Goal: Task Accomplishment & Management: Manage account settings

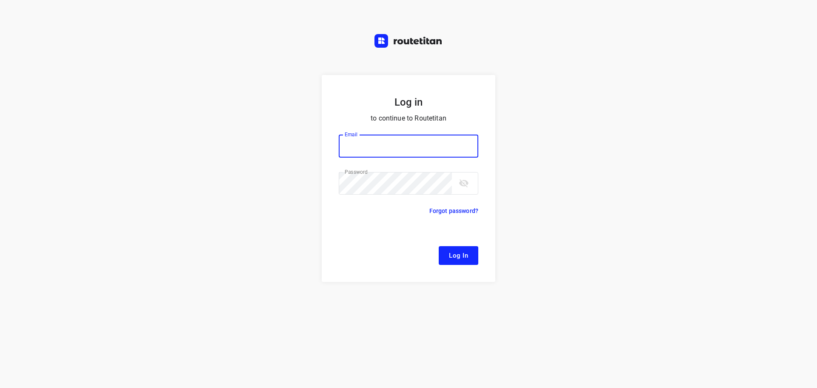
type input "remco@fruitopjewerk.nl"
click at [452, 254] on span "Log In" at bounding box center [458, 255] width 19 height 11
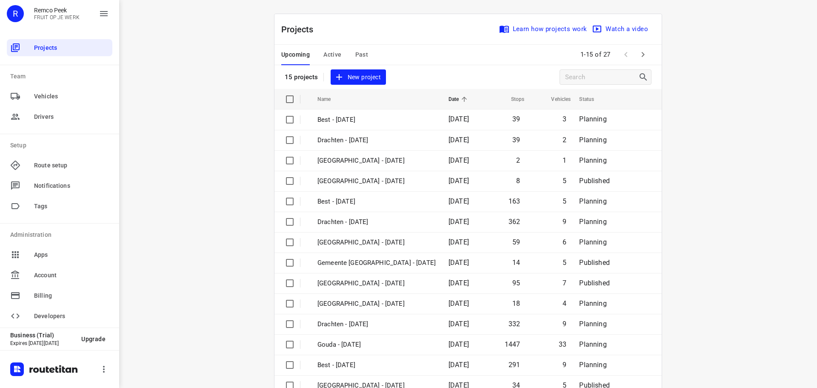
click at [335, 52] on span "Active" at bounding box center [333, 54] width 18 height 11
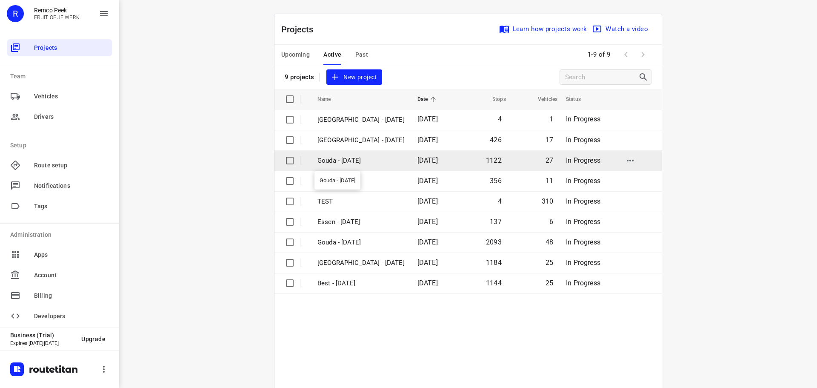
click at [351, 160] on p "Gouda - Thursday" at bounding box center [361, 161] width 87 height 10
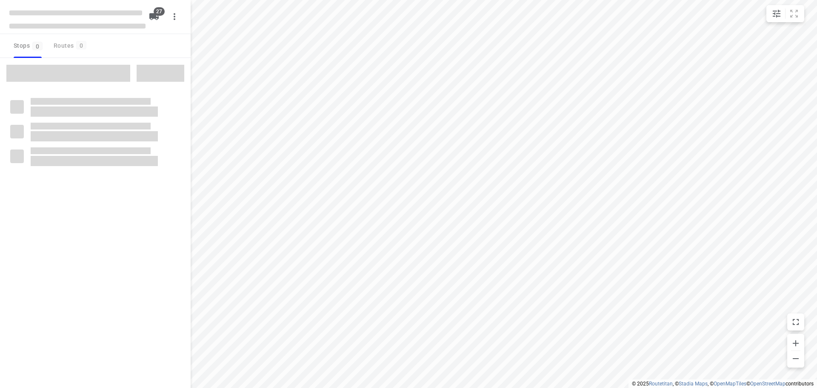
checkbox input "true"
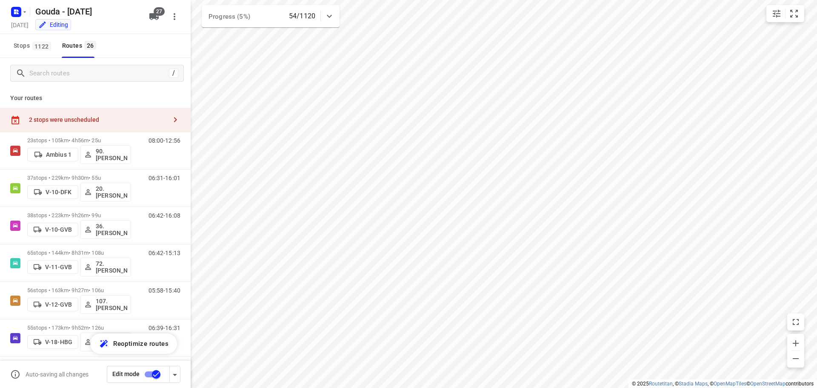
click at [170, 123] on icon "button" at bounding box center [175, 120] width 10 height 10
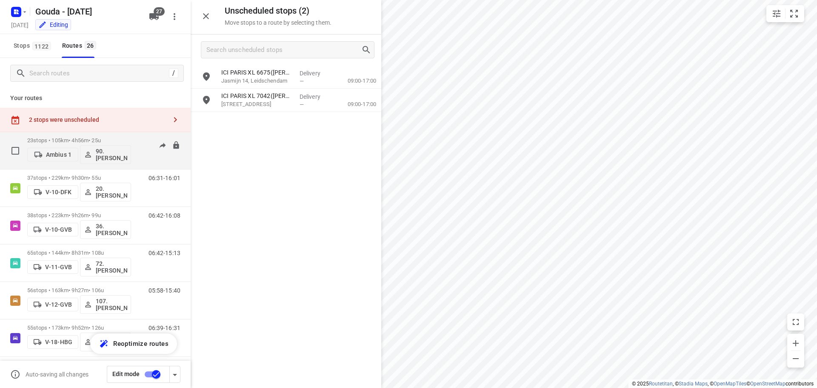
click at [88, 139] on p "23 stops • 105km • 4h56m • 25u" at bounding box center [79, 140] width 104 height 6
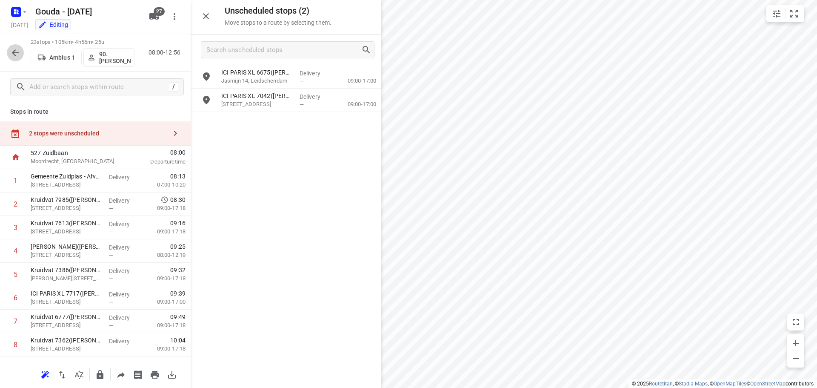
click at [13, 60] on button "button" at bounding box center [15, 52] width 17 height 17
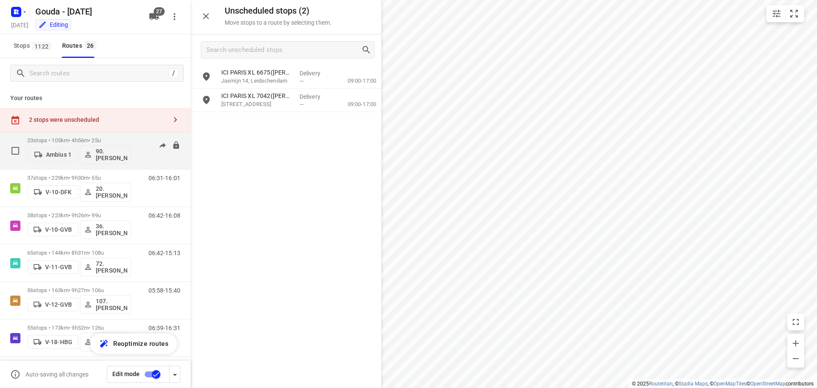
click at [113, 137] on div "23 stops • 105km • 4h56m • 25u Ambius 1 90.Joep de Heus" at bounding box center [79, 150] width 104 height 35
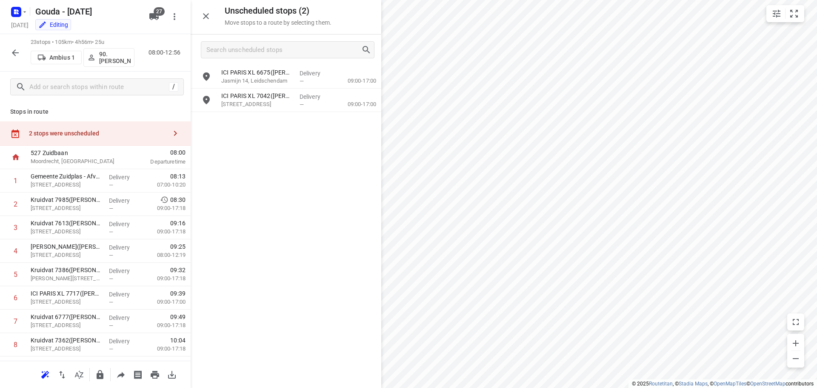
click at [10, 52] on button "button" at bounding box center [15, 52] width 17 height 17
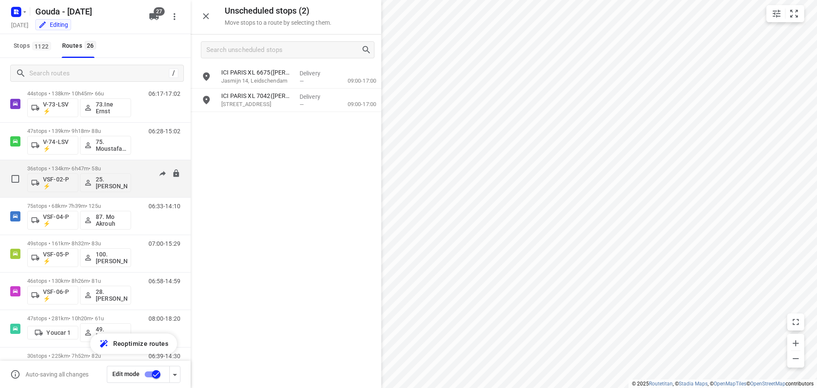
scroll to position [626, 0]
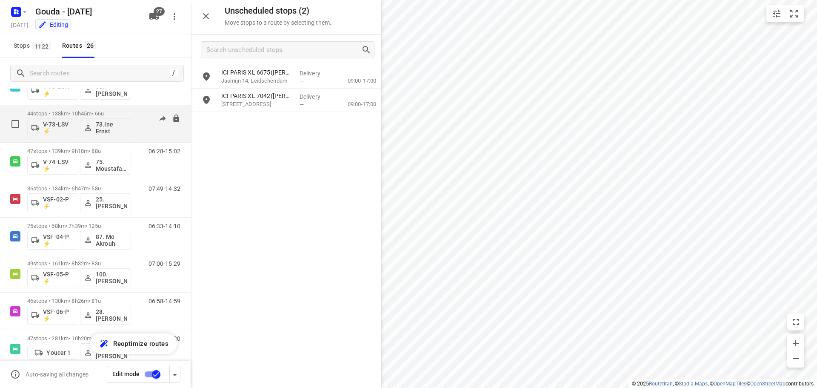
click at [130, 112] on p "44 stops • 138km • 10h45m • 66u" at bounding box center [79, 113] width 104 height 6
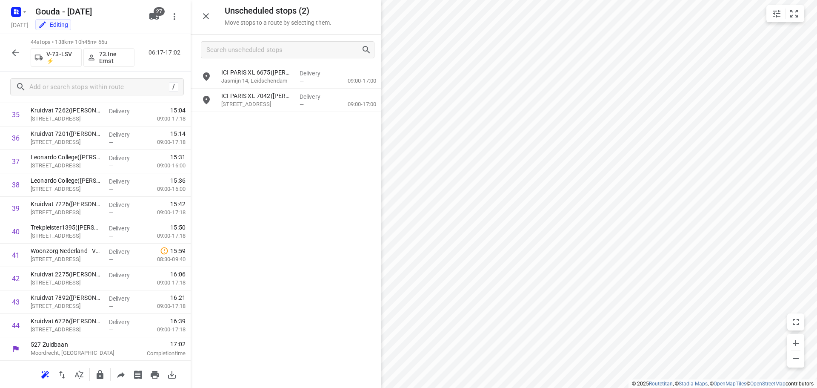
scroll to position [534, 0]
drag, startPoint x: 12, startPoint y: 55, endPoint x: 238, endPoint y: 60, distance: 226.1
click at [12, 55] on icon "button" at bounding box center [15, 53] width 10 height 10
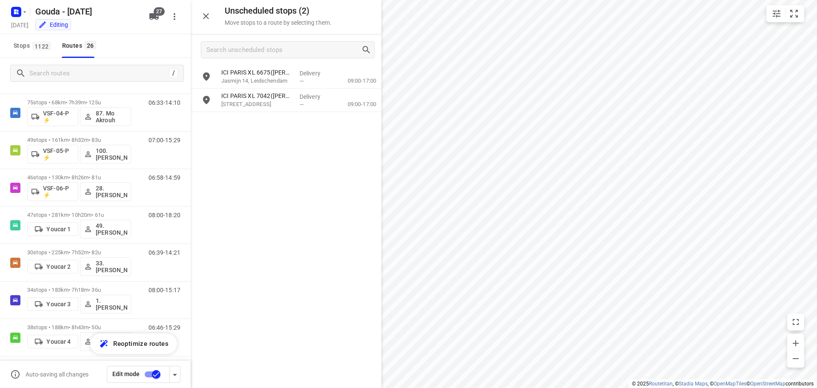
scroll to position [754, 0]
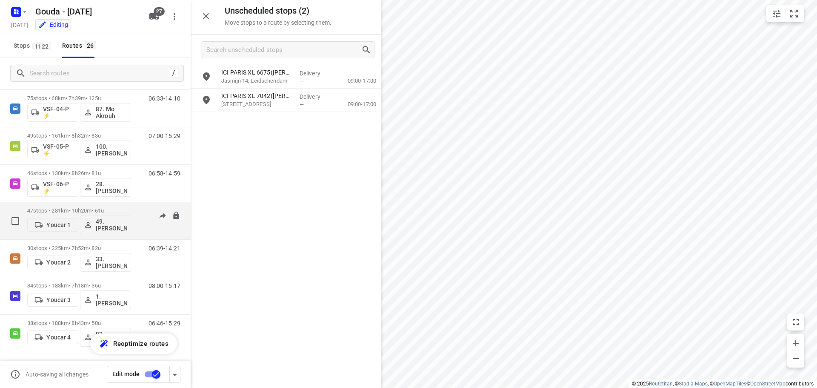
click at [107, 206] on div "47 stops • 281km • 10h20m • 61u Youcar 1 49. Mariska van der Meer" at bounding box center [79, 220] width 104 height 35
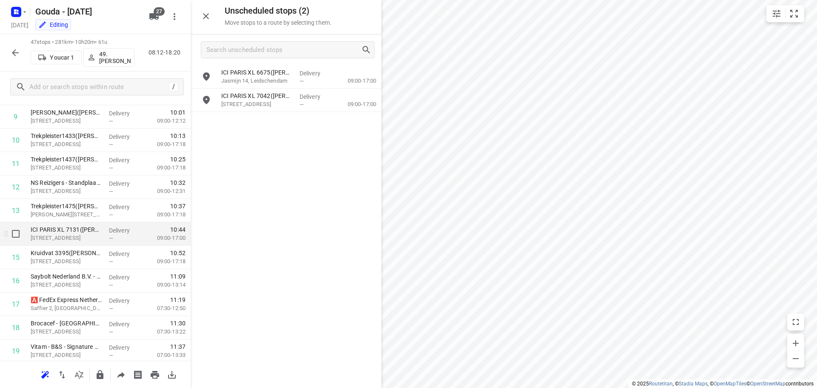
scroll to position [0, 0]
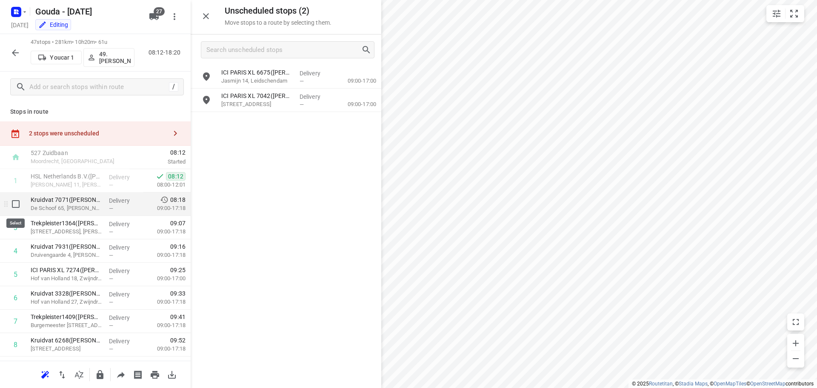
click at [15, 207] on input "checkbox" at bounding box center [15, 203] width 17 height 17
checkbox input "true"
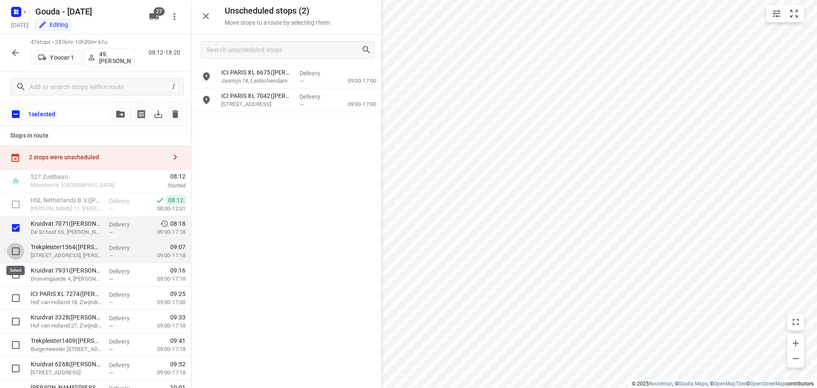
click at [16, 255] on input "checkbox" at bounding box center [15, 251] width 17 height 17
checkbox input "true"
click at [16, 272] on input "checkbox" at bounding box center [15, 274] width 17 height 17
checkbox input "true"
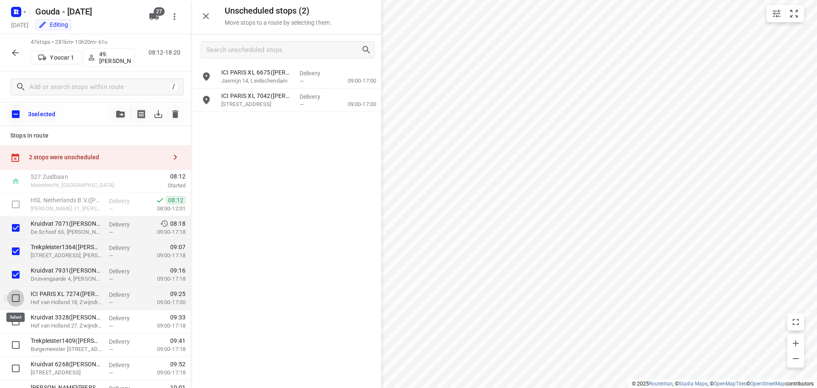
click at [16, 292] on input "checkbox" at bounding box center [15, 297] width 17 height 17
checkbox input "true"
click at [14, 318] on input "checkbox" at bounding box center [15, 321] width 17 height 17
checkbox input "true"
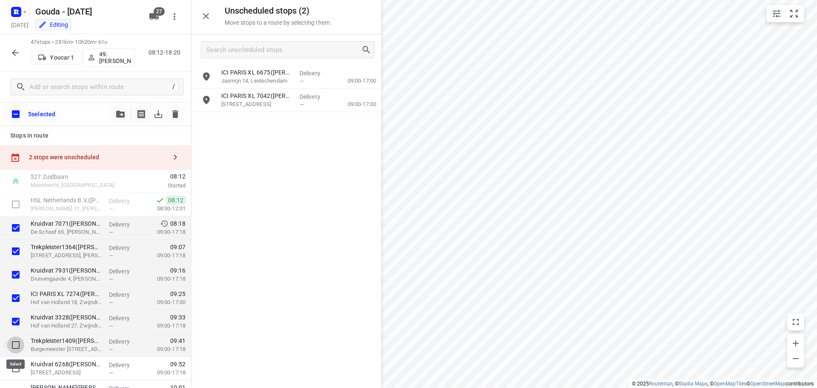
click at [13, 341] on input "checkbox" at bounding box center [15, 344] width 17 height 17
checkbox input "true"
click at [16, 364] on input "checkbox" at bounding box center [15, 368] width 17 height 17
checkbox input "true"
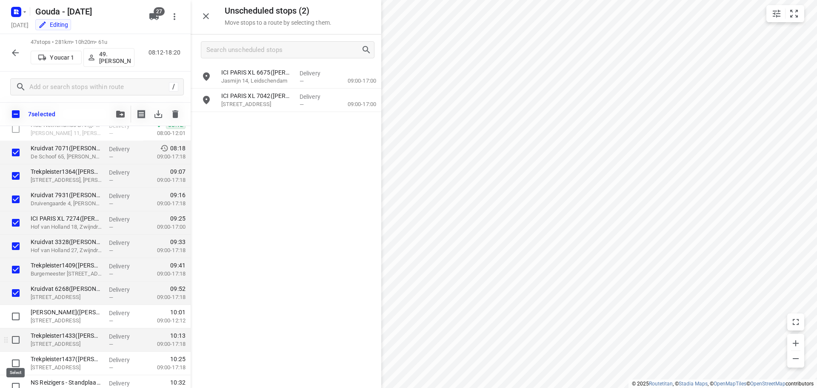
scroll to position [85, 0]
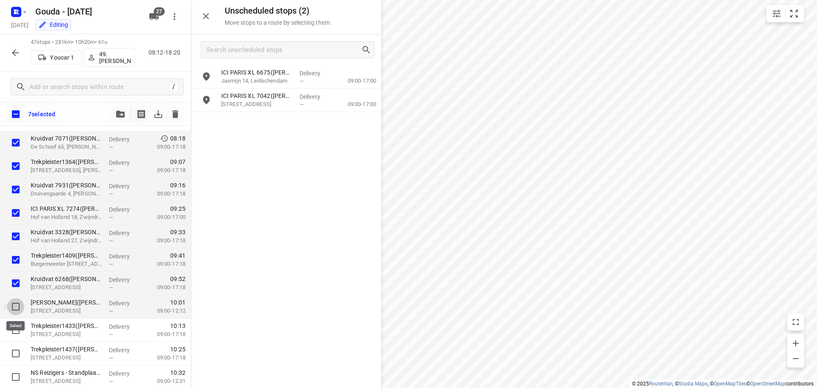
click at [15, 304] on input "checkbox" at bounding box center [15, 306] width 17 height 17
checkbox input "true"
click at [14, 329] on input "checkbox" at bounding box center [15, 329] width 17 height 17
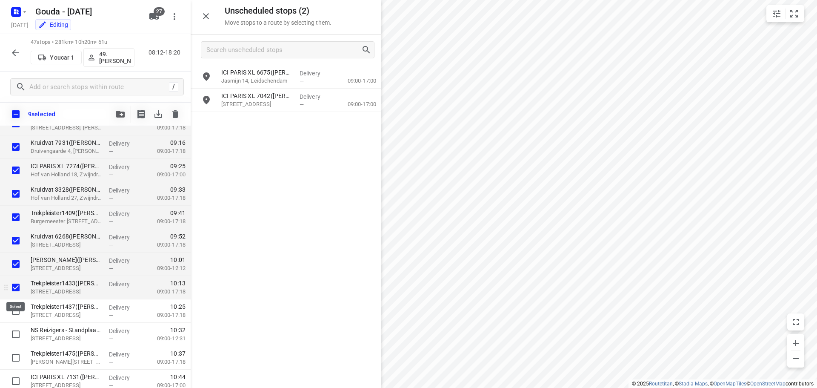
click at [16, 287] on input "checkbox" at bounding box center [15, 287] width 17 height 17
checkbox input "false"
click at [18, 262] on input "checkbox" at bounding box center [15, 263] width 17 height 17
checkbox input "false"
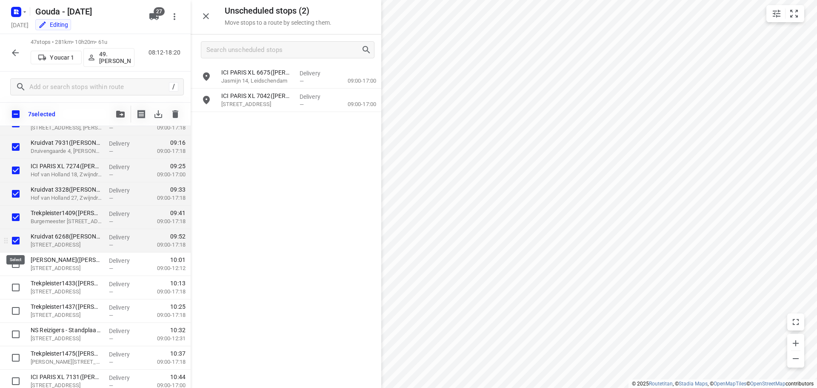
click at [16, 243] on input "checkbox" at bounding box center [15, 240] width 17 height 17
checkbox input "false"
click at [12, 217] on input "checkbox" at bounding box center [15, 217] width 17 height 17
checkbox input "false"
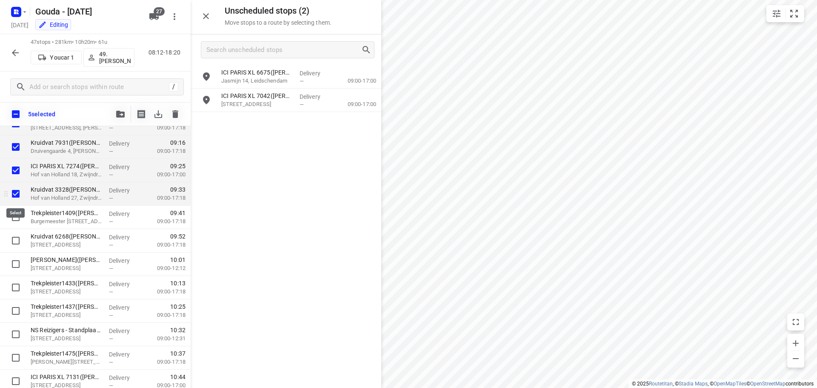
click at [16, 193] on input "checkbox" at bounding box center [15, 193] width 17 height 17
checkbox input "false"
click at [20, 166] on input "checkbox" at bounding box center [15, 170] width 17 height 17
checkbox input "false"
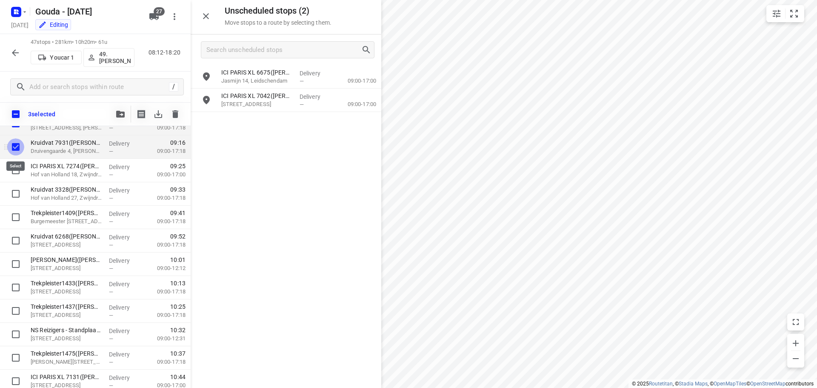
click at [13, 146] on input "checkbox" at bounding box center [15, 146] width 17 height 17
checkbox input "false"
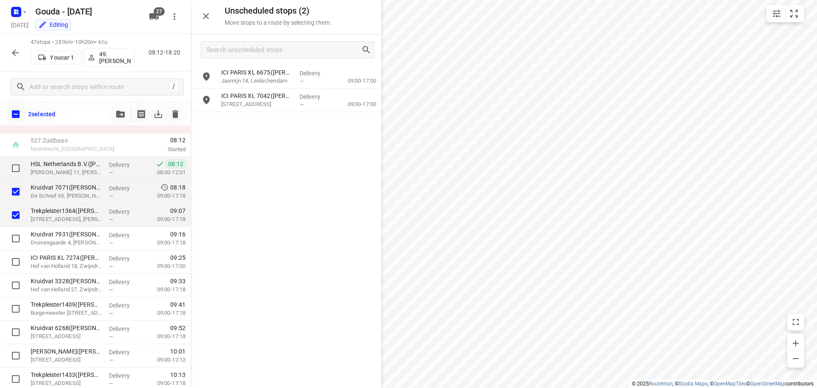
scroll to position [0, 0]
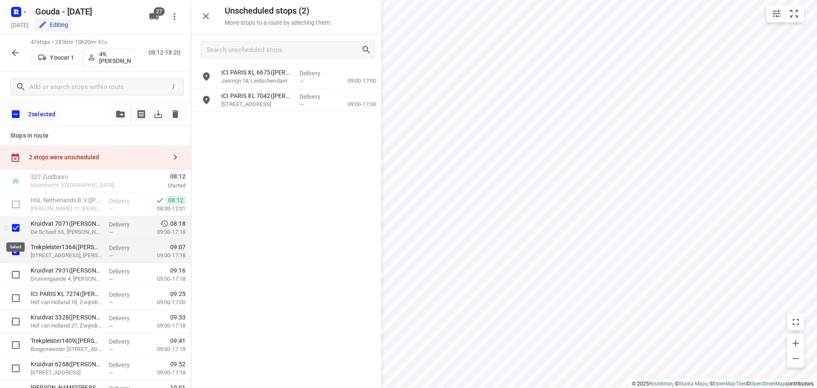
click at [14, 227] on input "checkbox" at bounding box center [15, 227] width 17 height 17
checkbox input "false"
click at [16, 250] on input "checkbox" at bounding box center [15, 251] width 17 height 17
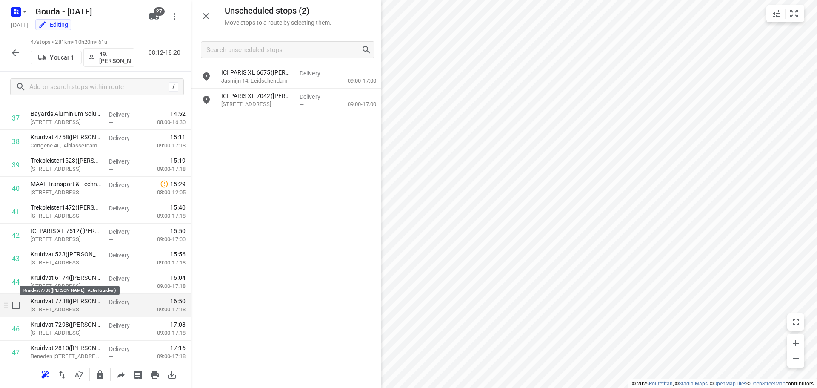
scroll to position [805, 0]
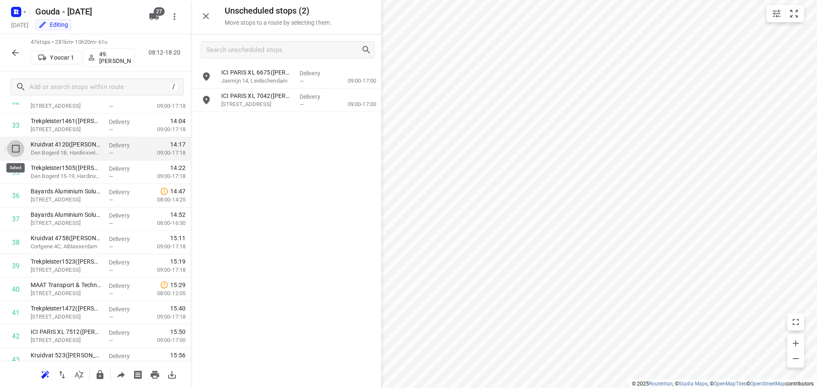
click at [19, 154] on input "checkbox" at bounding box center [15, 148] width 17 height 17
checkbox input "true"
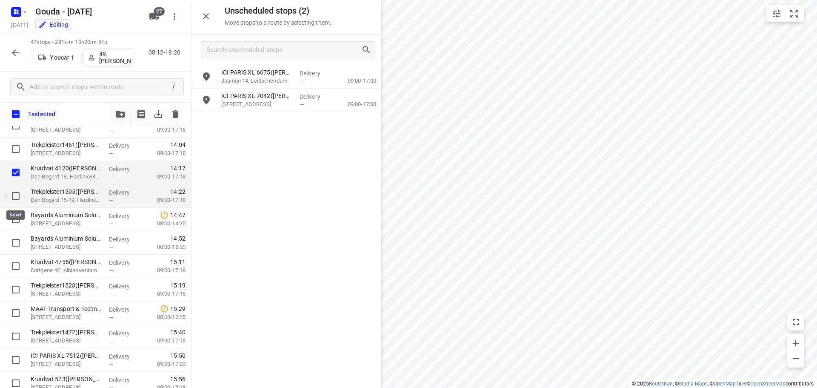
click at [14, 195] on input "checkbox" at bounding box center [15, 195] width 17 height 17
checkbox input "true"
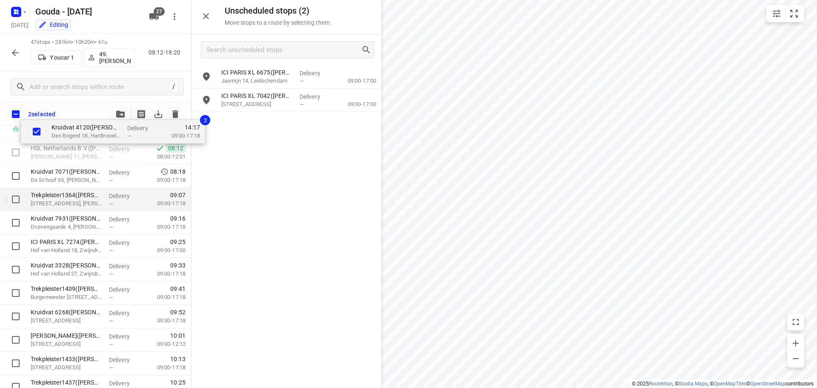
scroll to position [0, 0]
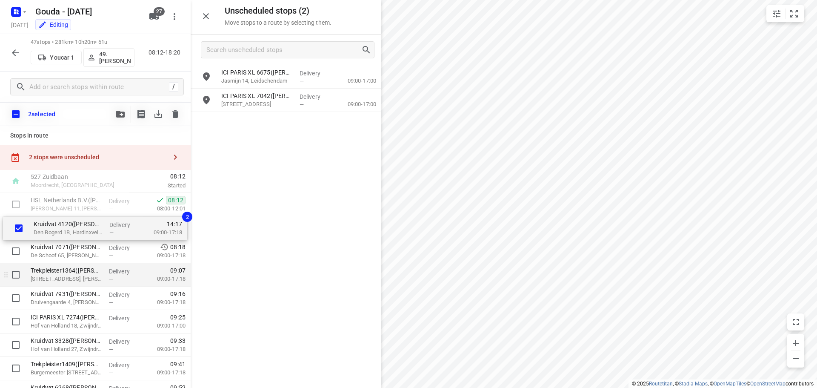
drag, startPoint x: 49, startPoint y: 179, endPoint x: 55, endPoint y: 236, distance: 57.4
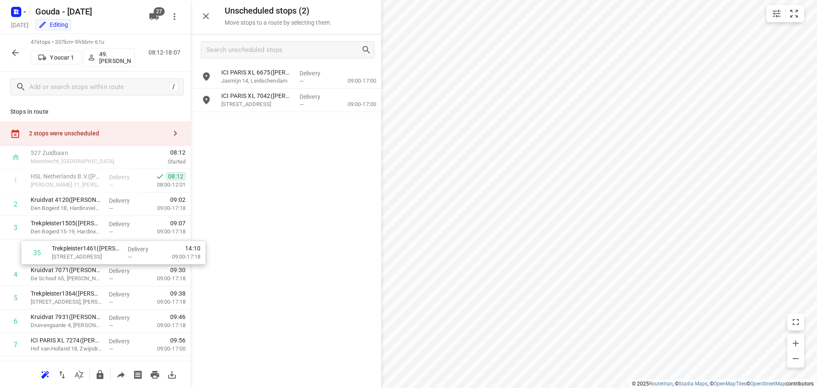
drag, startPoint x: 42, startPoint y: 258, endPoint x: 66, endPoint y: 258, distance: 24.3
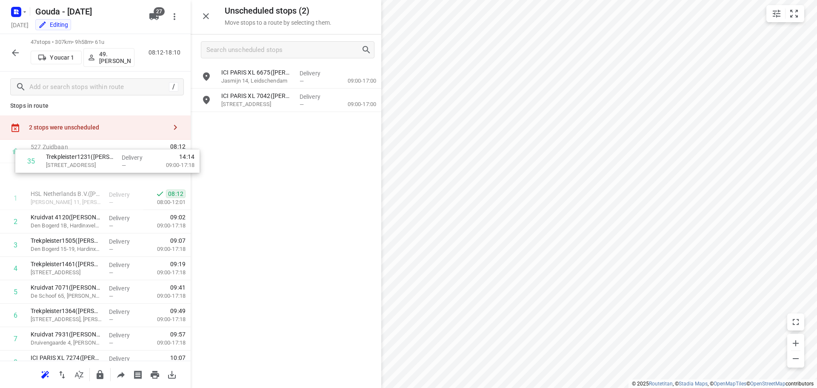
scroll to position [5, 0]
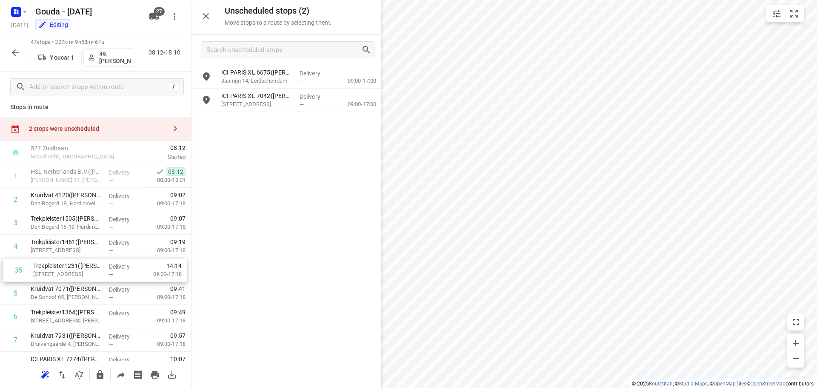
drag, startPoint x: 46, startPoint y: 136, endPoint x: 51, endPoint y: 276, distance: 140.1
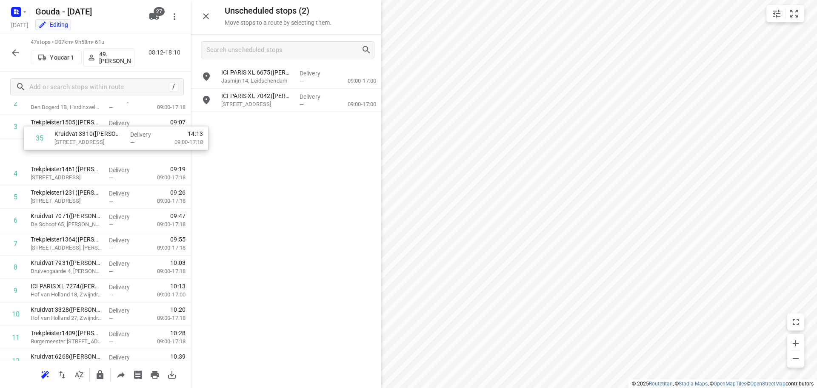
scroll to position [101, 0]
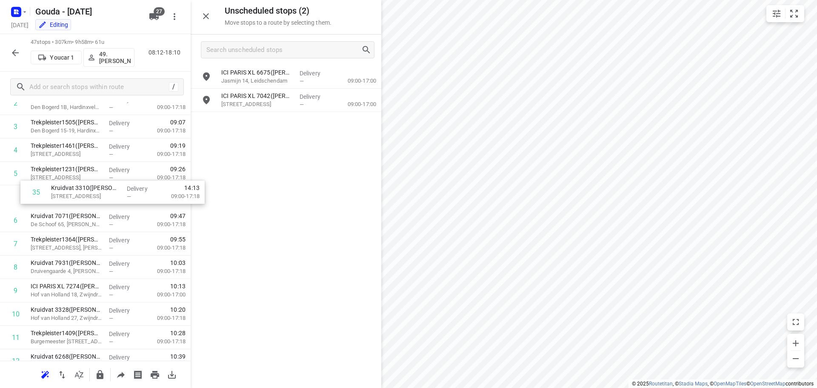
drag, startPoint x: 47, startPoint y: 220, endPoint x: 71, endPoint y: 198, distance: 32.5
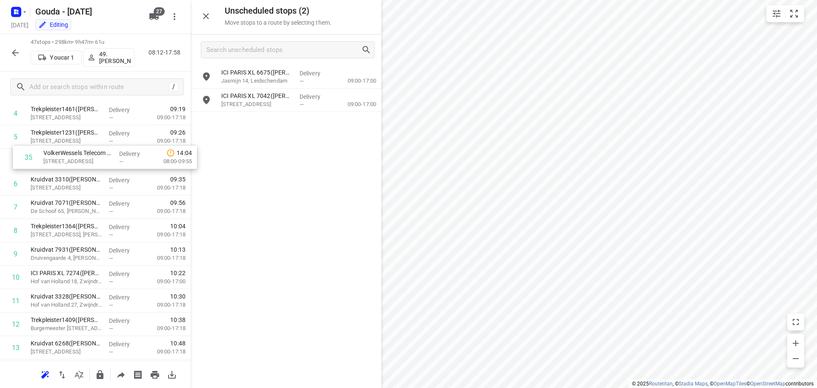
scroll to position [133, 0]
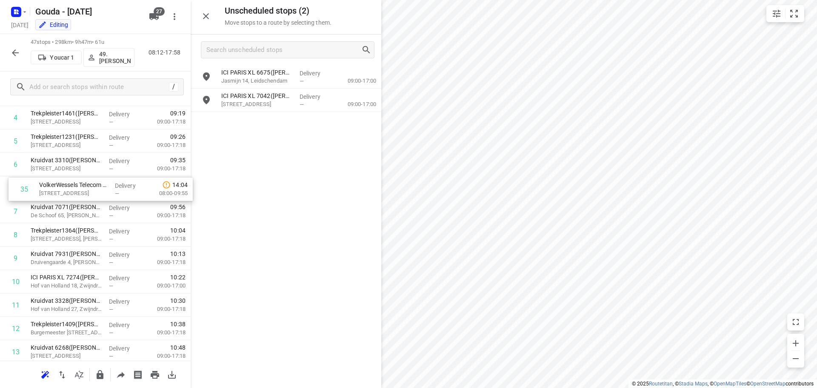
drag, startPoint x: 56, startPoint y: 241, endPoint x: 66, endPoint y: 192, distance: 49.7
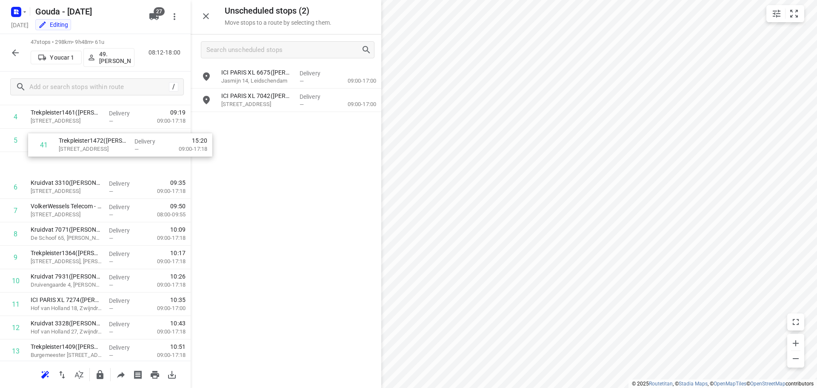
scroll to position [134, 0]
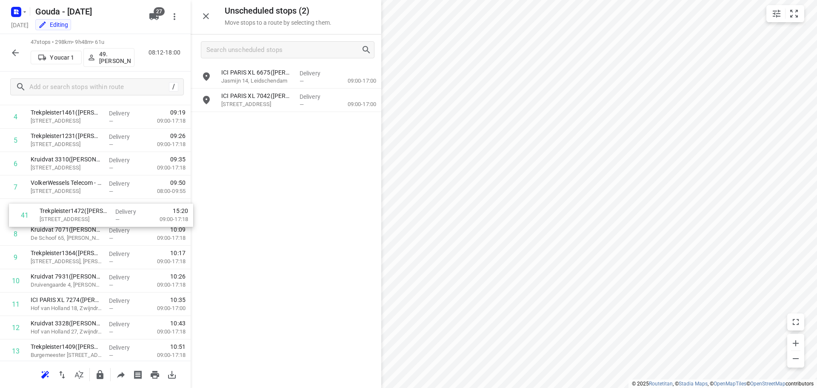
drag, startPoint x: 49, startPoint y: 306, endPoint x: 61, endPoint y: 217, distance: 89.7
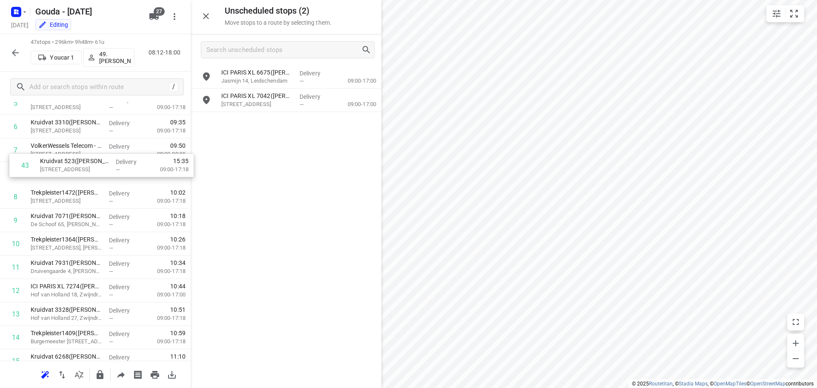
scroll to position [169, 0]
drag, startPoint x: 48, startPoint y: 234, endPoint x: 55, endPoint y: 176, distance: 58.4
drag, startPoint x: 57, startPoint y: 206, endPoint x: 64, endPoint y: 176, distance: 30.8
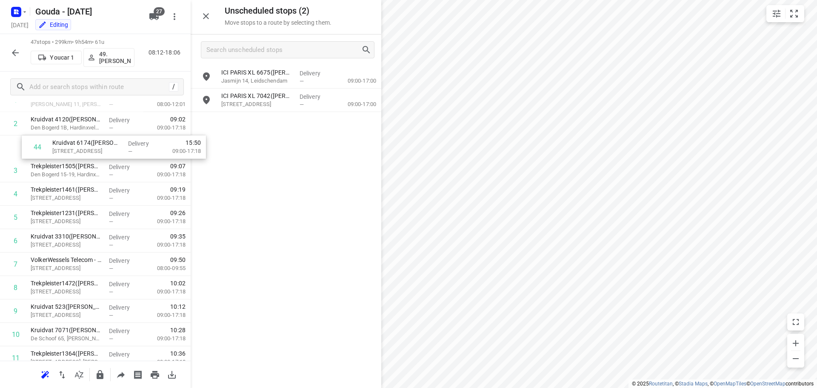
scroll to position [80, 0]
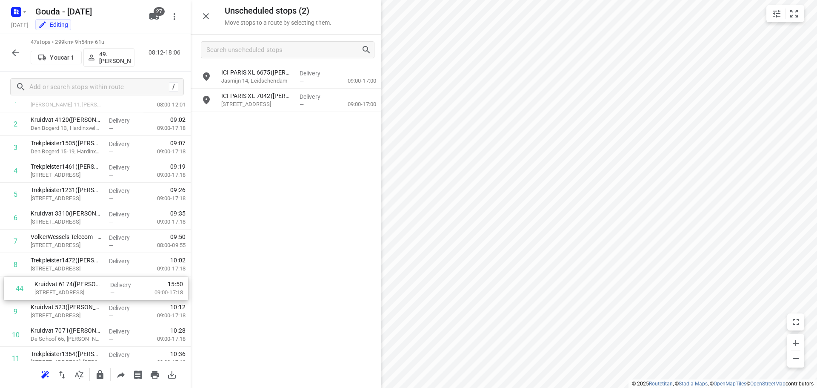
drag, startPoint x: 68, startPoint y: 335, endPoint x: 74, endPoint y: 286, distance: 49.4
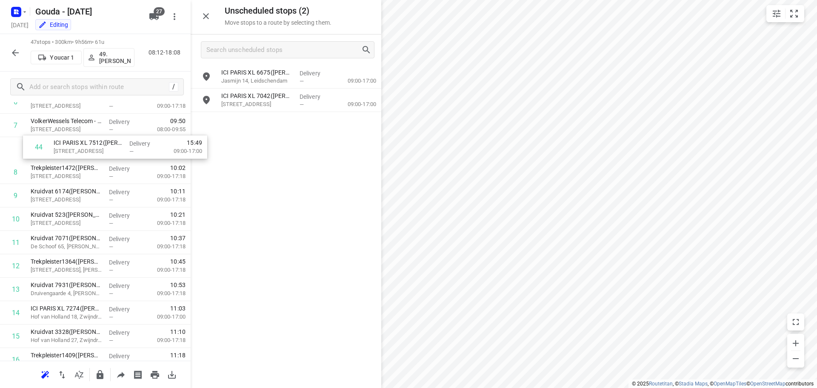
scroll to position [195, 0]
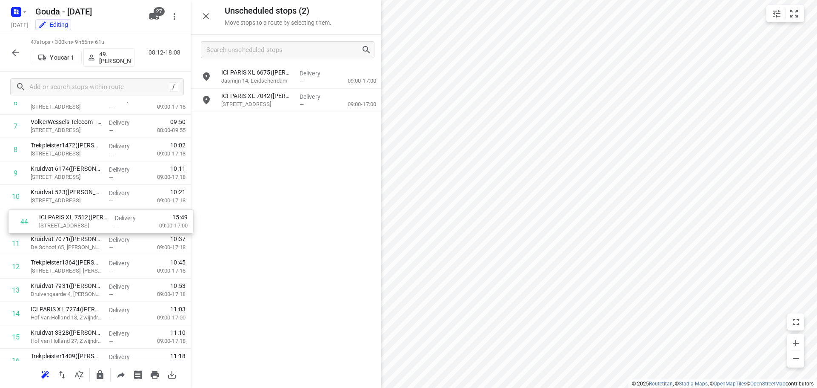
drag, startPoint x: 43, startPoint y: 260, endPoint x: 54, endPoint y: 226, distance: 35.3
drag, startPoint x: 51, startPoint y: 177, endPoint x: 71, endPoint y: 229, distance: 55.1
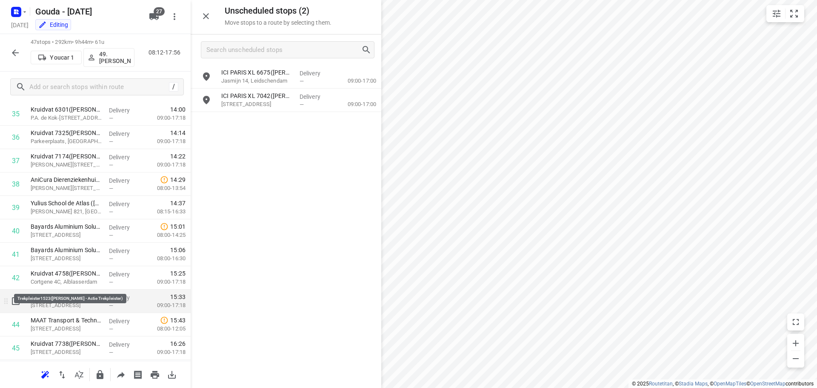
scroll to position [876, 0]
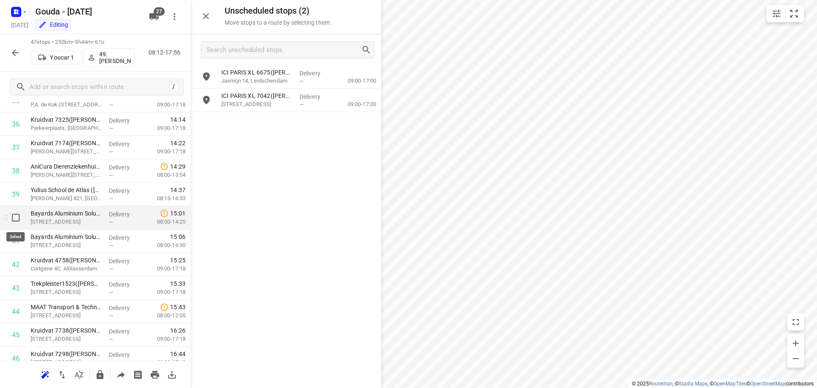
click at [13, 219] on input "checkbox" at bounding box center [15, 217] width 17 height 17
checkbox input "true"
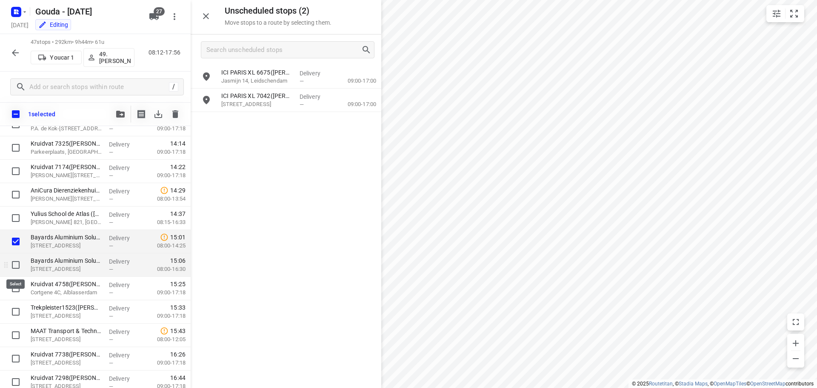
click at [17, 264] on input "checkbox" at bounding box center [15, 264] width 17 height 17
checkbox input "true"
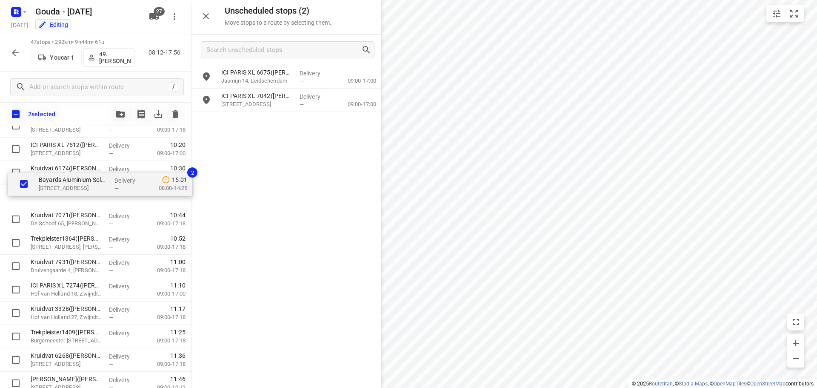
scroll to position [266, 0]
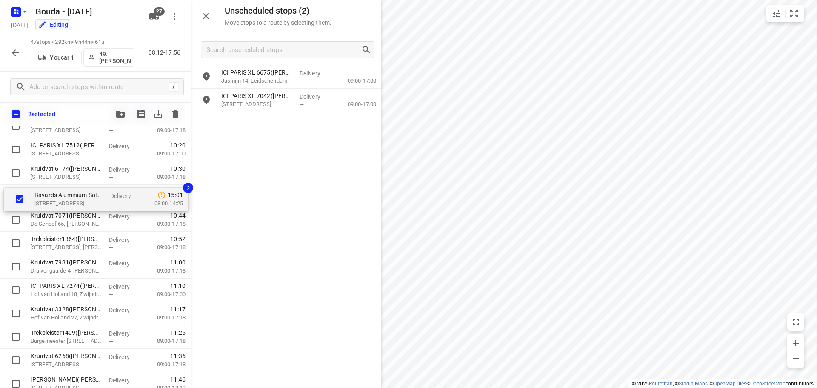
drag, startPoint x: 64, startPoint y: 289, endPoint x: 70, endPoint y: 200, distance: 89.1
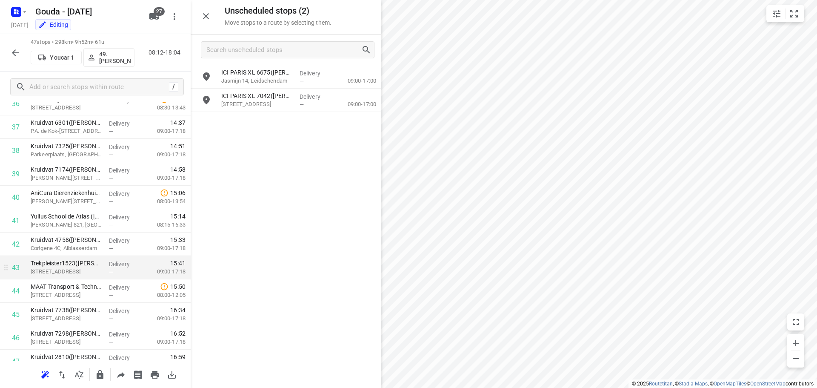
scroll to position [932, 0]
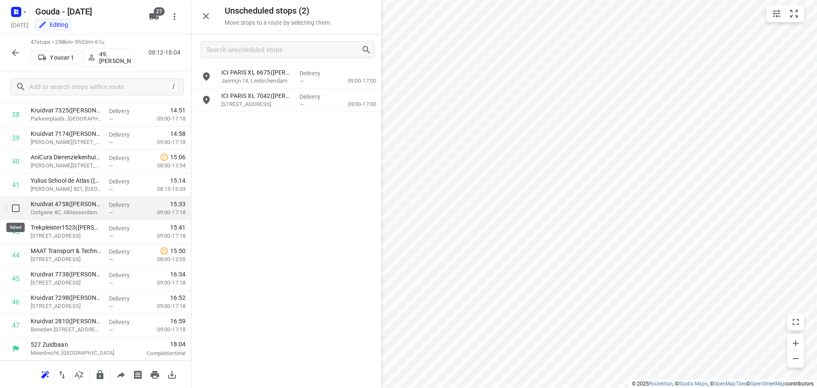
click at [17, 209] on input "checkbox" at bounding box center [15, 208] width 17 height 17
checkbox input "true"
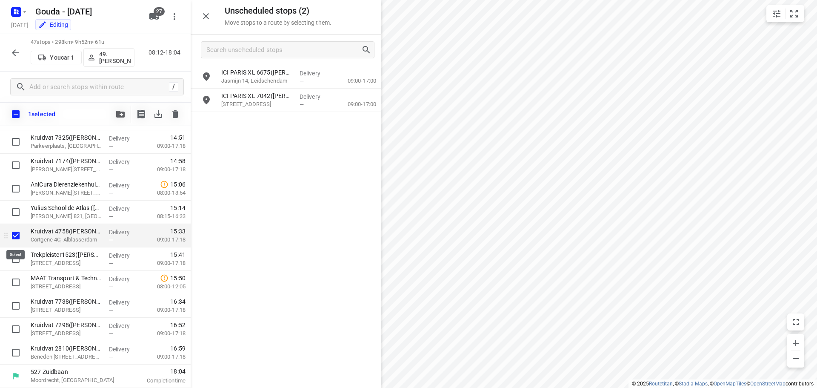
scroll to position [929, 0]
click at [15, 259] on input "checkbox" at bounding box center [15, 258] width 17 height 17
checkbox input "true"
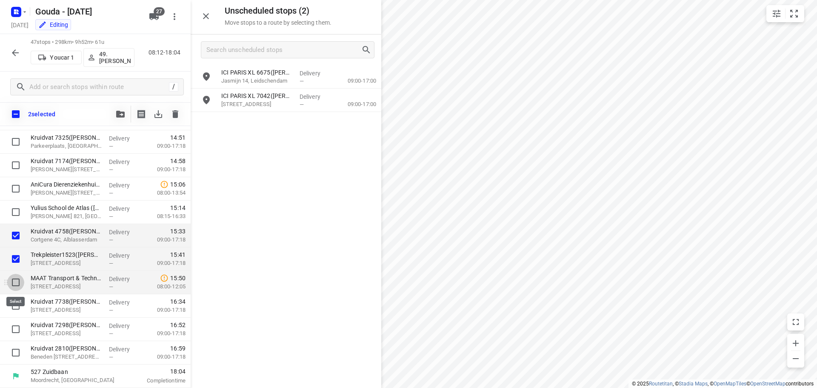
click at [17, 280] on input "checkbox" at bounding box center [15, 282] width 17 height 17
checkbox input "true"
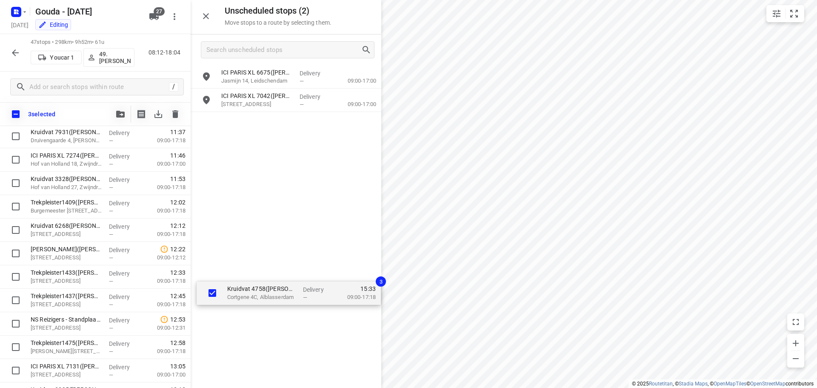
scroll to position [419, 0]
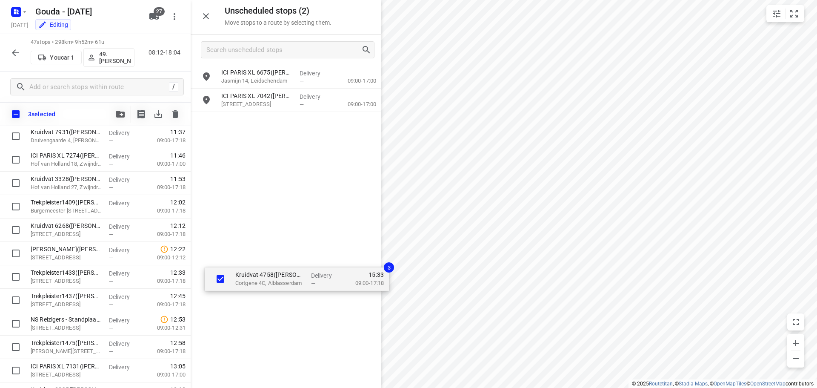
drag, startPoint x: 50, startPoint y: 242, endPoint x: 258, endPoint y: 282, distance: 211.9
click at [191, 282] on div "Unscheduled stops ( 2 ) Move stops to a route by selecting them. ICI PARIS XL 6…" at bounding box center [95, 194] width 191 height 388
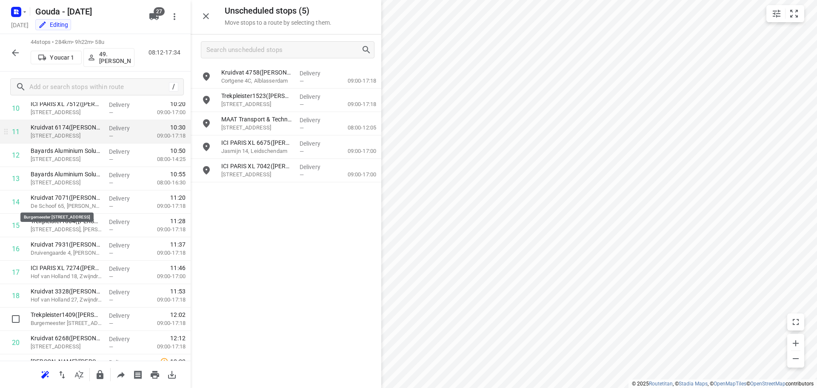
scroll to position [206, 0]
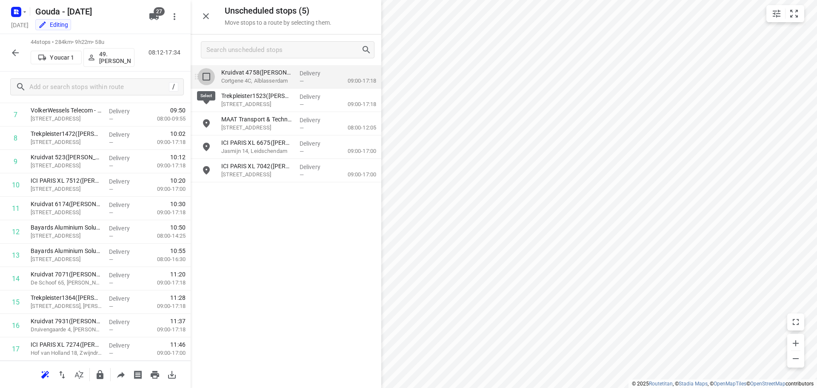
click at [209, 80] on input "grid" at bounding box center [206, 76] width 17 height 17
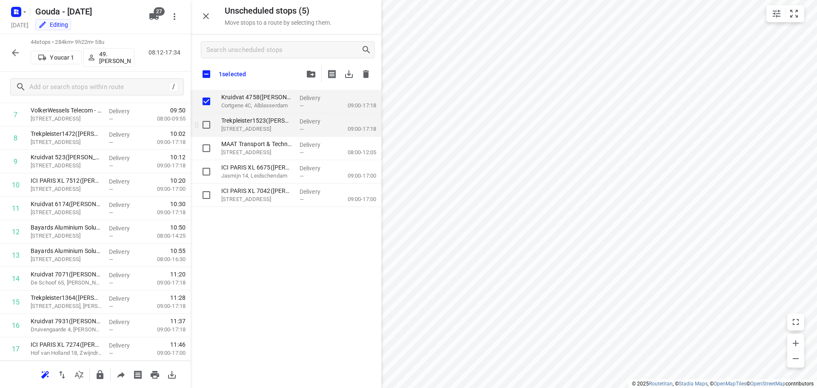
checkbox input "true"
click at [213, 128] on input "grid" at bounding box center [206, 124] width 17 height 17
checkbox input "true"
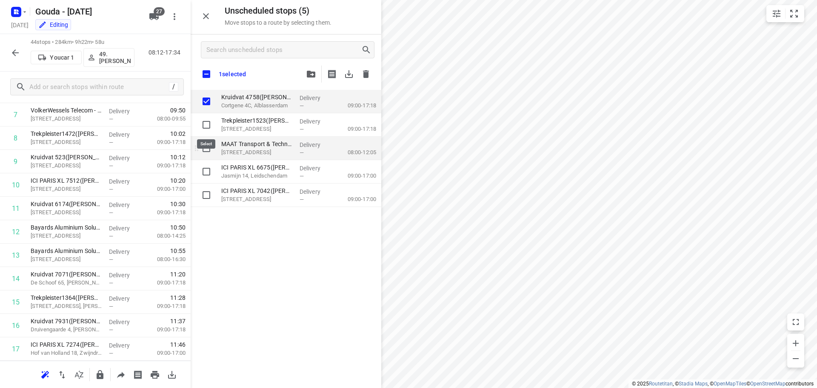
checkbox input "true"
click at [212, 149] on input "grid" at bounding box center [206, 148] width 17 height 17
checkbox input "true"
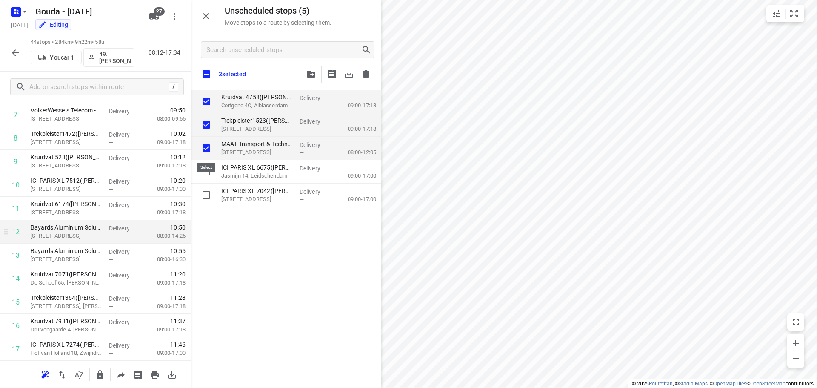
checkbox input "true"
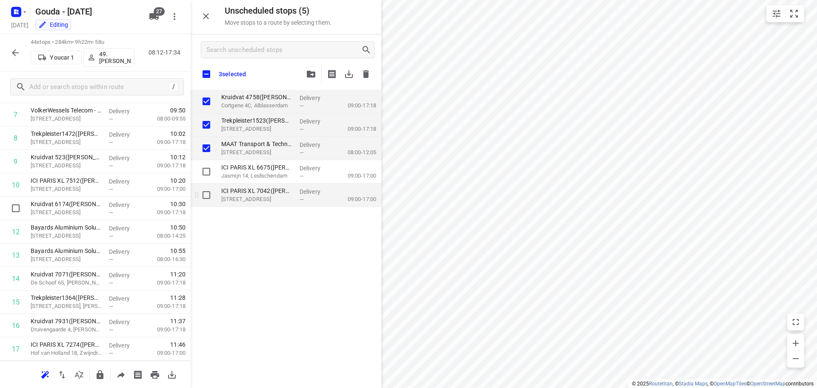
checkbox input "true"
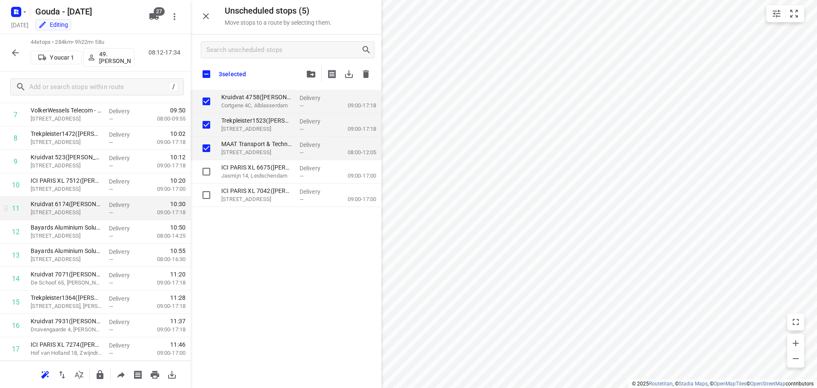
checkbox input "true"
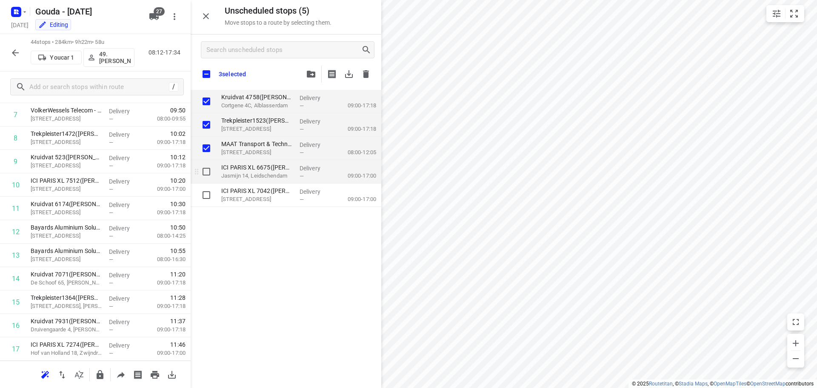
checkbox input "true"
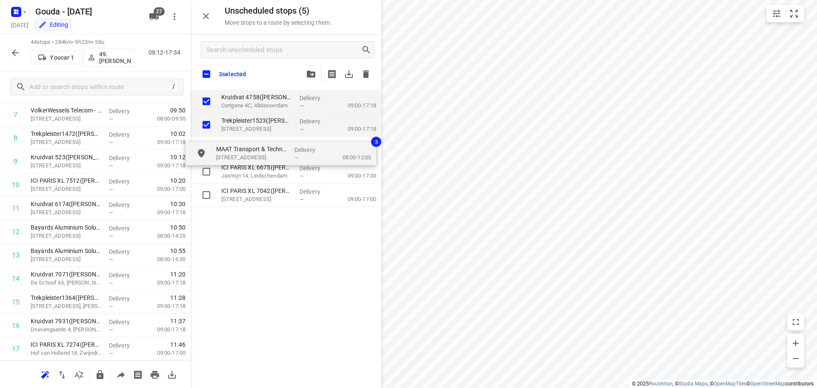
checkbox input "true"
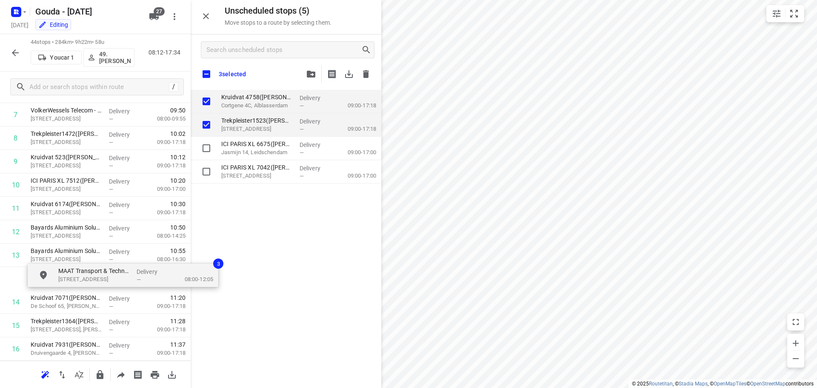
drag, startPoint x: 236, startPoint y: 151, endPoint x: 72, endPoint y: 282, distance: 209.6
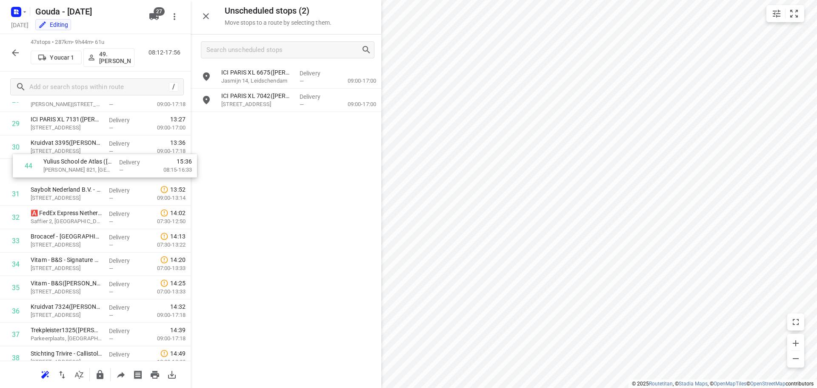
scroll to position [712, 0]
drag, startPoint x: 63, startPoint y: 340, endPoint x: 77, endPoint y: 170, distance: 169.9
click at [77, 170] on div "1 HSL Netherlands B.V.(Jessica van der Meer) De Veldoven 11, Hendrik-ido-ambach…" at bounding box center [95, 7] width 191 height 1100
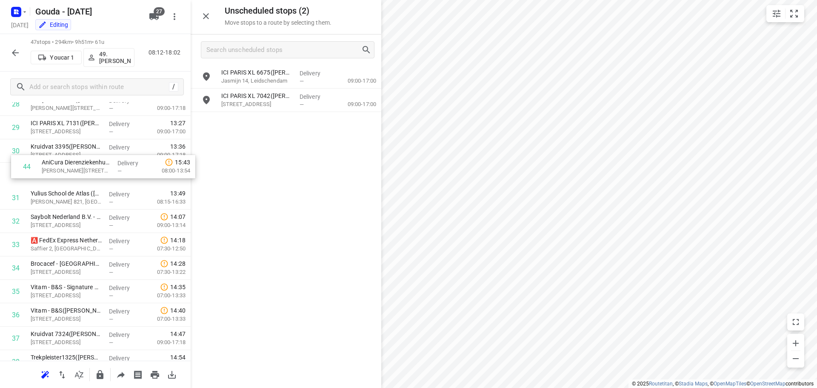
scroll to position [708, 0]
drag, startPoint x: 51, startPoint y: 311, endPoint x: 58, endPoint y: 180, distance: 131.3
click at [58, 180] on div "1 HSL Netherlands B.V.(Jessica van der Meer) De Veldoven 11, Hendrik-ido-ambach…" at bounding box center [95, 11] width 191 height 1100
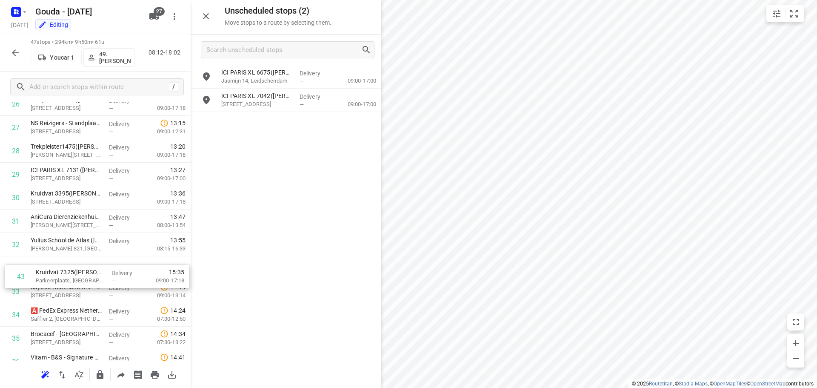
scroll to position [662, 0]
drag, startPoint x: 54, startPoint y: 237, endPoint x: 62, endPoint y: 268, distance: 32.4
click at [62, 268] on div "1 HSL Netherlands B.V.(Jessica van der Meer) De Veldoven 11, Hendrik-ido-ambach…" at bounding box center [95, 57] width 191 height 1100
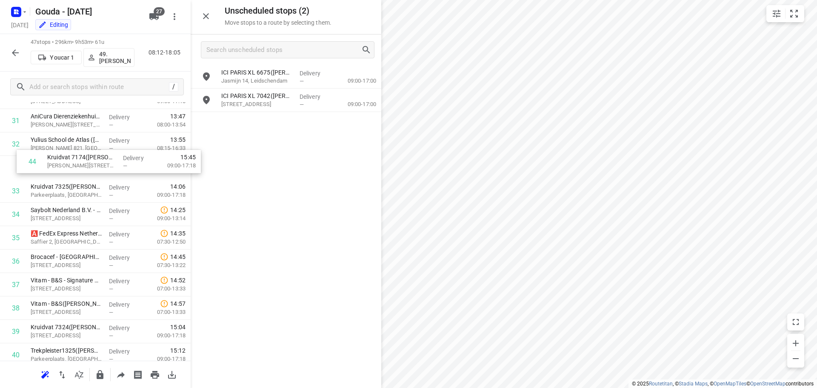
scroll to position [761, 0]
drag, startPoint x: 63, startPoint y: 352, endPoint x: 85, endPoint y: 170, distance: 183.5
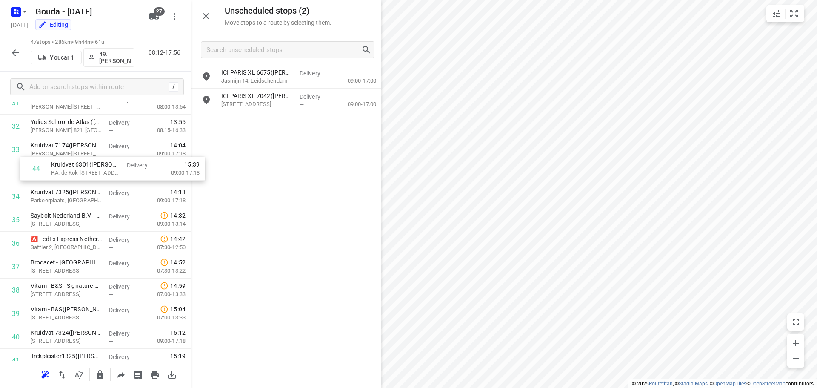
scroll to position [780, 0]
drag, startPoint x: 57, startPoint y: 258, endPoint x: 77, endPoint y: 193, distance: 68.0
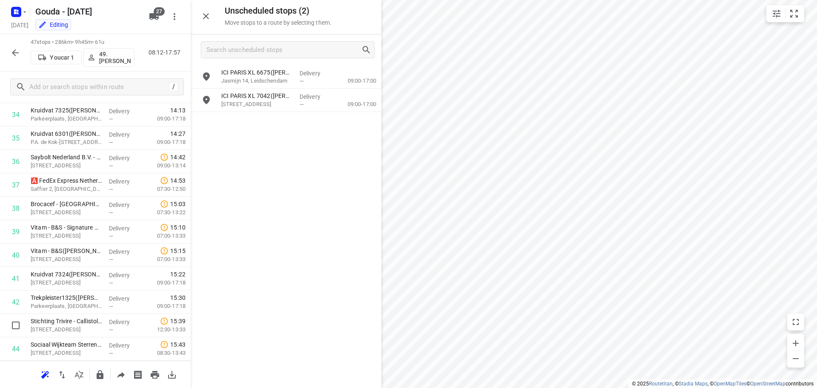
scroll to position [865, 0]
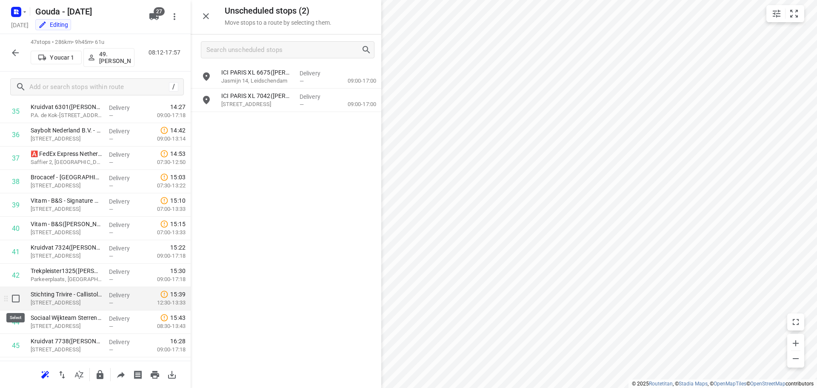
click at [11, 298] on input "checkbox" at bounding box center [15, 298] width 17 height 17
checkbox input "true"
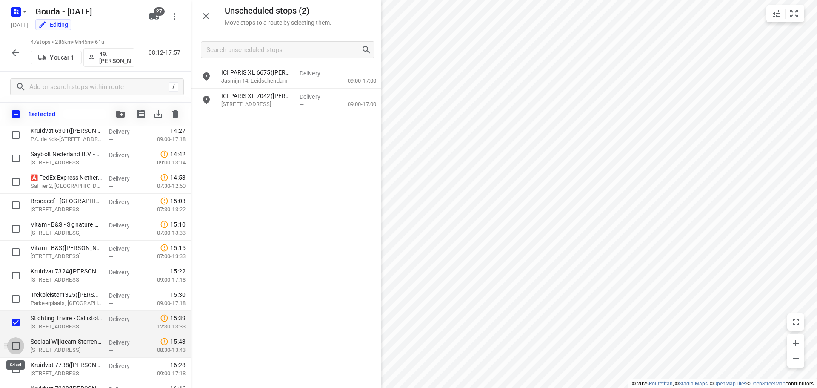
click at [17, 342] on input "checkbox" at bounding box center [15, 345] width 17 height 17
checkbox input "true"
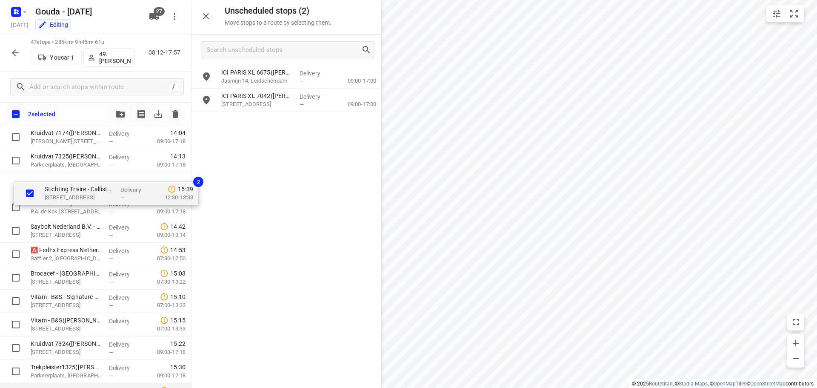
scroll to position [816, 0]
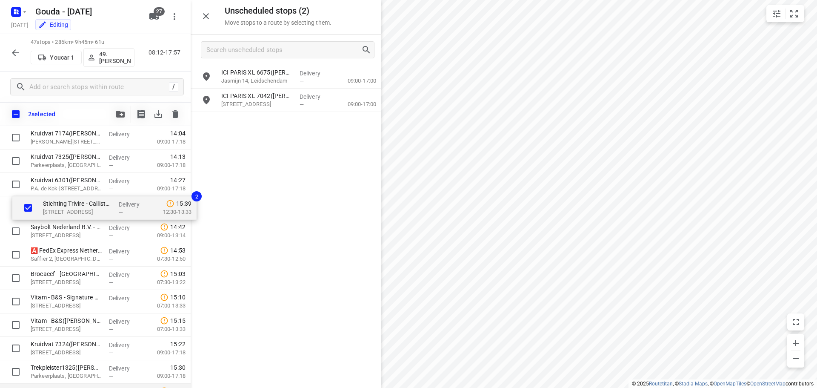
drag, startPoint x: 63, startPoint y: 321, endPoint x: 77, endPoint y: 207, distance: 114.6
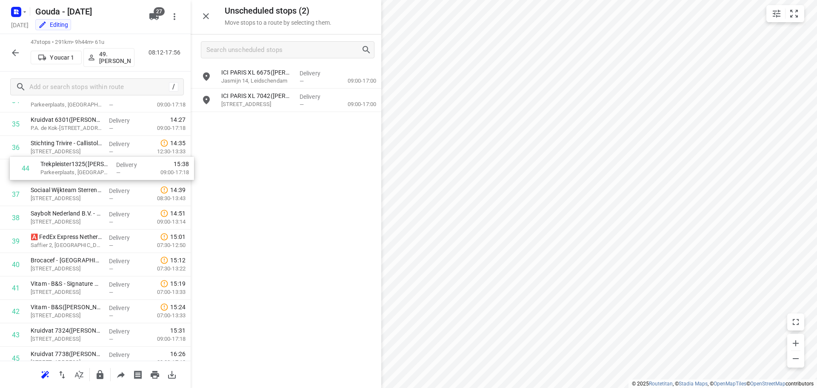
scroll to position [851, 0]
drag, startPoint x: 58, startPoint y: 290, endPoint x: 71, endPoint y: 172, distance: 118.6
drag, startPoint x: 59, startPoint y: 203, endPoint x: 68, endPoint y: 172, distance: 32.0
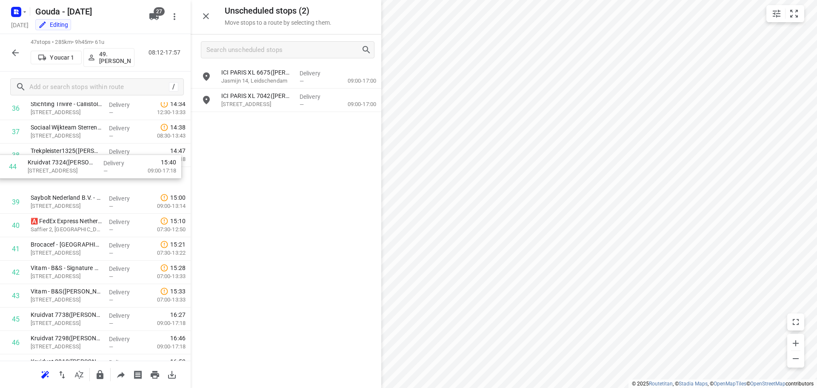
scroll to position [891, 0]
drag, startPoint x: 62, startPoint y: 298, endPoint x: 64, endPoint y: 175, distance: 123.9
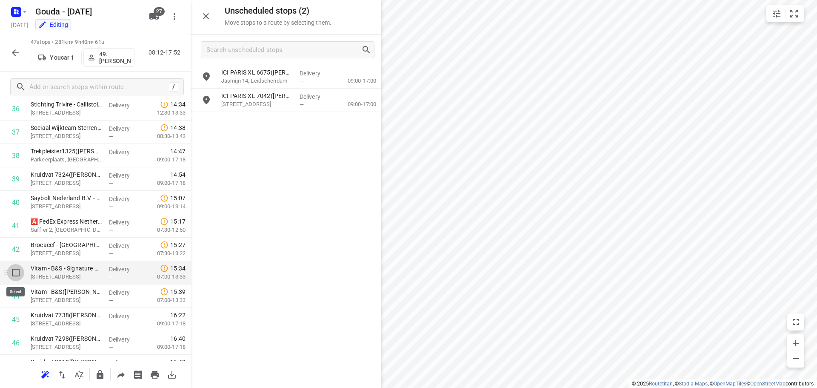
click at [13, 270] on input "checkbox" at bounding box center [15, 272] width 17 height 17
checkbox input "true"
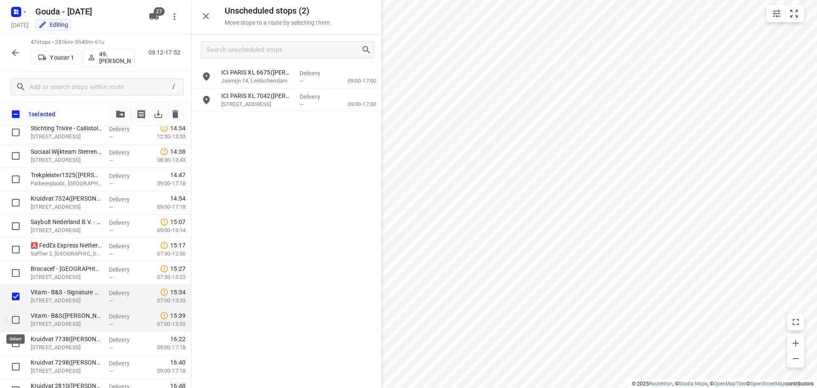
click at [19, 318] on input "checkbox" at bounding box center [15, 319] width 17 height 17
checkbox input "true"
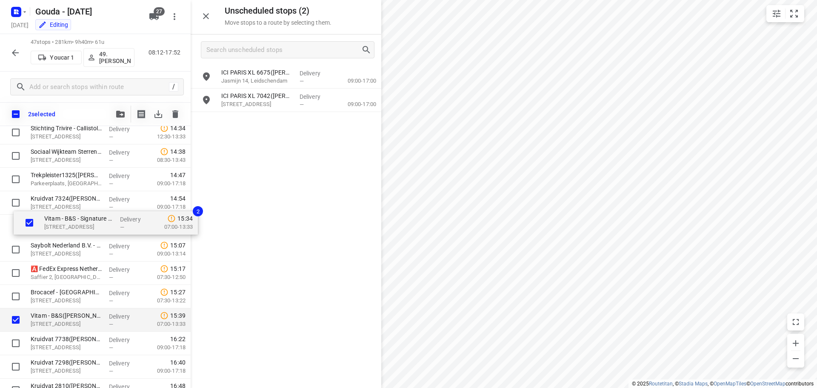
drag, startPoint x: 58, startPoint y: 297, endPoint x: 73, endPoint y: 219, distance: 78.9
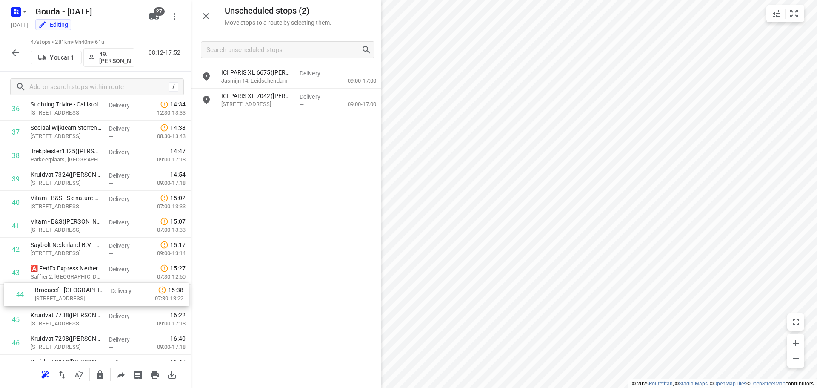
scroll to position [892, 0]
drag, startPoint x: 59, startPoint y: 304, endPoint x: 63, endPoint y: 253, distance: 50.8
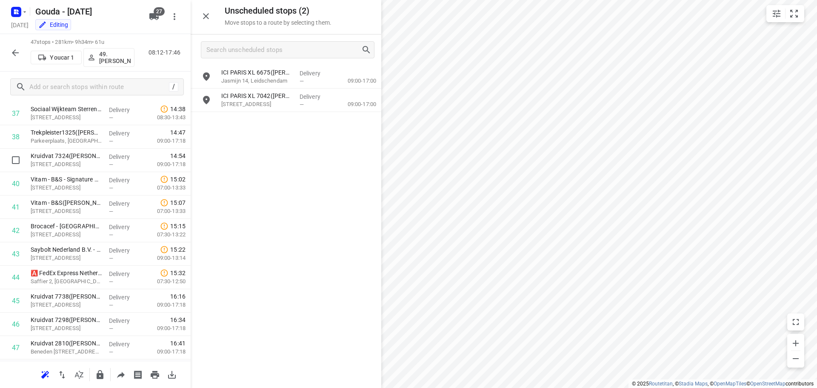
scroll to position [932, 0]
click at [15, 54] on icon "button" at bounding box center [15, 53] width 10 height 10
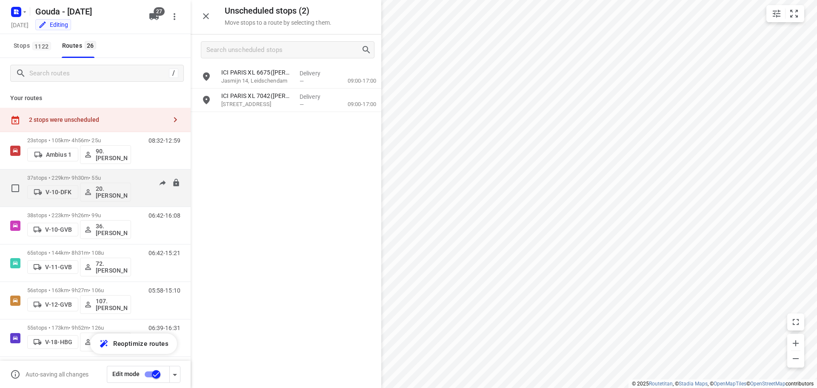
click at [116, 175] on p "37 stops • 229km • 9h30m • 55u" at bounding box center [79, 178] width 104 height 6
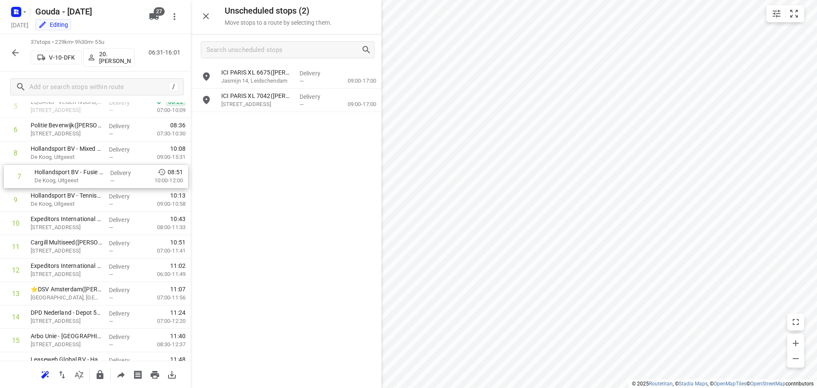
scroll to position [168, 0]
drag, startPoint x: 53, startPoint y: 148, endPoint x: 57, endPoint y: 200, distance: 52.5
click at [15, 52] on icon "button" at bounding box center [15, 52] width 7 height 7
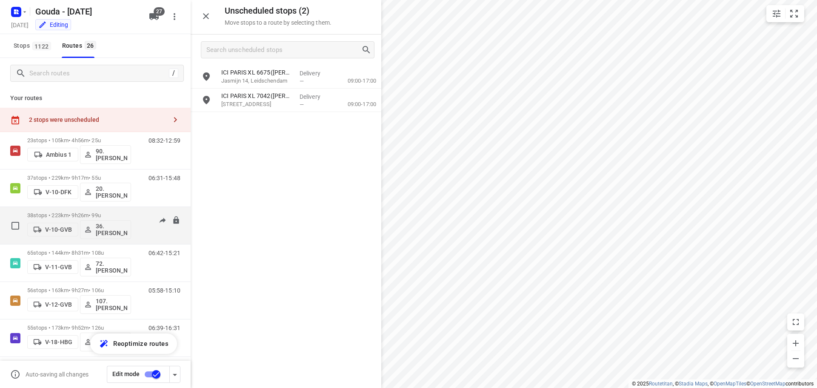
click at [80, 209] on div "38 stops • 223km • 9h26m • 99u V-10-GVB 36. Jeffrey Persoon" at bounding box center [79, 225] width 104 height 35
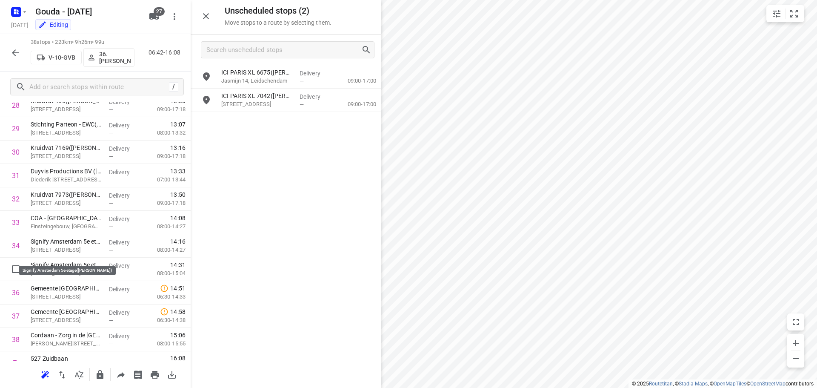
scroll to position [722, 0]
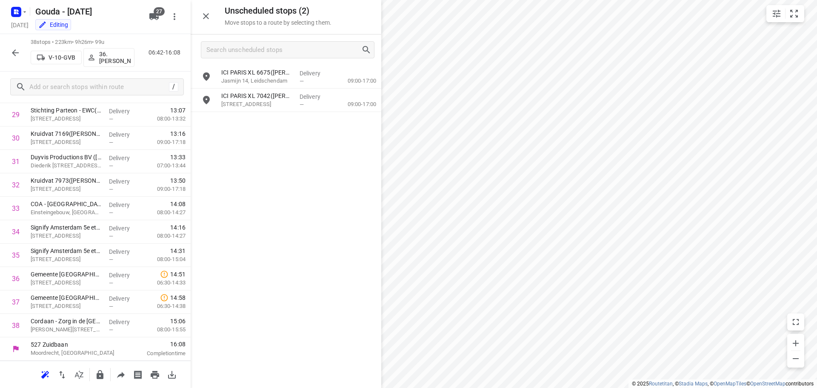
click at [14, 53] on icon "button" at bounding box center [15, 52] width 7 height 7
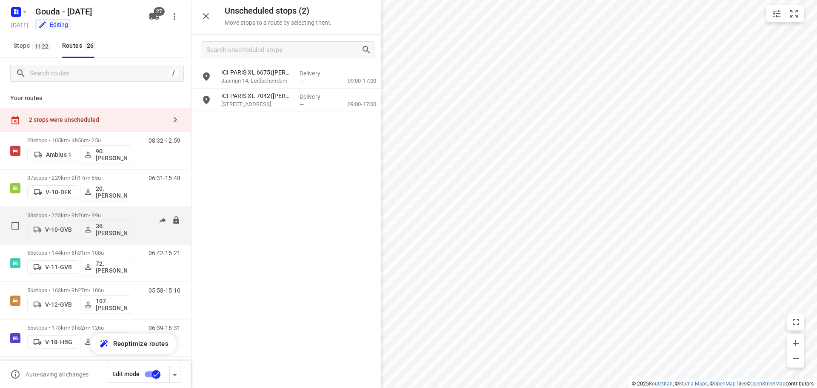
scroll to position [43, 0]
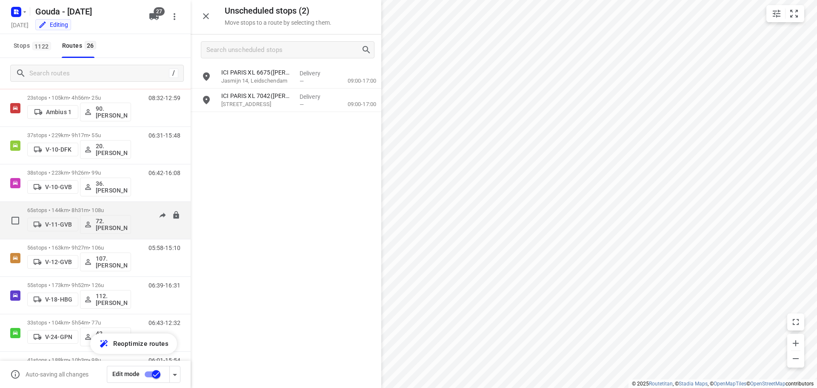
click at [77, 206] on div "65 stops • 144km • 8h31m • 108u V-11-GVB 72.Sharron Koeiman" at bounding box center [79, 220] width 104 height 35
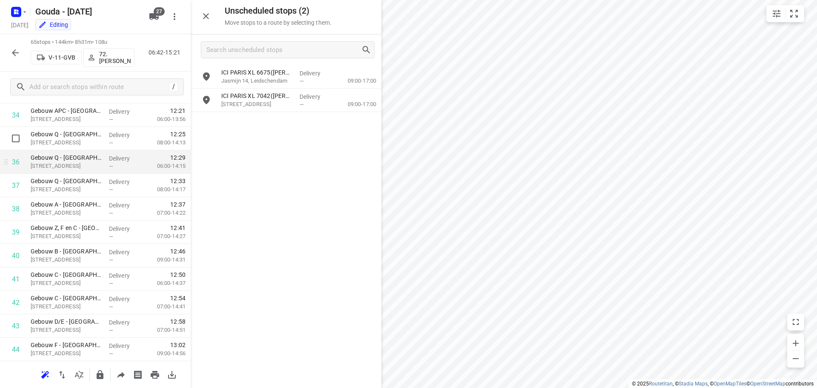
scroll to position [894, 0]
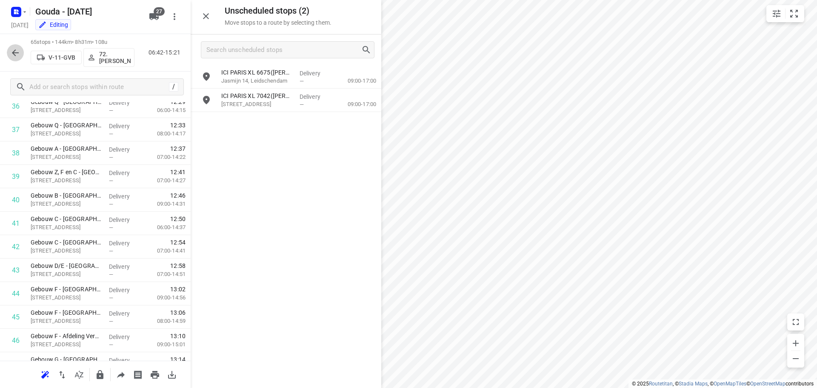
click at [9, 56] on button "button" at bounding box center [15, 52] width 17 height 17
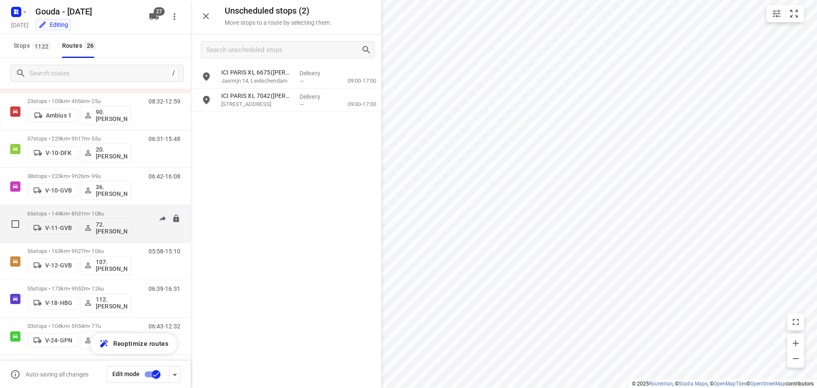
scroll to position [85, 0]
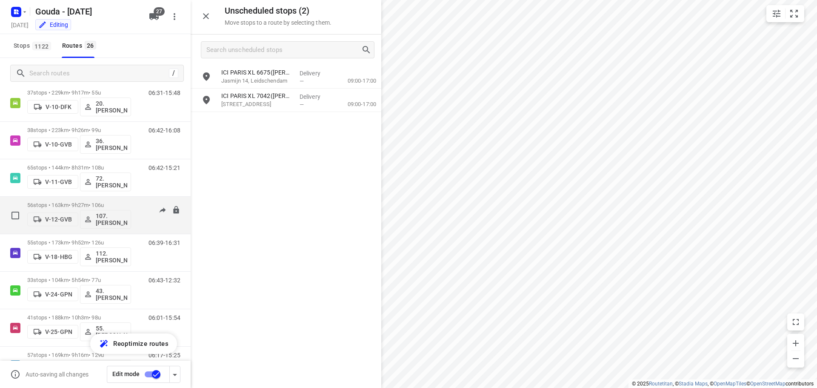
click at [80, 204] on p "56 stops • 163km • 9h27m • 106u" at bounding box center [79, 205] width 104 height 6
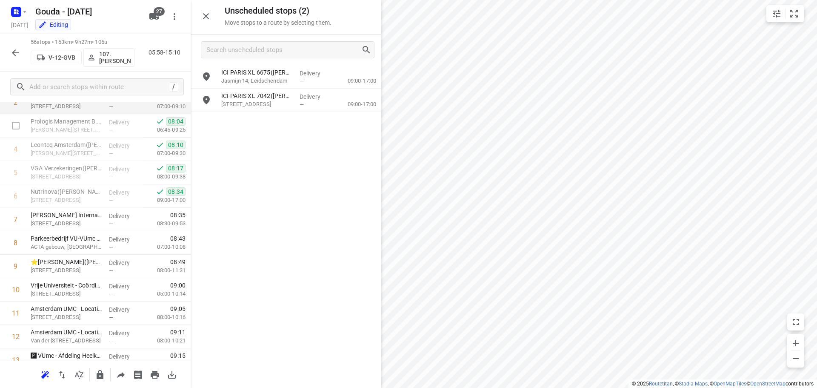
scroll to position [128, 0]
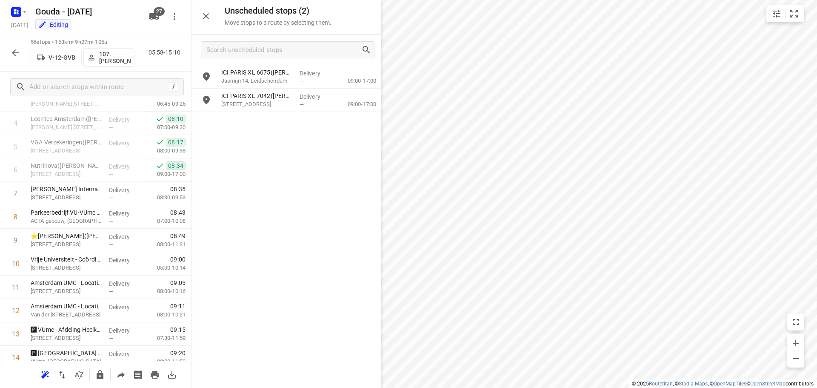
click at [16, 52] on icon "button" at bounding box center [15, 52] width 7 height 7
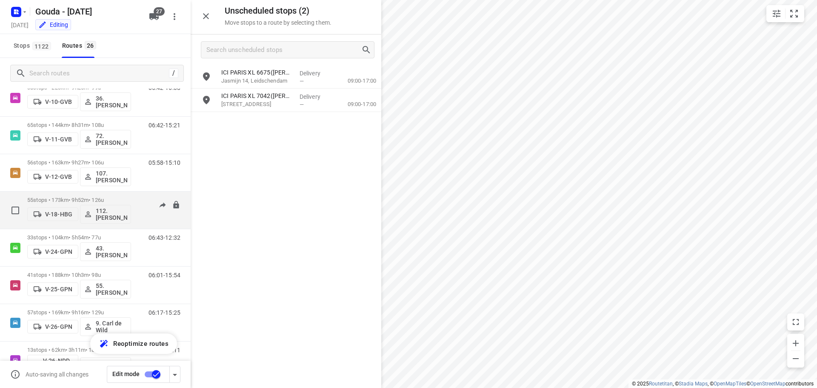
click at [74, 199] on p "55 stops • 173km • 9h52m • 126u" at bounding box center [79, 200] width 104 height 6
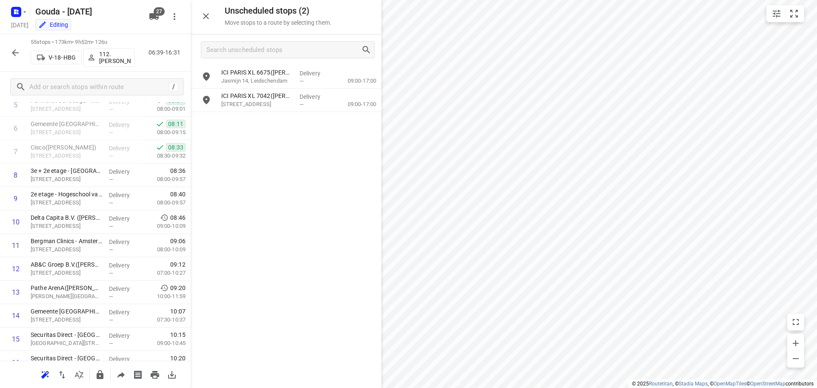
scroll to position [170, 0]
drag, startPoint x: 73, startPoint y: 245, endPoint x: 75, endPoint y: 219, distance: 26.5
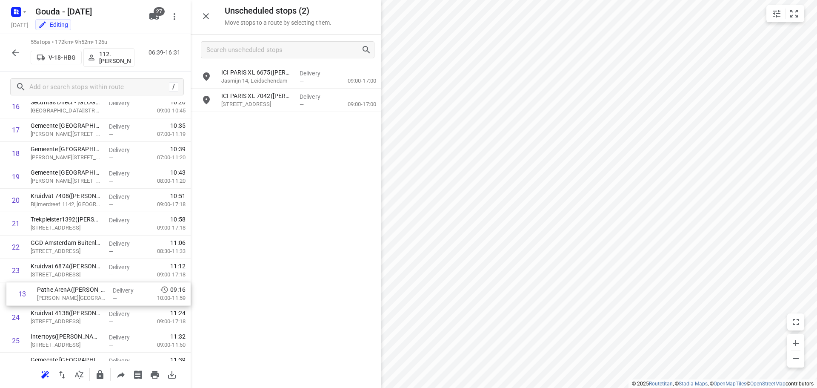
scroll to position [402, 0]
drag, startPoint x: 62, startPoint y: 248, endPoint x: 71, endPoint y: 293, distance: 46.0
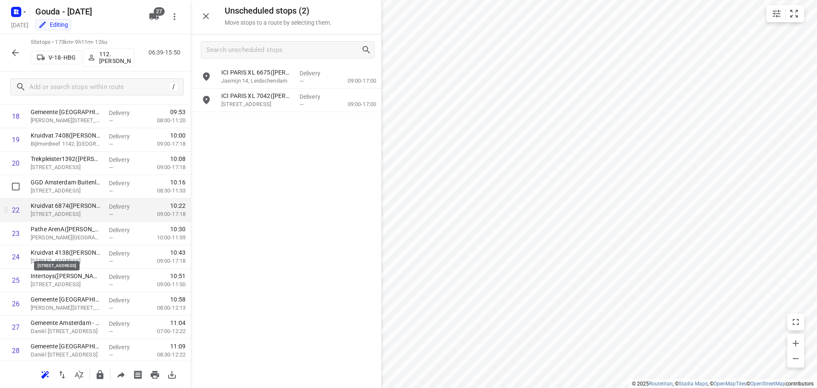
scroll to position [573, 0]
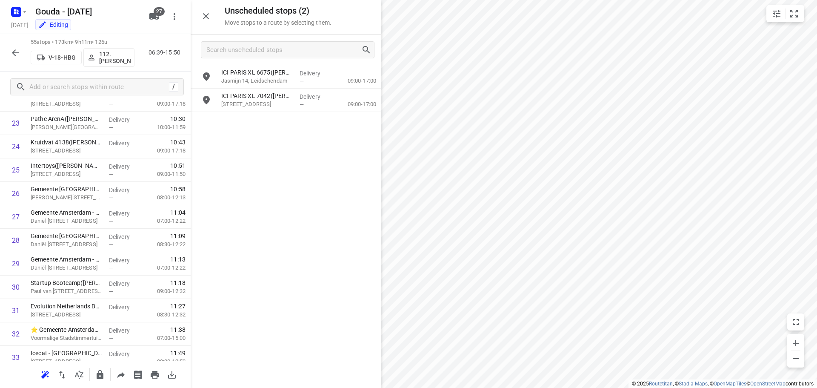
click at [20, 54] on icon "button" at bounding box center [15, 53] width 10 height 10
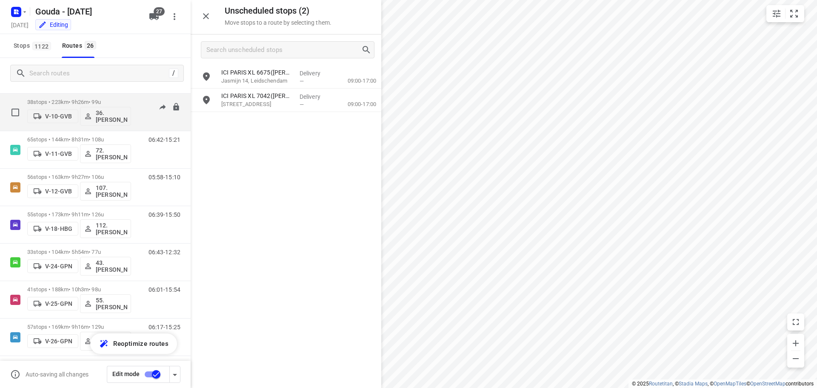
scroll to position [128, 0]
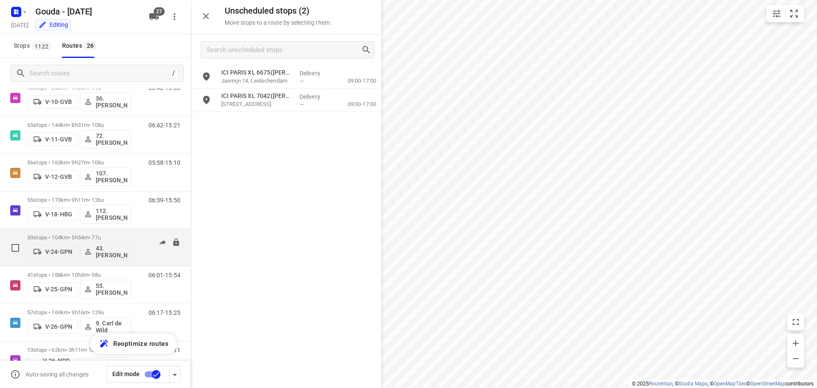
click at [83, 235] on p "33 stops • 104km • 5h54m • 77u" at bounding box center [79, 237] width 104 height 6
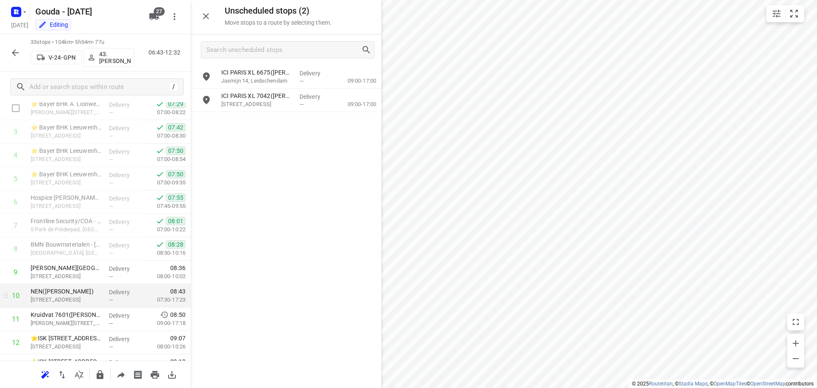
scroll to position [213, 0]
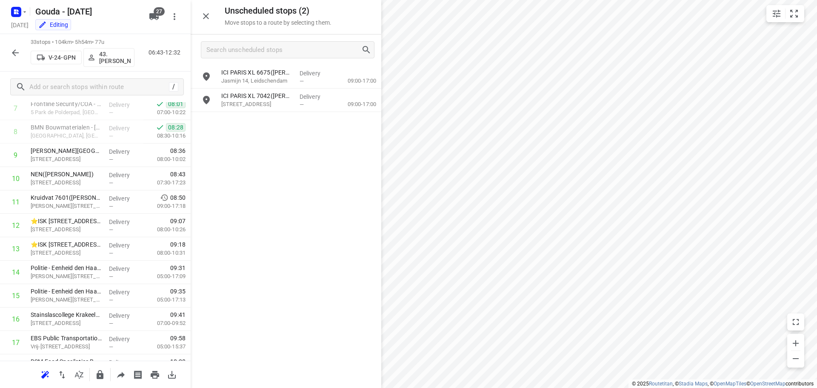
click at [14, 56] on icon "button" at bounding box center [15, 53] width 10 height 10
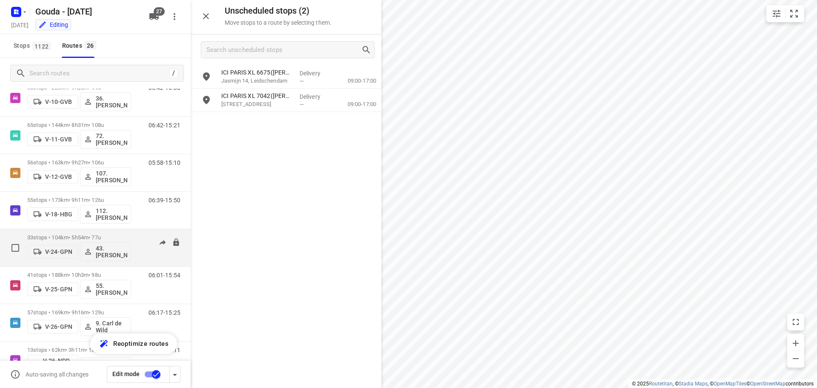
scroll to position [170, 0]
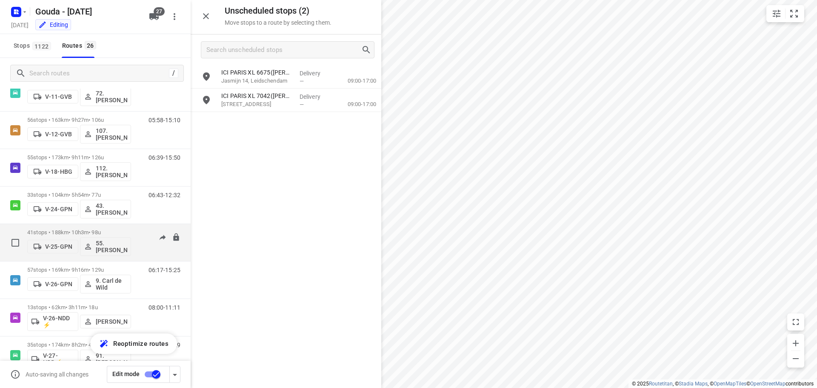
click at [85, 232] on p "41 stops • 188km • 10h3m • 98u" at bounding box center [79, 232] width 104 height 6
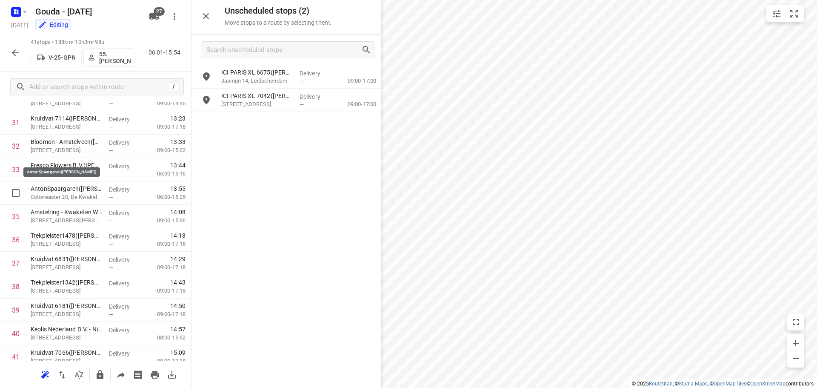
scroll to position [792, 0]
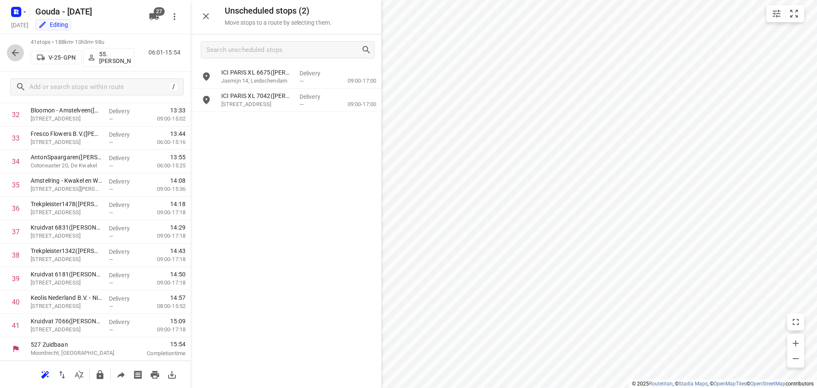
click at [11, 50] on icon "button" at bounding box center [15, 53] width 10 height 10
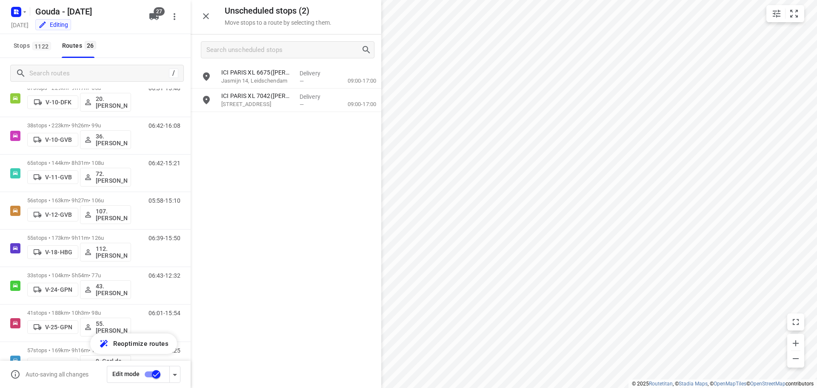
scroll to position [213, 0]
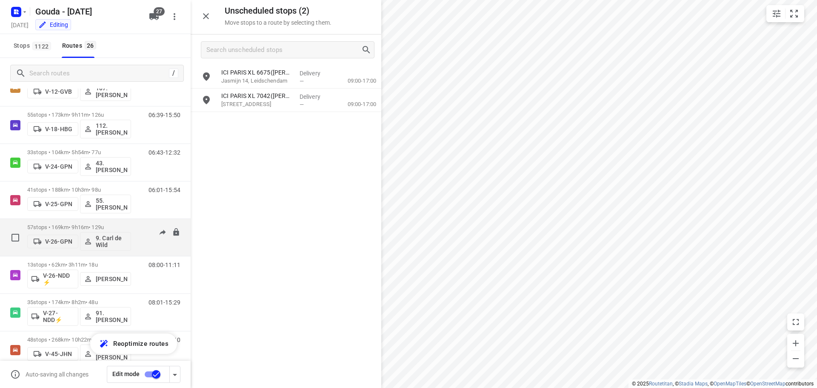
click at [70, 221] on div "57 stops • 169km • 9h16m • 129u V-26-GPN 9. Carl de Wild" at bounding box center [79, 237] width 104 height 35
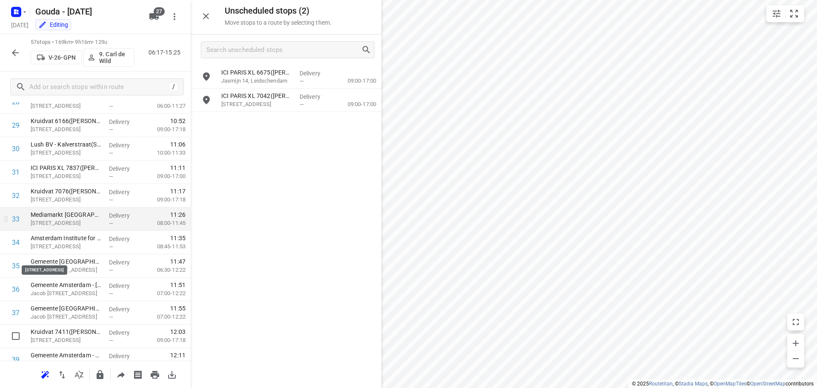
scroll to position [809, 0]
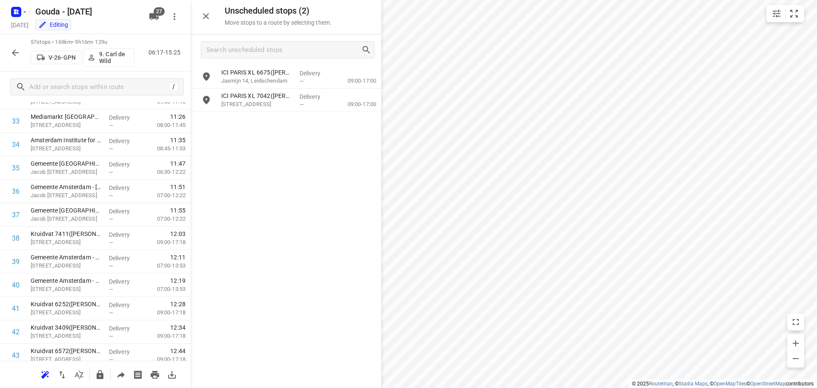
click at [15, 55] on icon "button" at bounding box center [15, 52] width 7 height 7
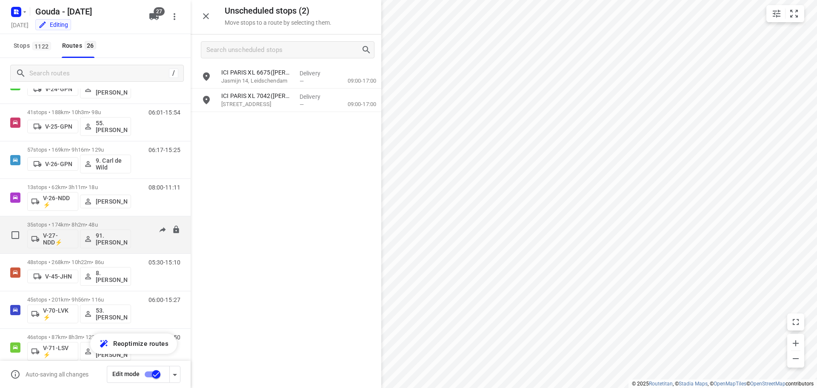
scroll to position [298, 0]
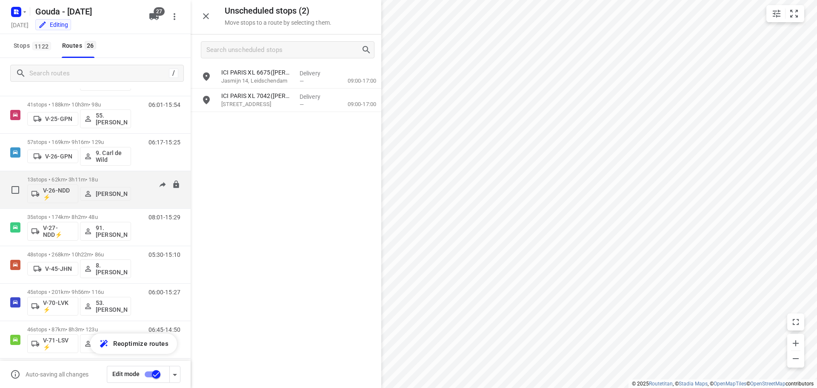
click at [80, 176] on p "13 stops • 62km • 3h11m • 18u" at bounding box center [79, 179] width 104 height 6
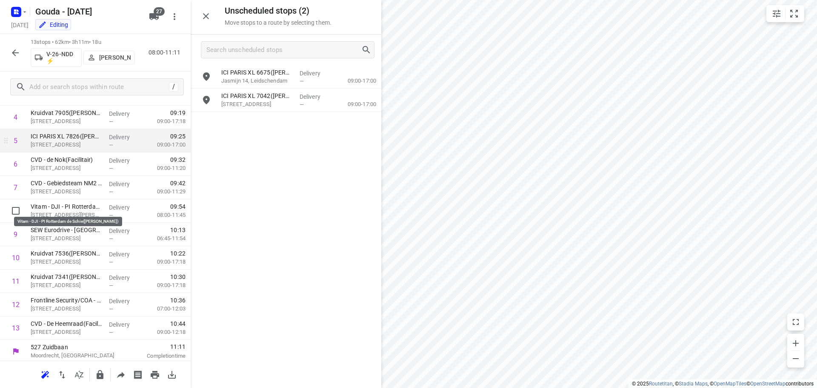
scroll to position [136, 0]
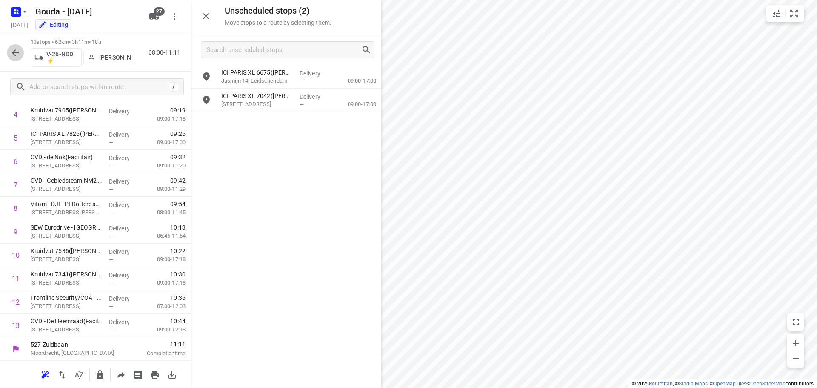
click at [13, 51] on icon "button" at bounding box center [15, 53] width 10 height 10
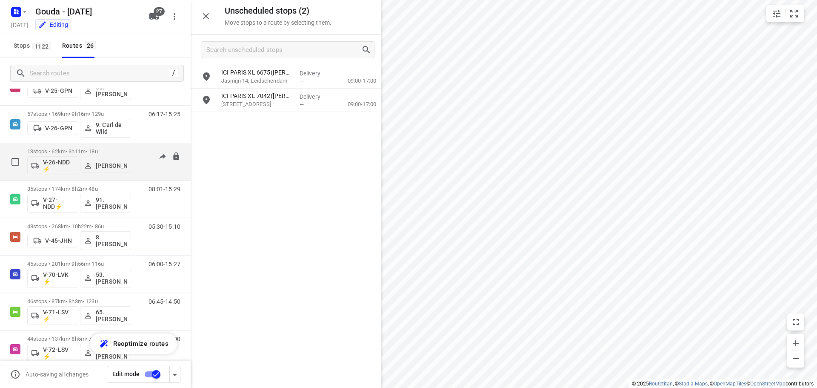
scroll to position [341, 0]
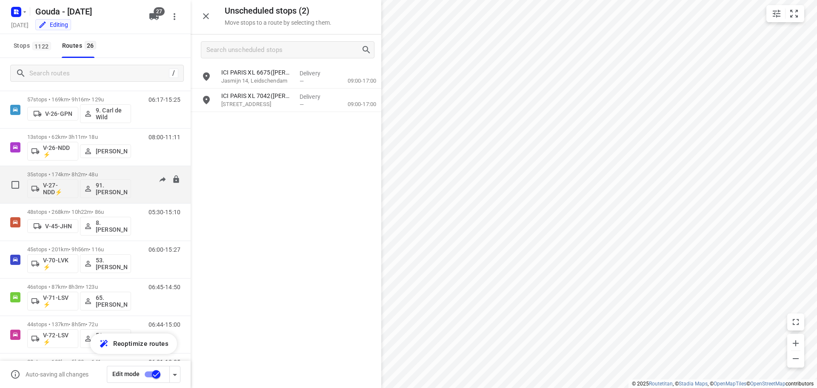
click at [76, 172] on p "35 stops • 174km • 8h2m • 48u" at bounding box center [79, 174] width 104 height 6
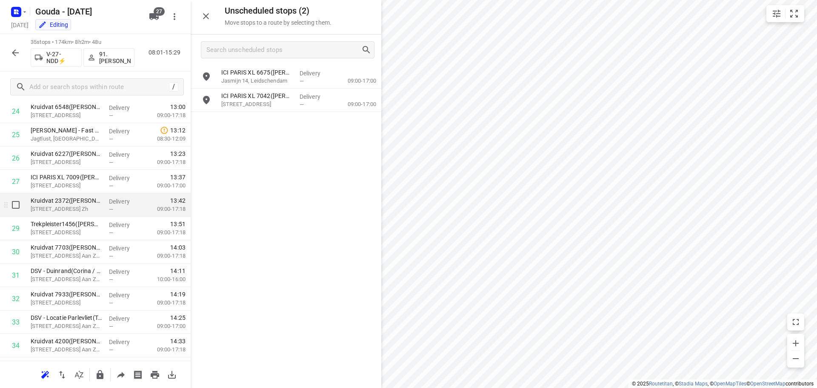
scroll to position [651, 0]
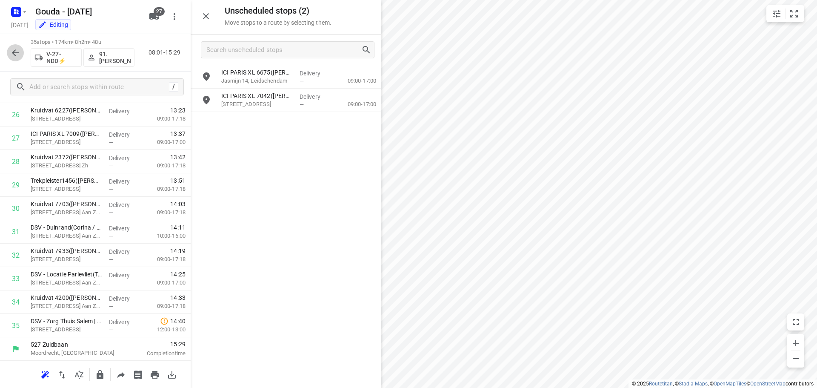
click at [21, 52] on button "button" at bounding box center [15, 52] width 17 height 17
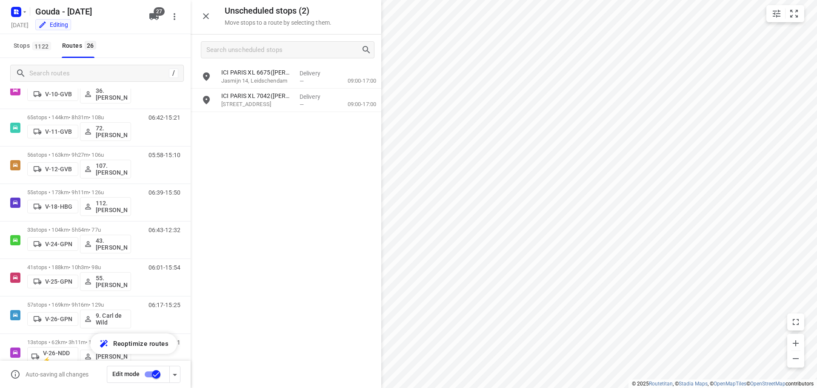
scroll to position [298, 0]
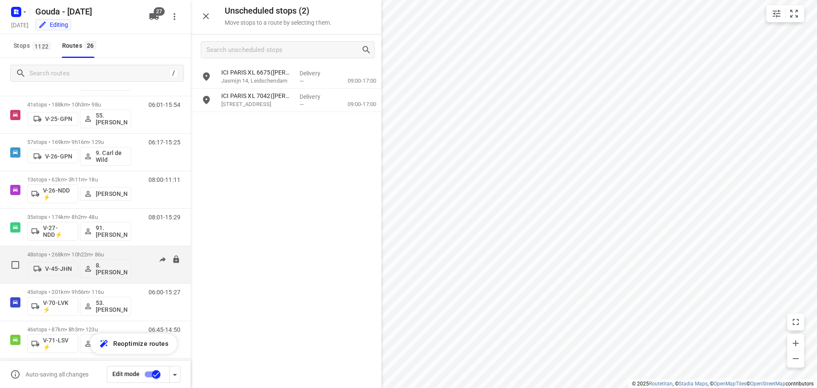
click at [82, 251] on p "48 stops • 268km • 10h22m • 86u" at bounding box center [79, 254] width 104 height 6
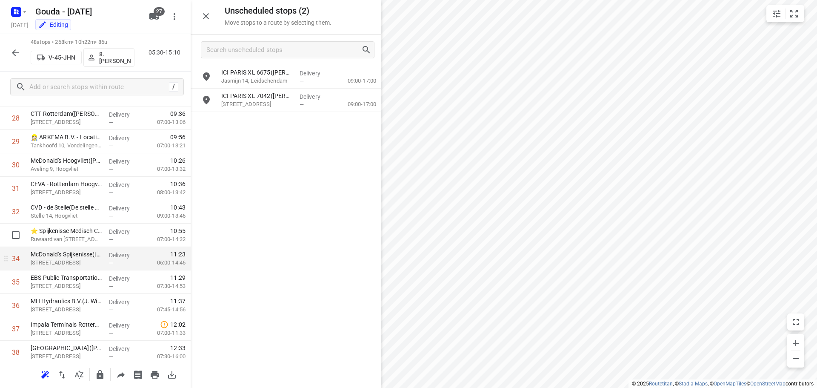
scroll to position [615, 0]
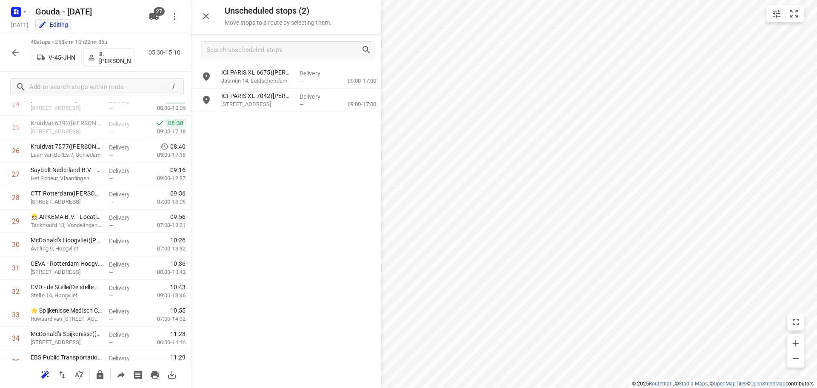
click at [11, 55] on icon "button" at bounding box center [15, 53] width 10 height 10
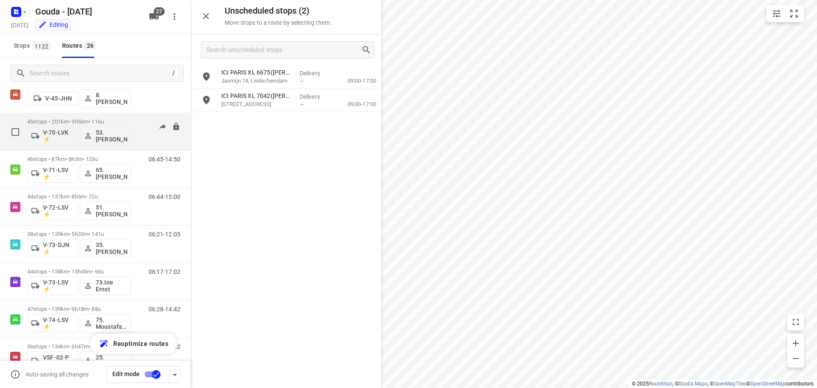
scroll to position [426, 0]
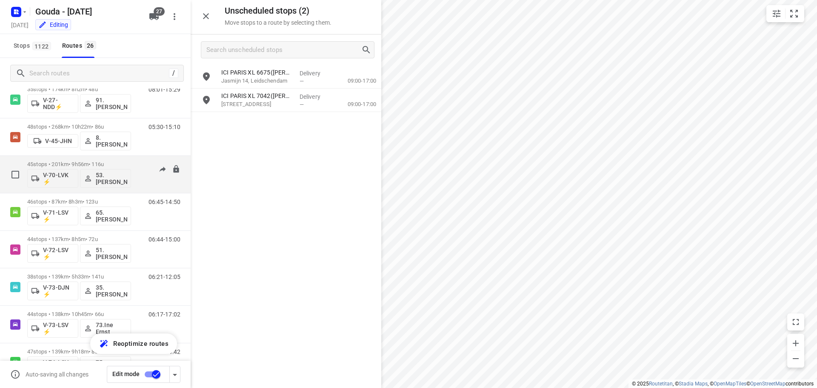
click at [70, 162] on p "45 stops • 201km • 9h56m • 116u" at bounding box center [79, 164] width 104 height 6
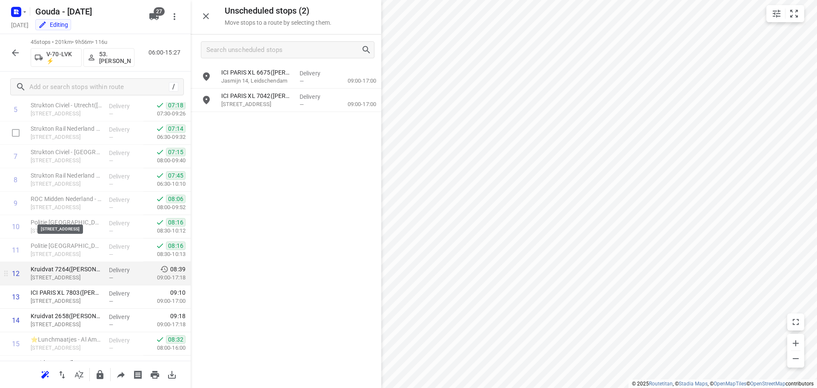
scroll to position [255, 0]
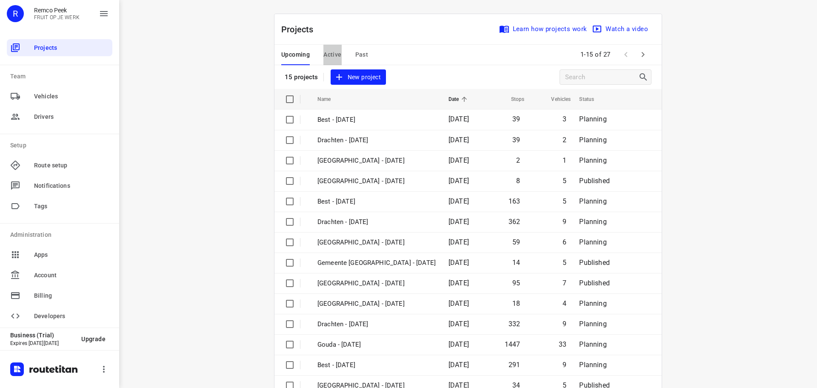
click at [335, 53] on span "Active" at bounding box center [333, 54] width 18 height 11
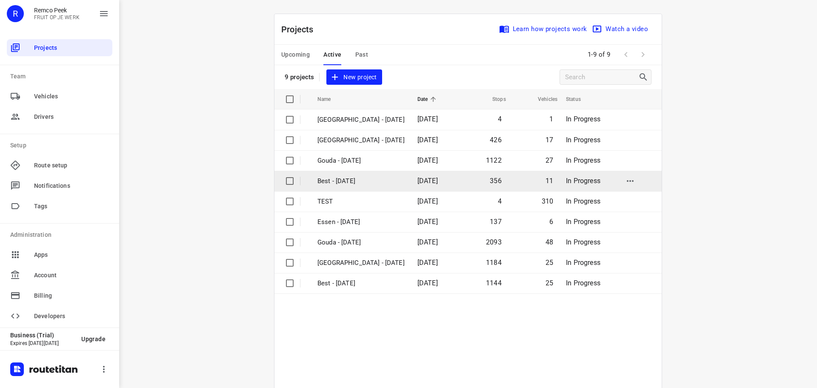
click at [340, 180] on p "Best - [DATE]" at bounding box center [361, 181] width 87 height 10
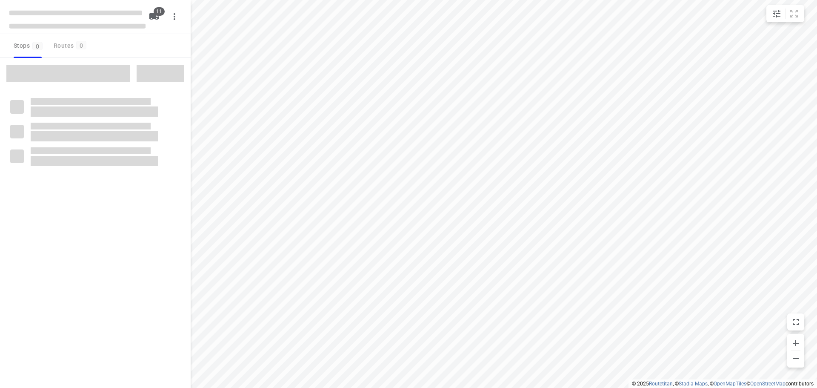
checkbox input "true"
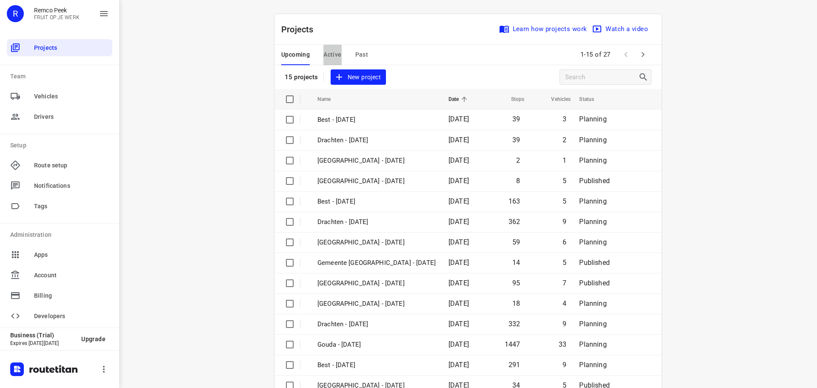
click at [331, 52] on span "Active" at bounding box center [333, 54] width 18 height 11
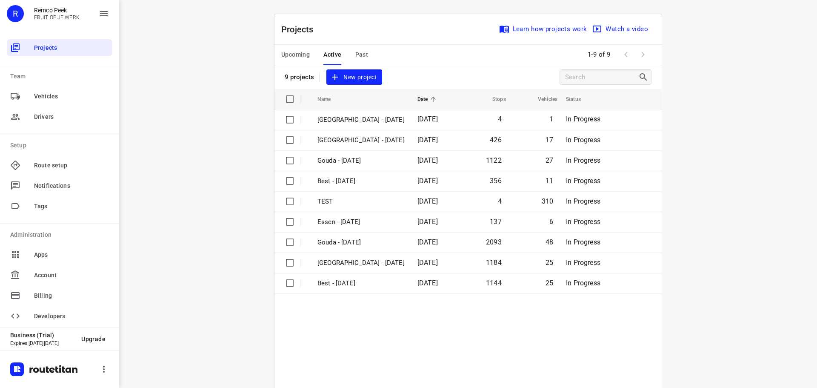
click at [293, 54] on span "Upcoming" at bounding box center [295, 54] width 29 height 11
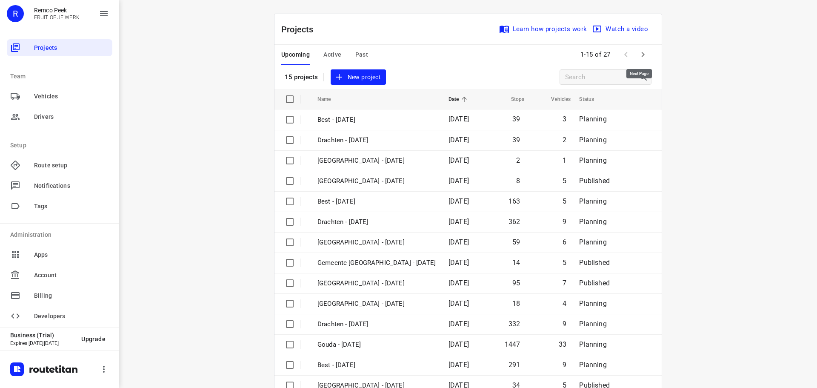
click at [638, 57] on icon "button" at bounding box center [643, 54] width 10 height 10
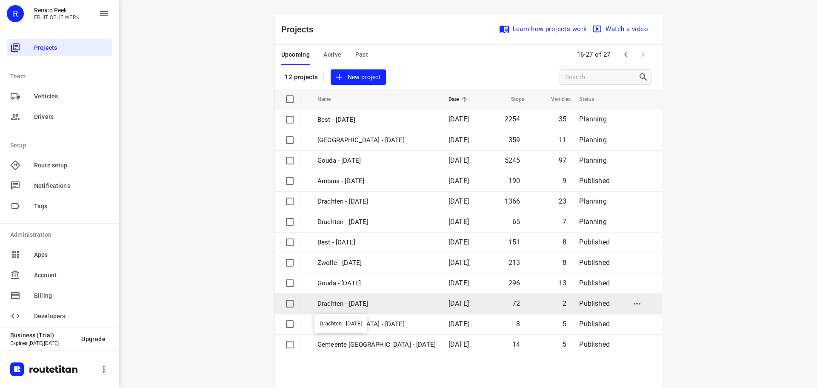
click at [364, 302] on p "Drachten - [DATE]" at bounding box center [377, 304] width 118 height 10
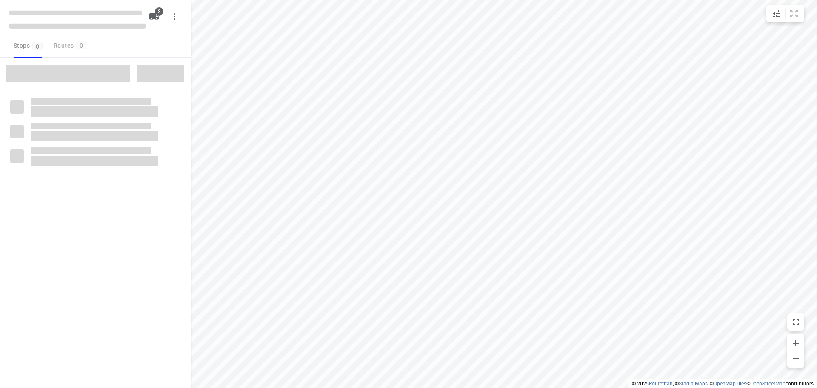
checkbox input "true"
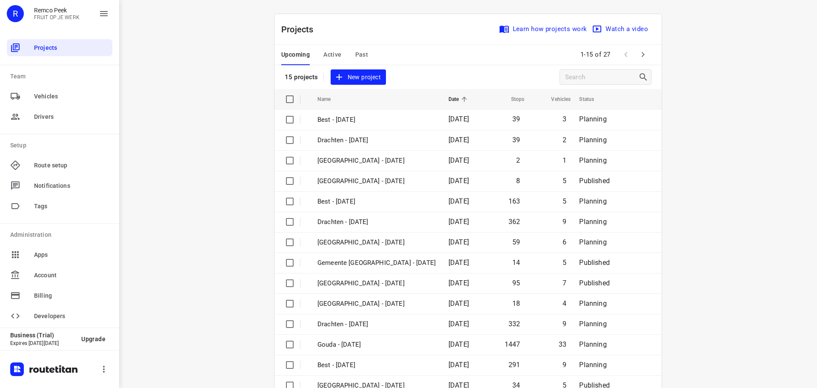
click at [329, 51] on span "Active" at bounding box center [333, 54] width 18 height 11
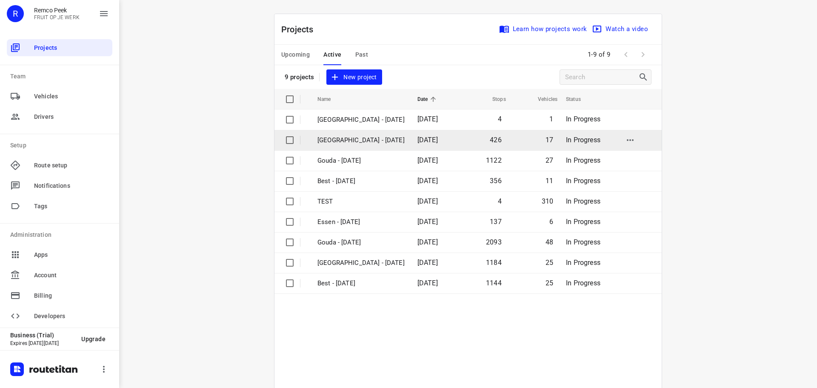
click at [336, 136] on p "[GEOGRAPHIC_DATA] - [DATE]" at bounding box center [361, 140] width 87 height 10
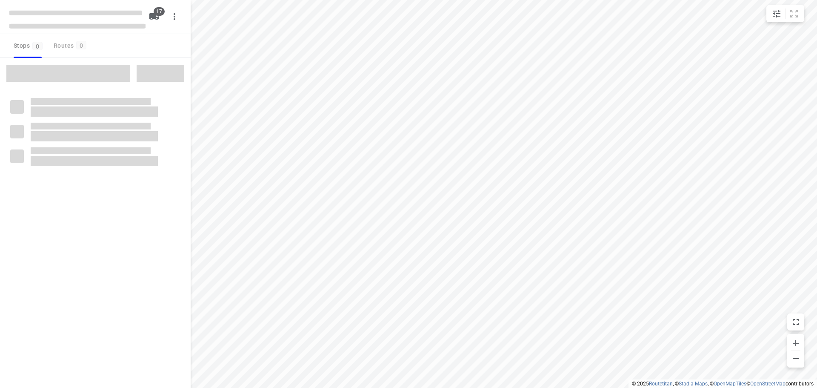
checkbox input "true"
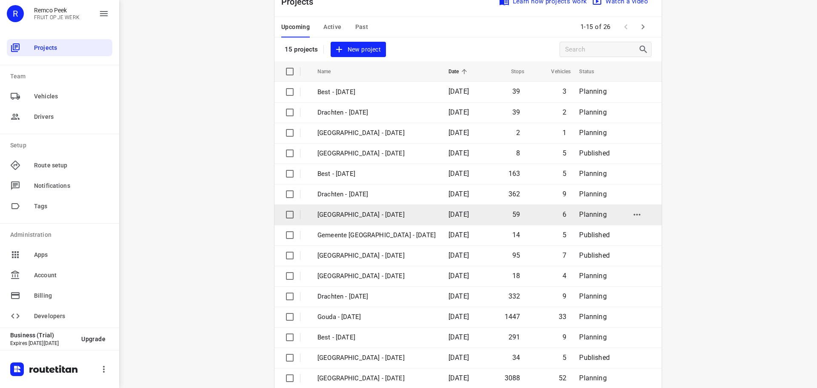
scroll to position [43, 0]
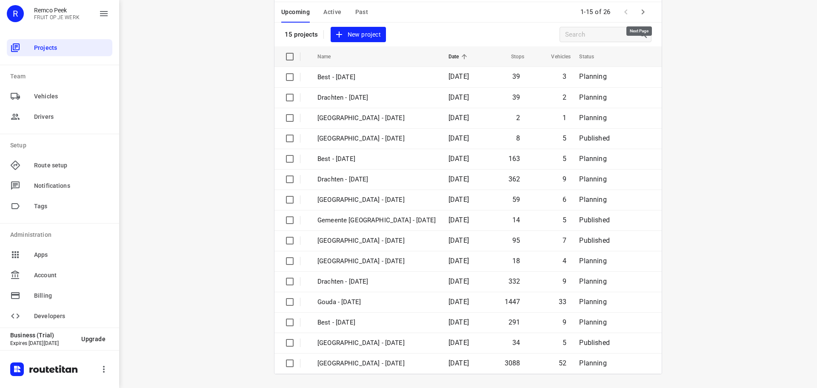
click at [642, 13] on icon "button" at bounding box center [643, 11] width 3 height 5
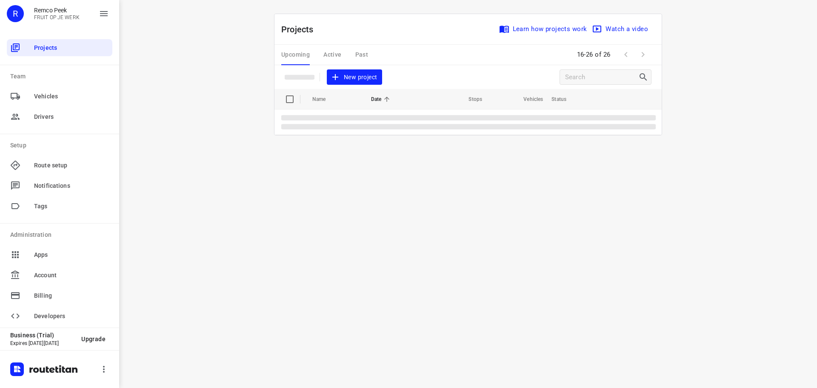
scroll to position [0, 0]
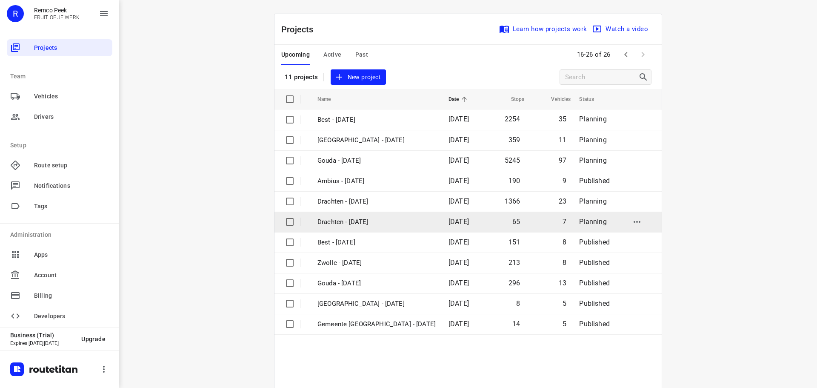
click at [354, 217] on p "Drachten - Friday" at bounding box center [377, 222] width 118 height 10
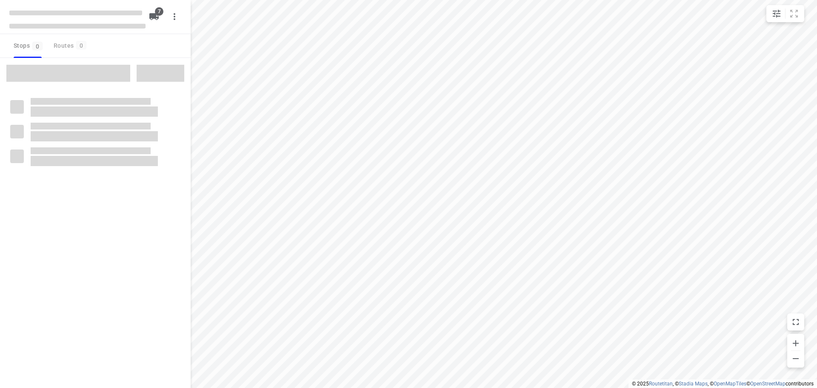
checkbox input "true"
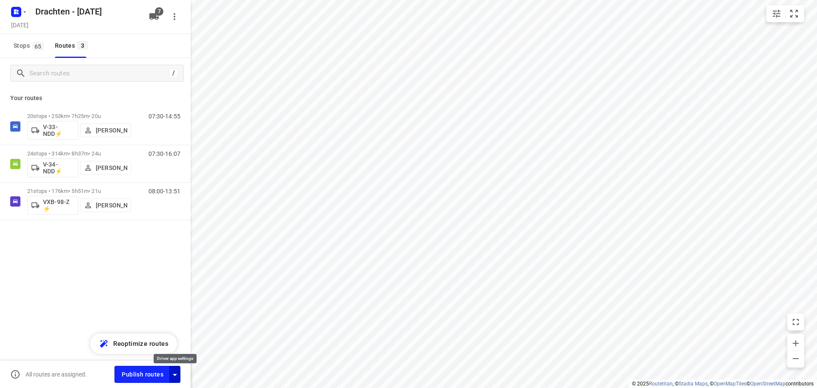
click at [180, 373] on button "button" at bounding box center [174, 374] width 11 height 17
click at [178, 375] on icon "button" at bounding box center [175, 374] width 10 height 10
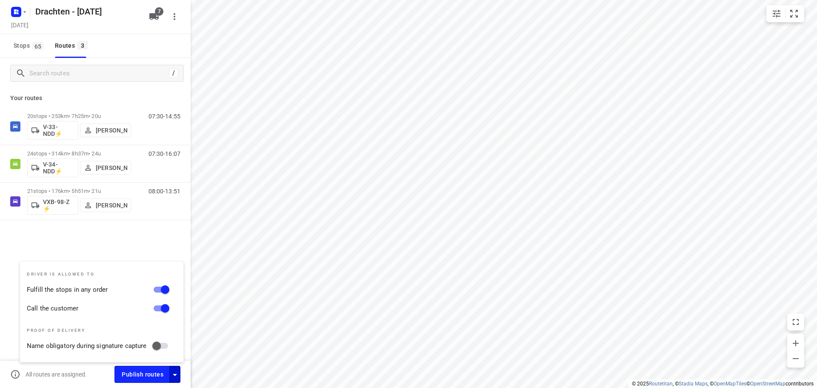
click at [139, 240] on div "20 stops • 253km • 7h25m • 20u V-33-NDD⚡ Henk Hooijenga 07:30-14:55 24 stops • …" at bounding box center [95, 194] width 191 height 172
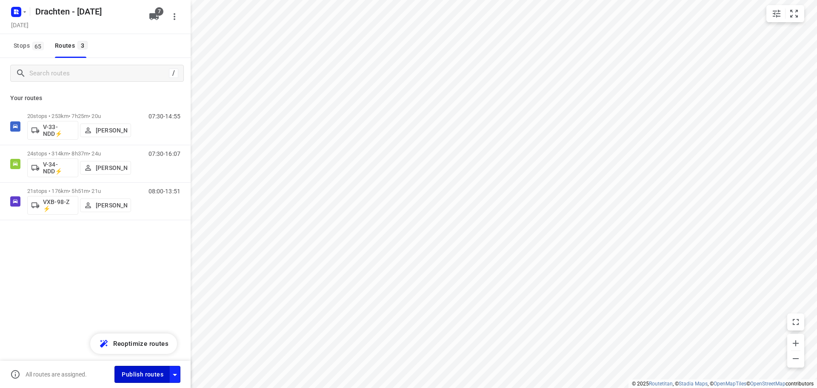
click at [154, 372] on span "Publish routes" at bounding box center [143, 374] width 42 height 11
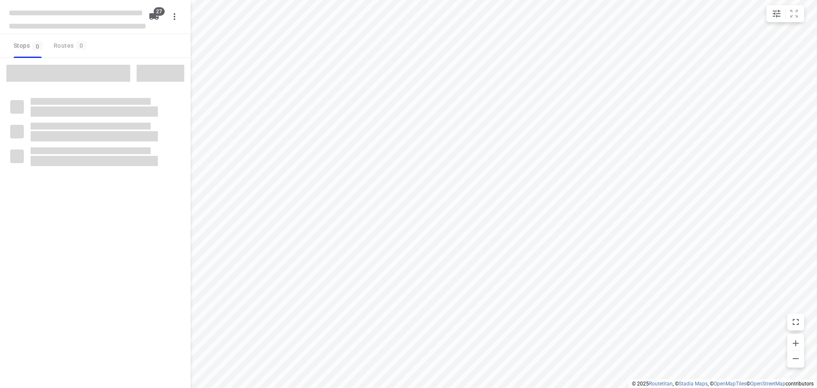
checkbox input "true"
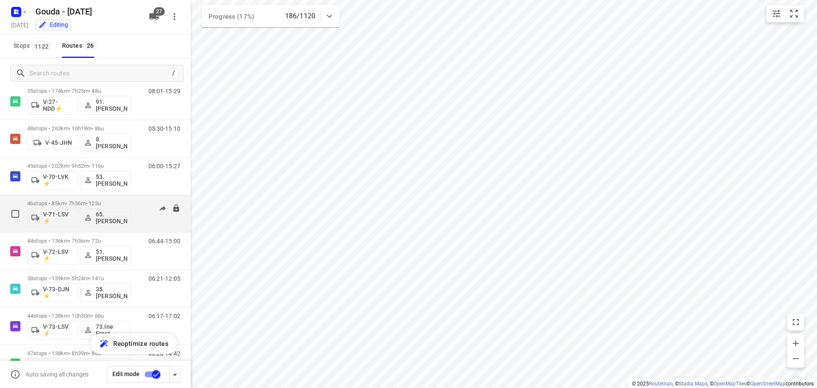
scroll to position [426, 0]
click at [55, 201] on p "46 stops • 85km • 7h56m • 123u" at bounding box center [79, 201] width 104 height 6
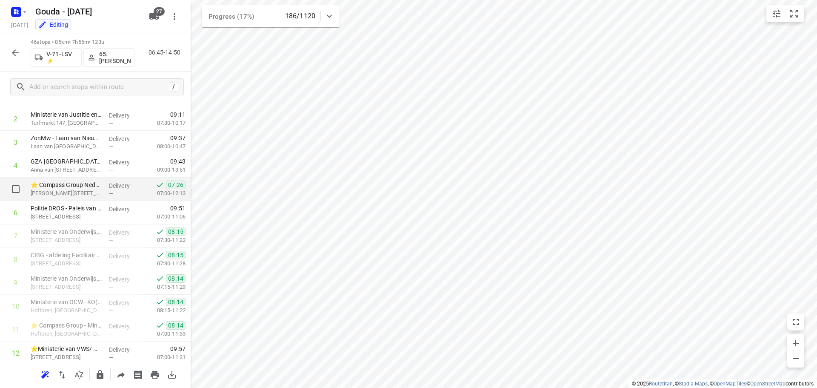
scroll to position [213, 0]
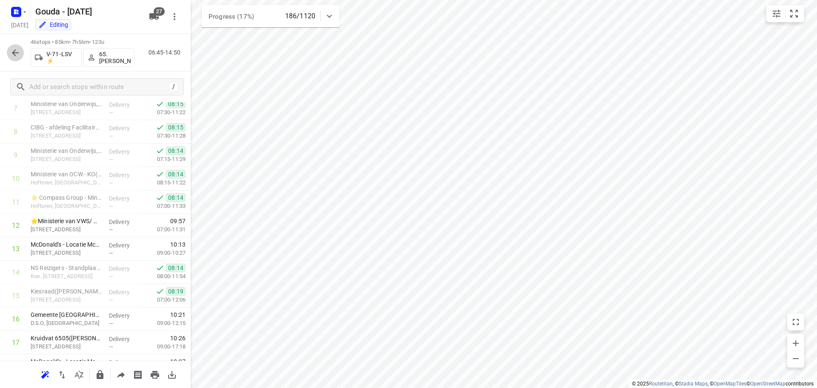
click at [14, 52] on icon "button" at bounding box center [15, 52] width 7 height 7
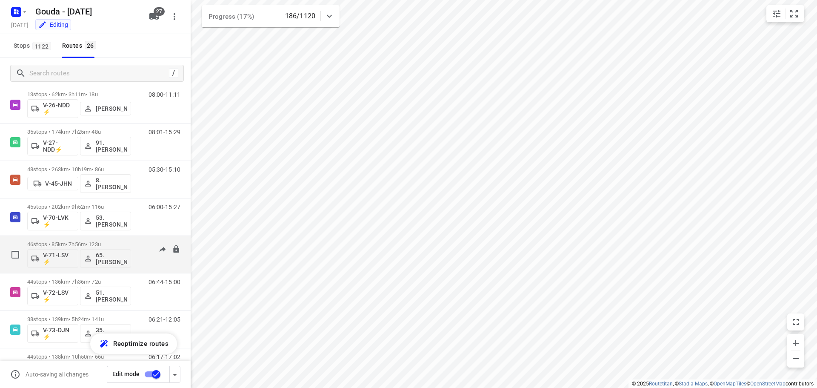
scroll to position [426, 0]
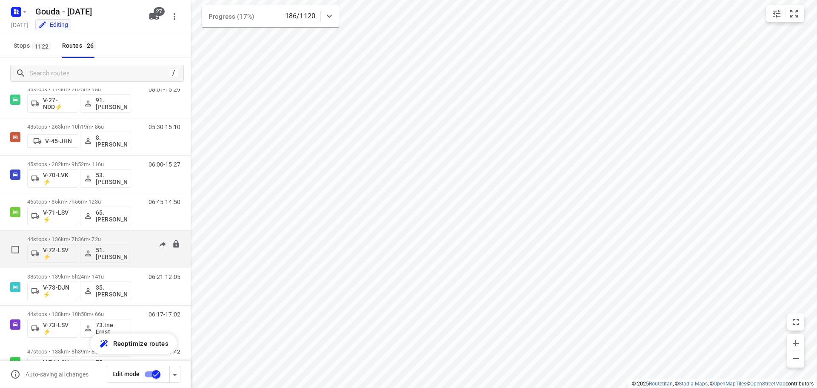
click at [57, 236] on p "44 stops • 136km • 7h36m • 72u" at bounding box center [79, 239] width 104 height 6
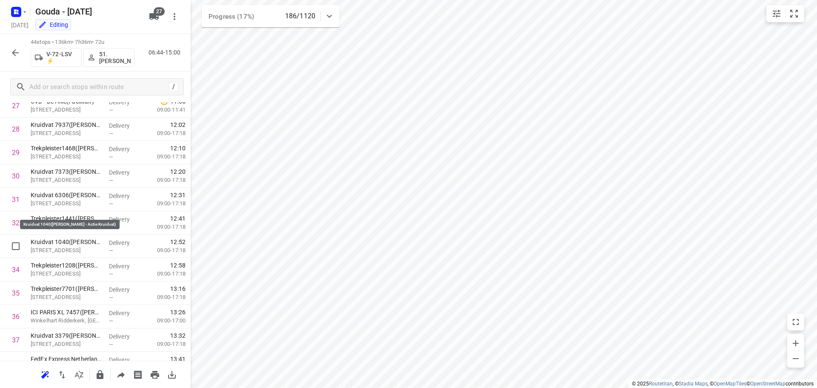
scroll to position [862, 0]
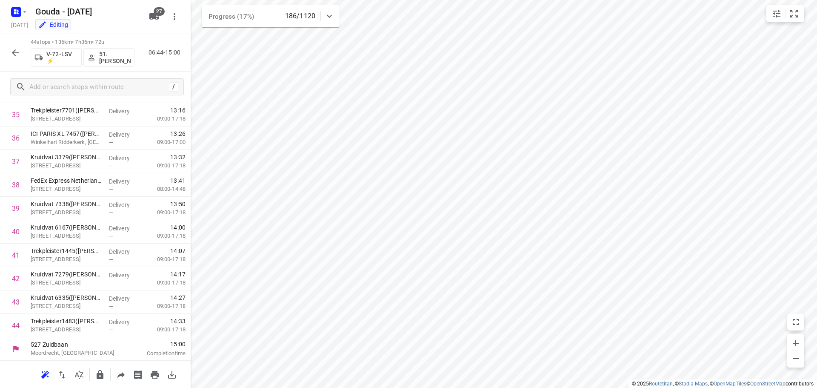
click at [12, 52] on icon "button" at bounding box center [15, 53] width 10 height 10
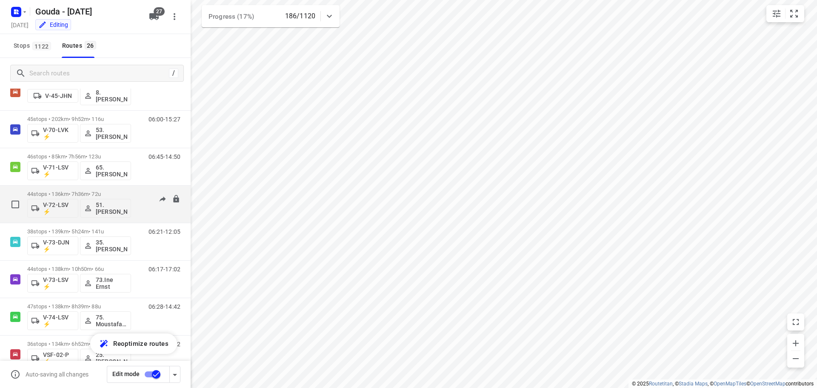
scroll to position [511, 0]
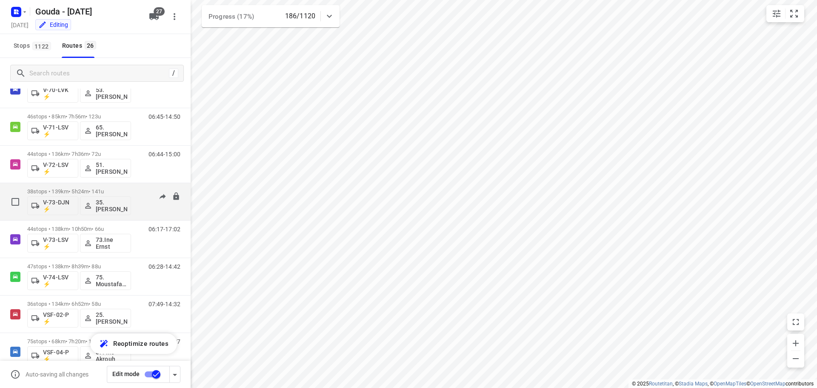
click at [66, 187] on div "38 stops • 139km • 5h24m • 141u V-73-DJN ⚡ 35. Alex de Koning" at bounding box center [79, 201] width 104 height 35
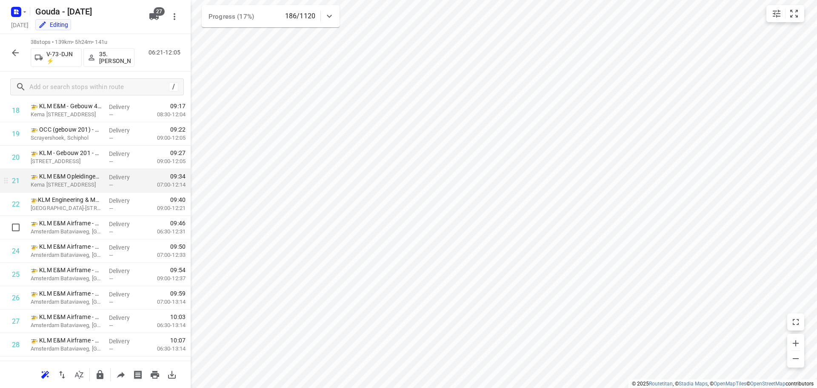
scroll to position [722, 0]
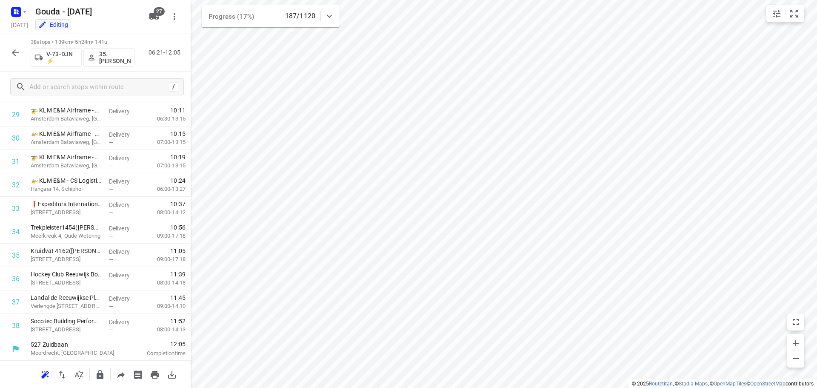
click at [14, 51] on icon "button" at bounding box center [15, 52] width 7 height 7
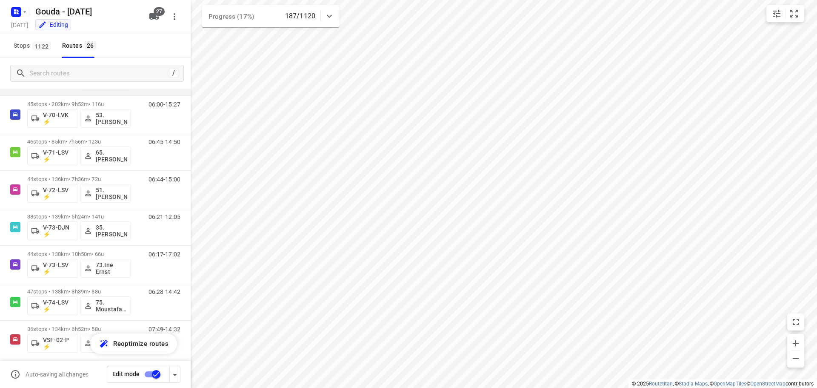
scroll to position [511, 0]
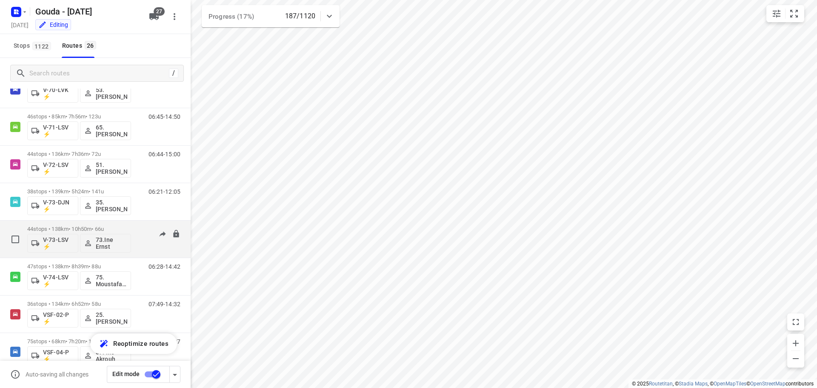
click at [78, 227] on p "44 stops • 138km • 10h50m • 66u" at bounding box center [79, 229] width 104 height 6
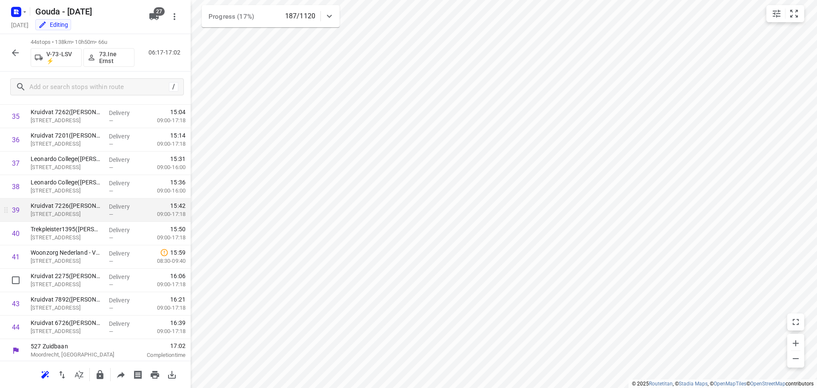
scroll to position [862, 0]
click at [11, 52] on icon "button" at bounding box center [15, 53] width 10 height 10
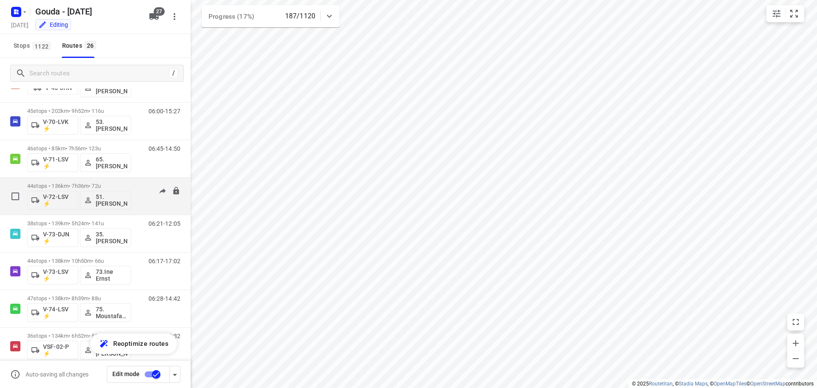
scroll to position [511, 0]
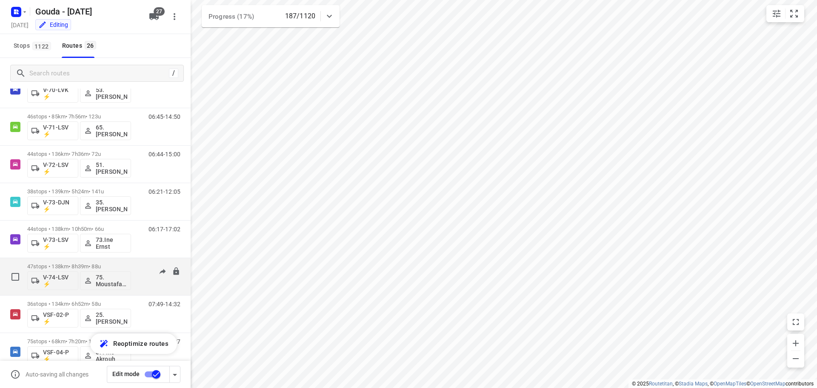
click at [70, 265] on p "47 stops • 138km • 8h39m • 88u" at bounding box center [79, 266] width 104 height 6
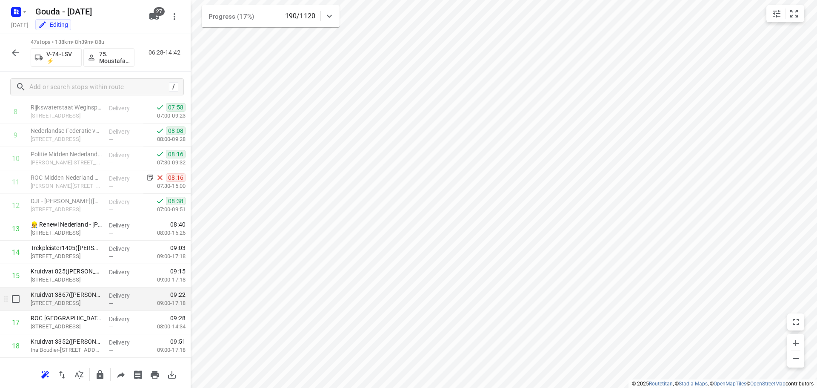
scroll to position [213, 0]
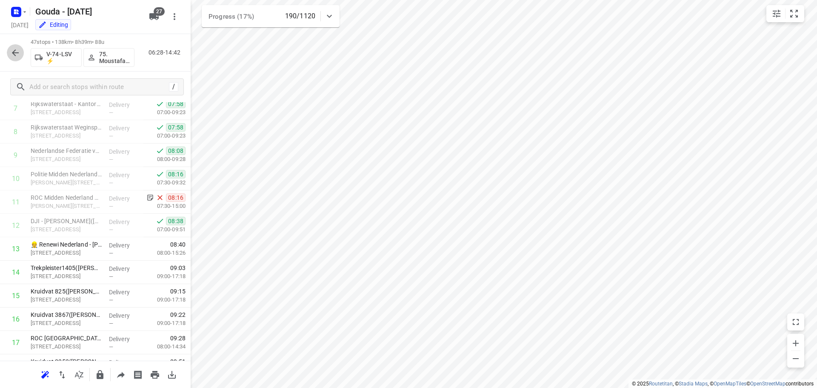
click at [13, 53] on icon "button" at bounding box center [15, 52] width 7 height 7
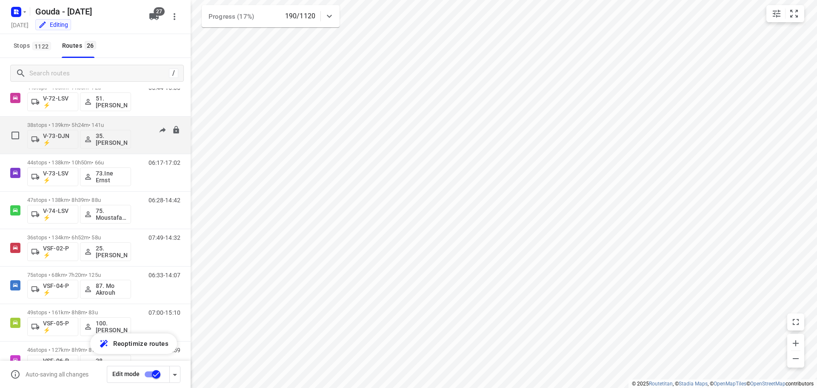
scroll to position [596, 0]
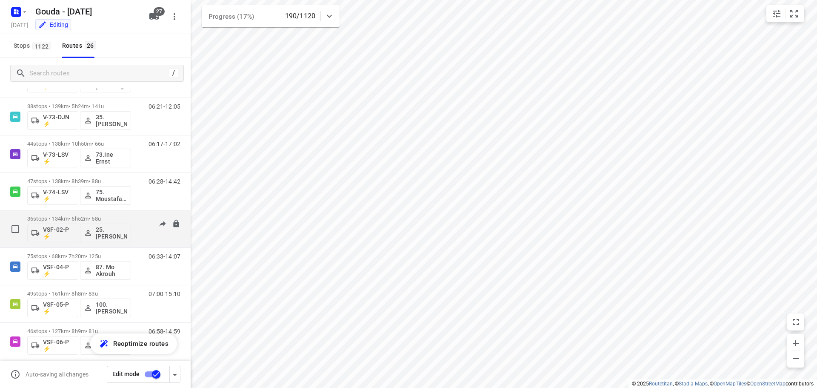
click at [80, 216] on p "36 stops • 134km • 6h52m • 58u" at bounding box center [79, 218] width 104 height 6
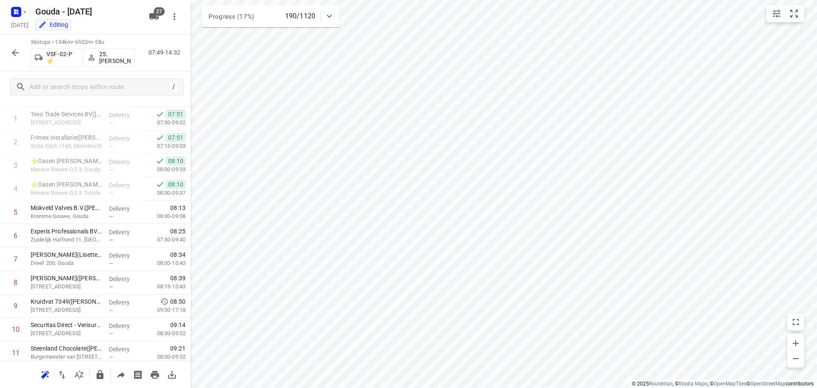
scroll to position [72, 0]
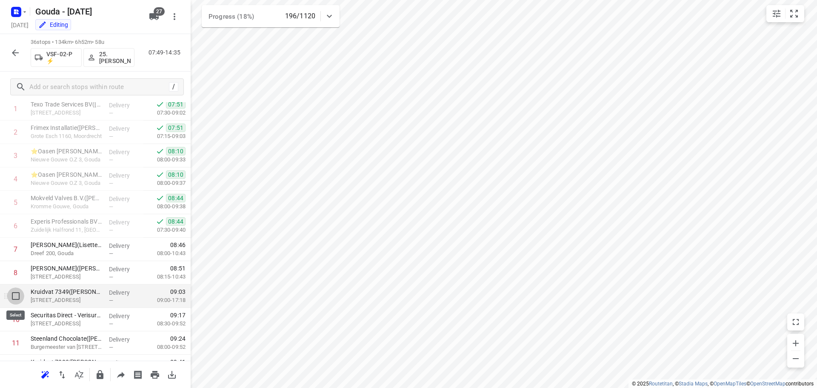
click at [14, 295] on input "checkbox" at bounding box center [15, 295] width 17 height 17
checkbox input "true"
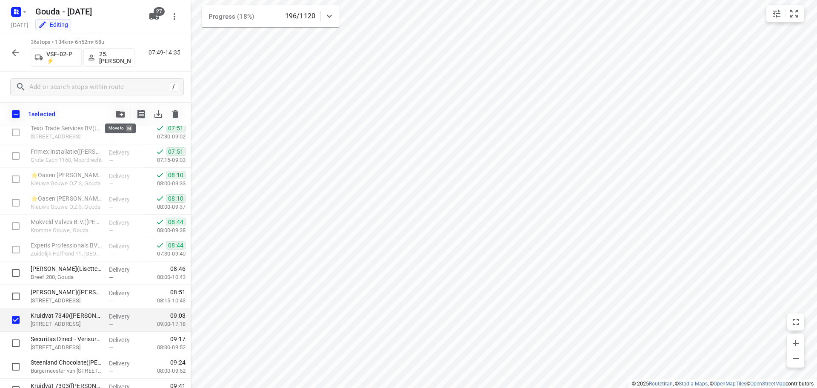
click at [116, 111] on span "button" at bounding box center [120, 114] width 10 height 7
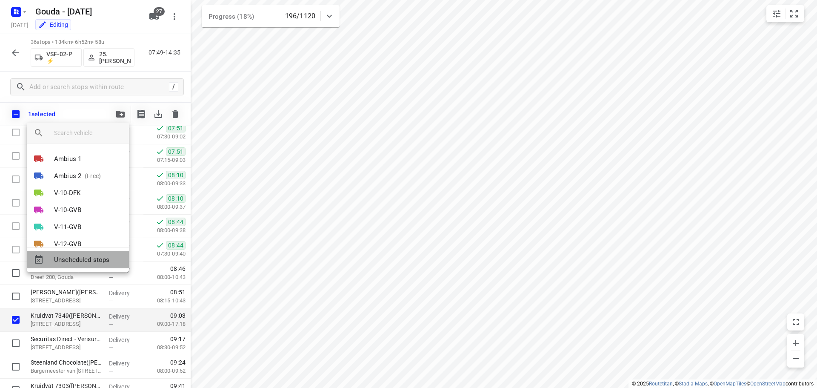
click at [86, 259] on span "Unscheduled stops" at bounding box center [88, 260] width 68 height 10
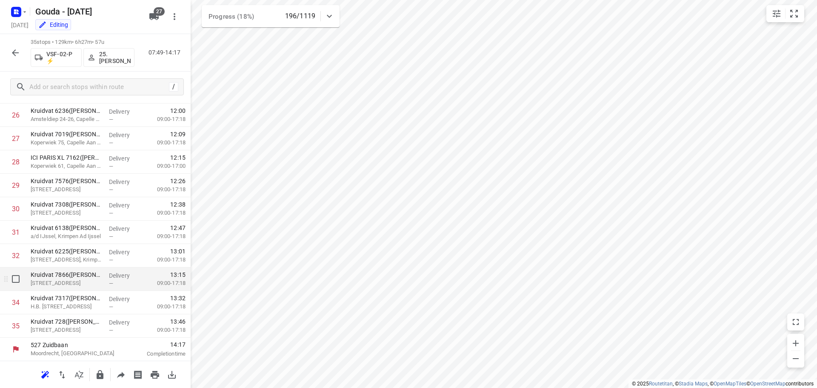
scroll to position [651, 0]
click at [16, 50] on icon "button" at bounding box center [15, 53] width 10 height 10
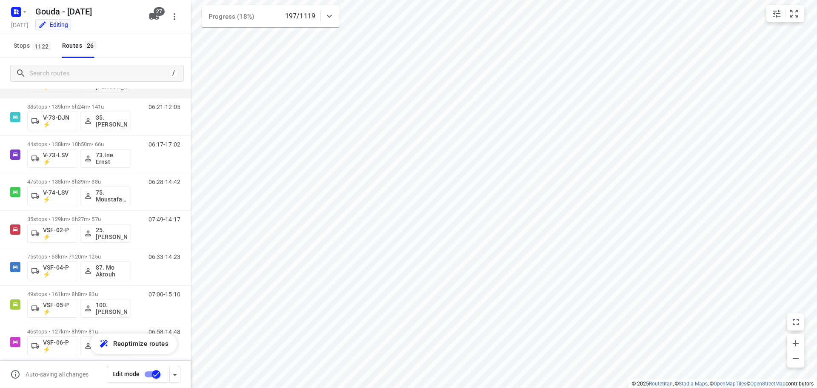
scroll to position [596, 0]
click at [62, 253] on p "75 stops • 68km • 7h20m • 125u" at bounding box center [79, 256] width 104 height 6
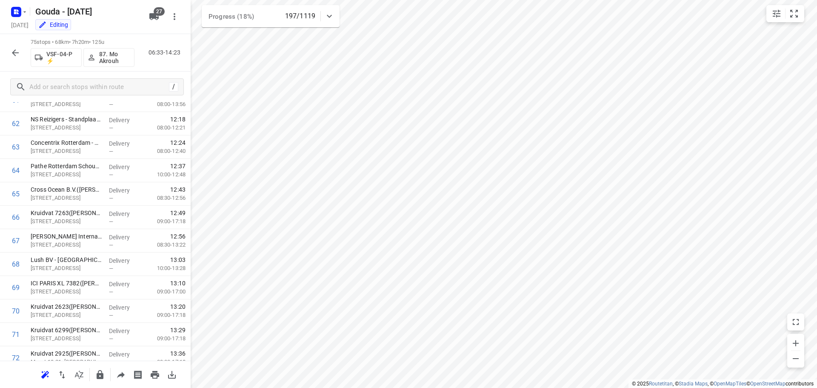
scroll to position [1588, 0]
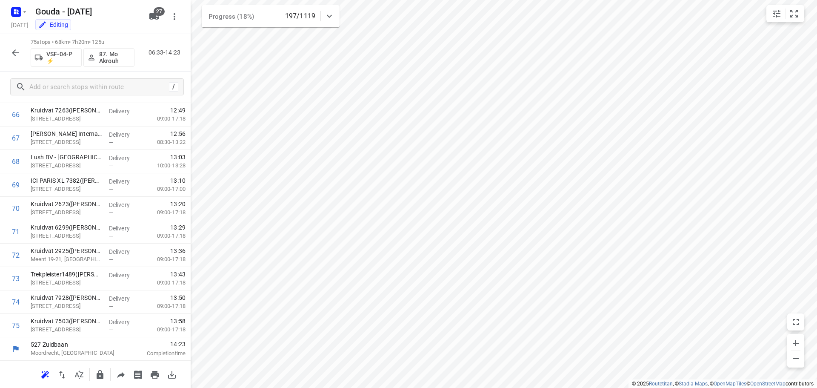
click at [16, 57] on icon "button" at bounding box center [15, 53] width 10 height 10
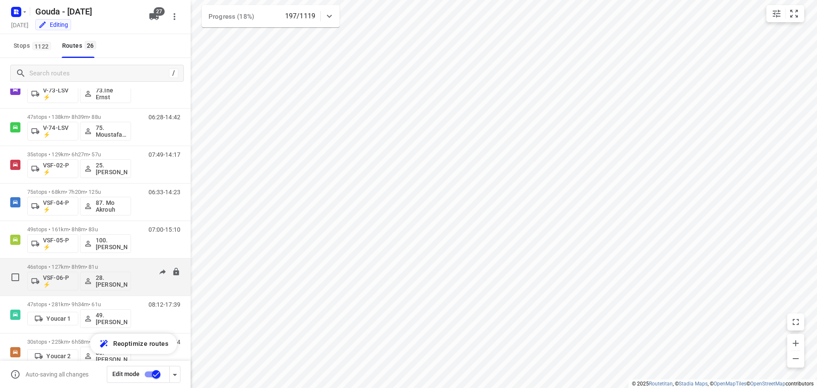
scroll to position [681, 0]
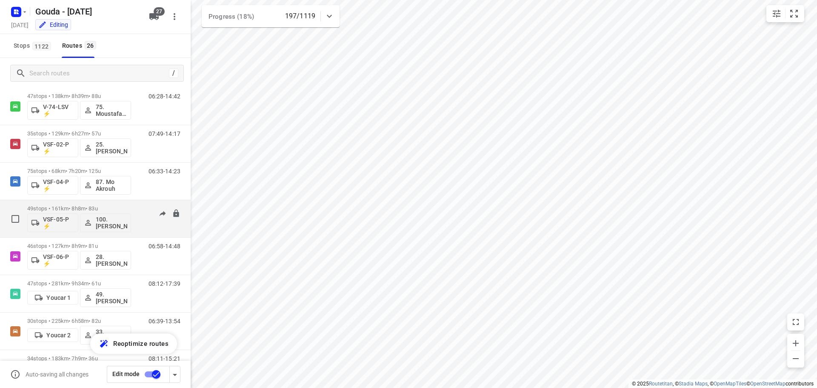
click at [78, 205] on div "49 stops • 161km • 8h8m • 83u VSF-05-P ⚡ 100.Henk Vos" at bounding box center [79, 218] width 104 height 35
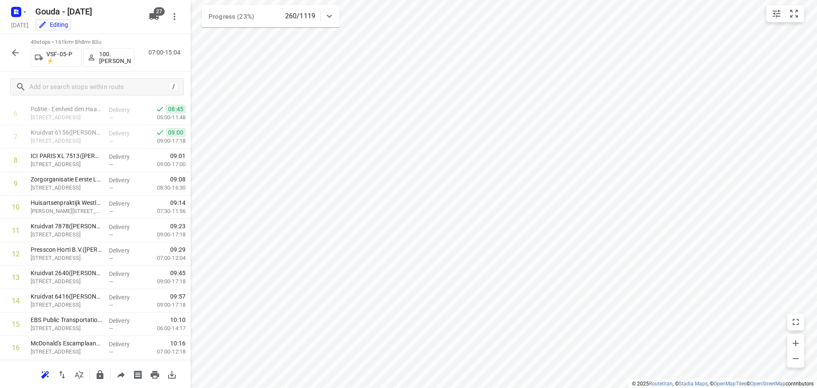
scroll to position [170, 0]
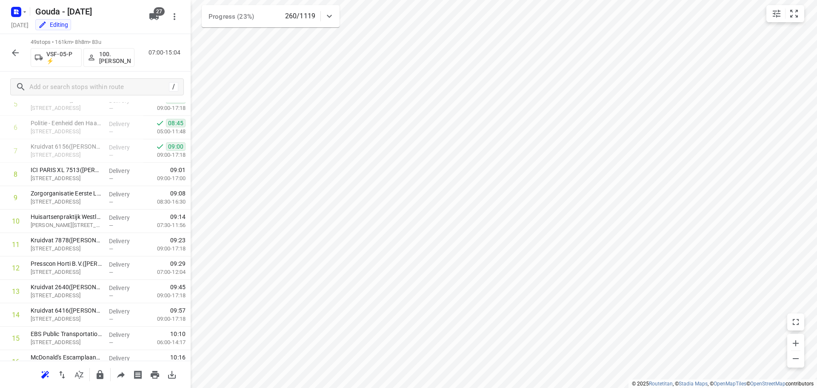
click at [13, 52] on icon "button" at bounding box center [15, 52] width 7 height 7
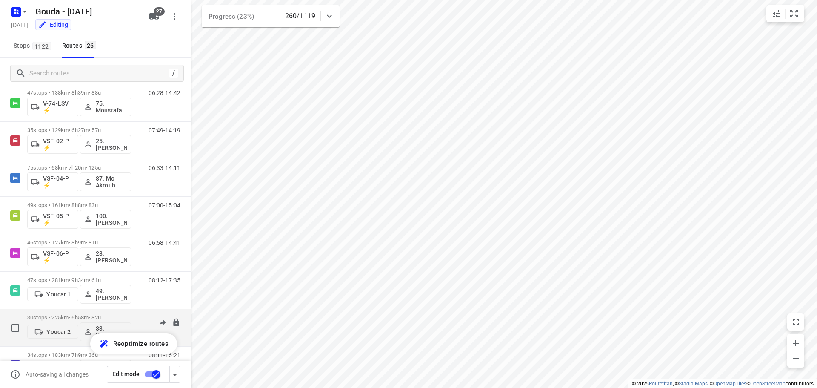
scroll to position [724, 0]
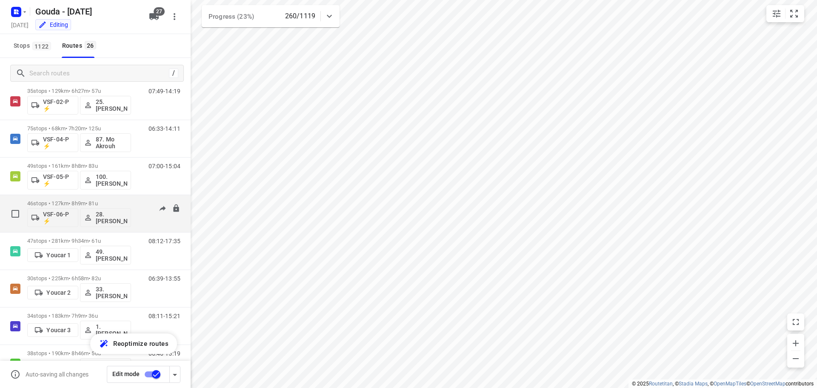
click at [74, 202] on p "46 stops • 127km • 8h9m • 81u" at bounding box center [79, 203] width 104 height 6
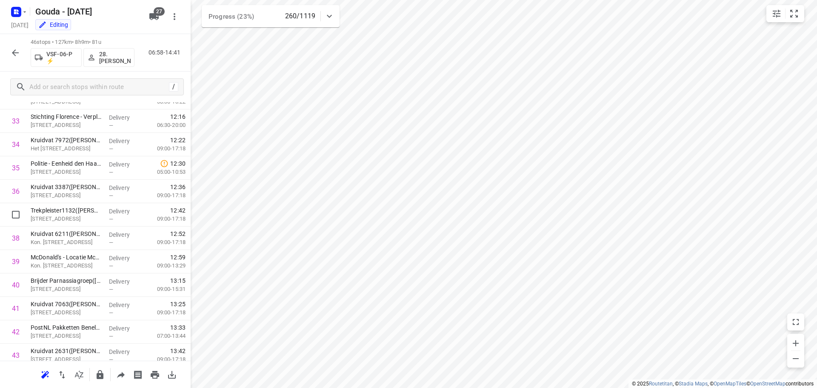
scroll to position [909, 0]
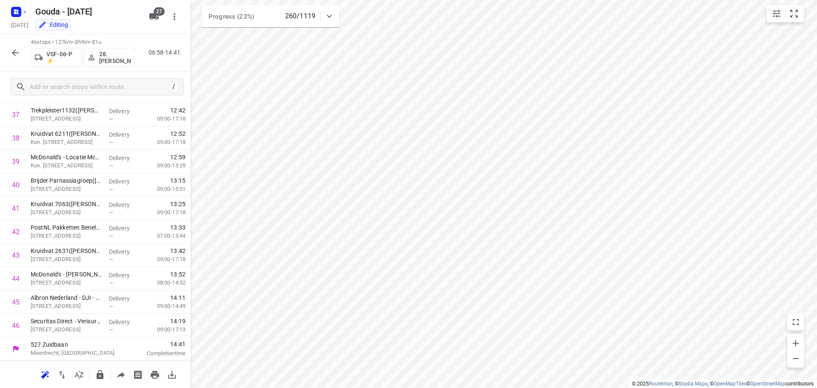
click at [19, 47] on button "button" at bounding box center [15, 52] width 17 height 17
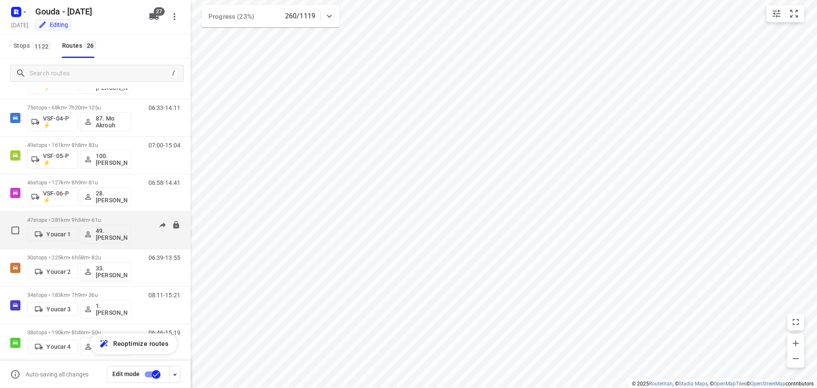
scroll to position [754, 0]
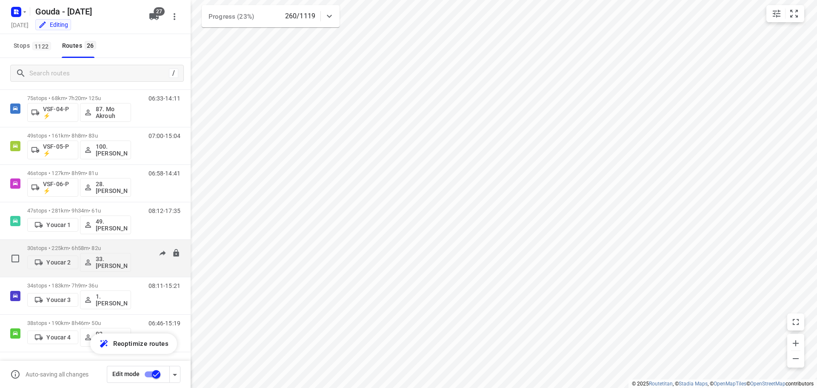
click at [73, 246] on p "30 stops • 225km • 6h58m • 82u" at bounding box center [79, 248] width 104 height 6
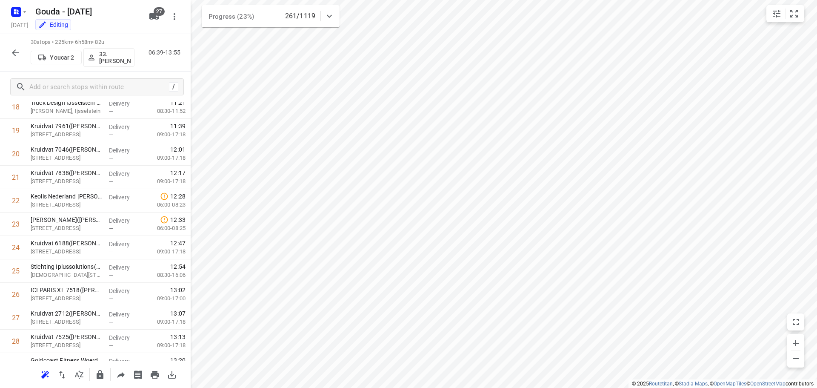
scroll to position [534, 0]
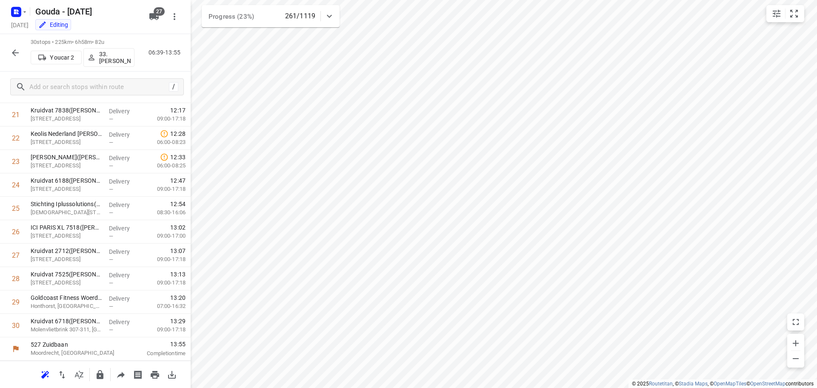
click at [15, 52] on icon "button" at bounding box center [15, 52] width 7 height 7
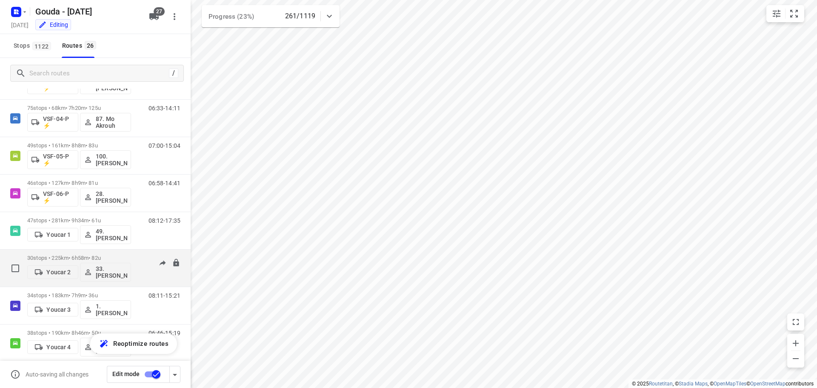
scroll to position [754, 0]
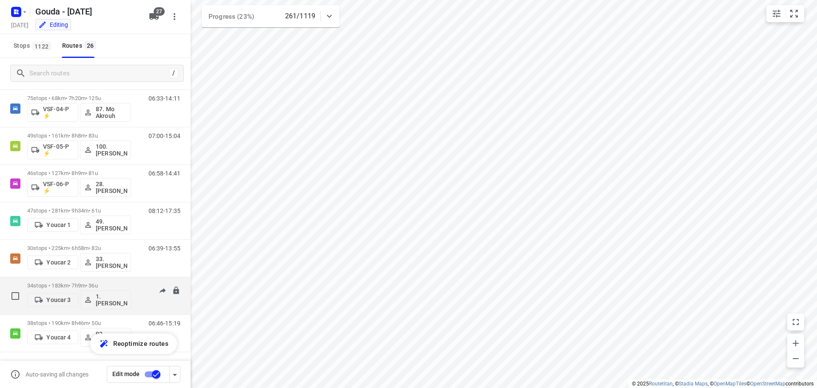
click at [77, 286] on p "34 stops • 183km • 7h9m • 36u" at bounding box center [79, 285] width 104 height 6
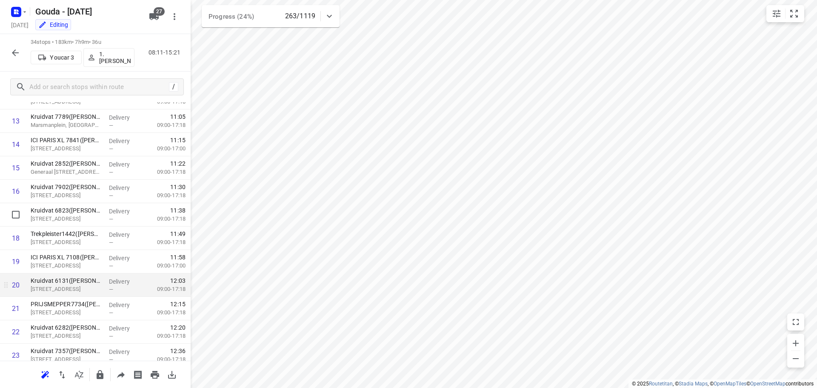
scroll to position [628, 0]
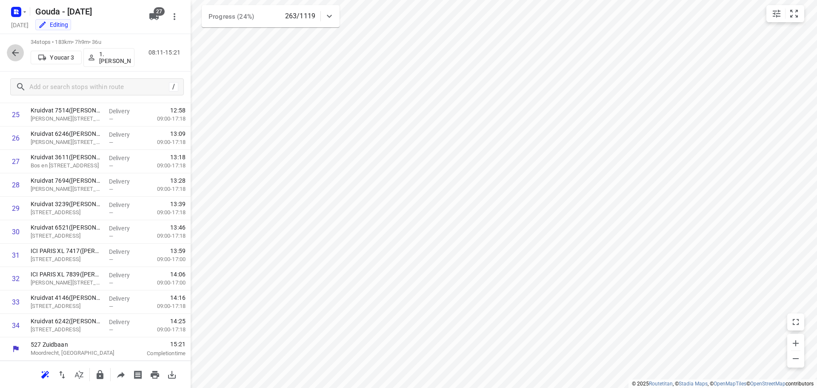
click at [16, 50] on icon "button" at bounding box center [15, 53] width 10 height 10
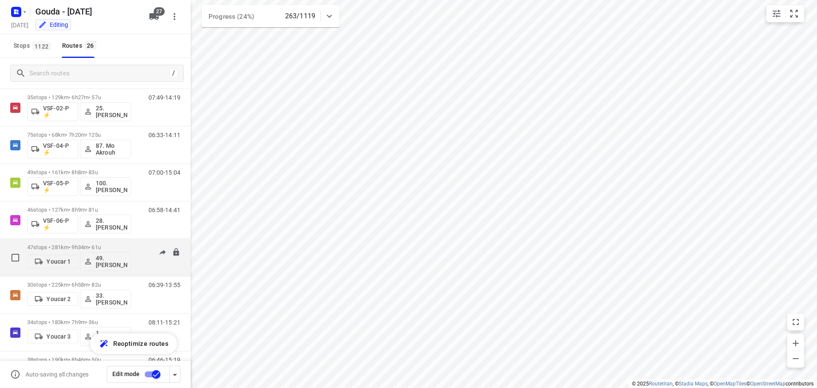
scroll to position [754, 0]
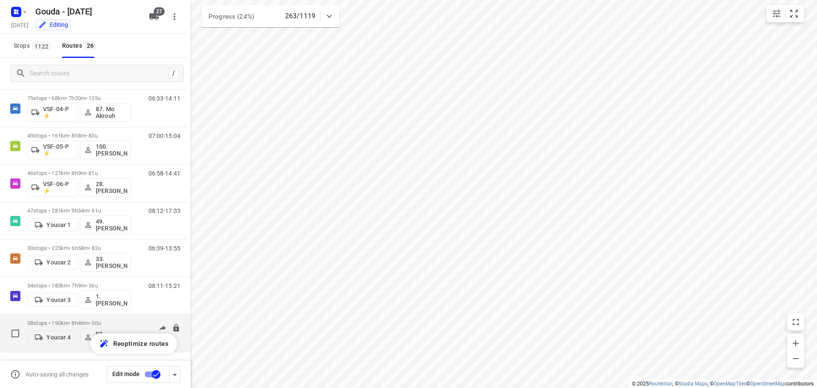
click at [60, 322] on p "38 stops • 190km • 8h46m • 50u" at bounding box center [79, 323] width 104 height 6
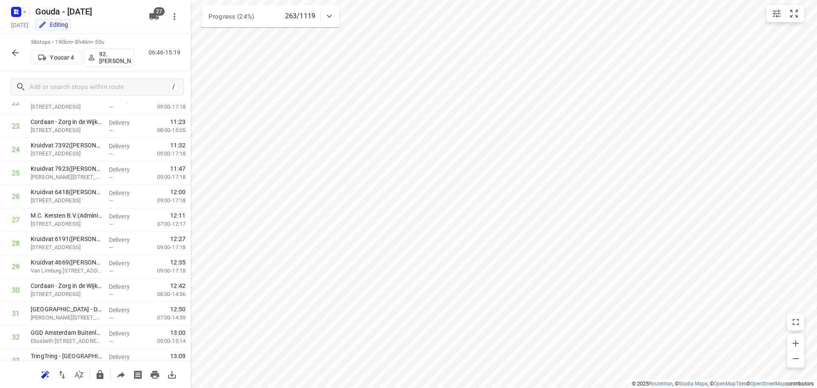
scroll to position [722, 0]
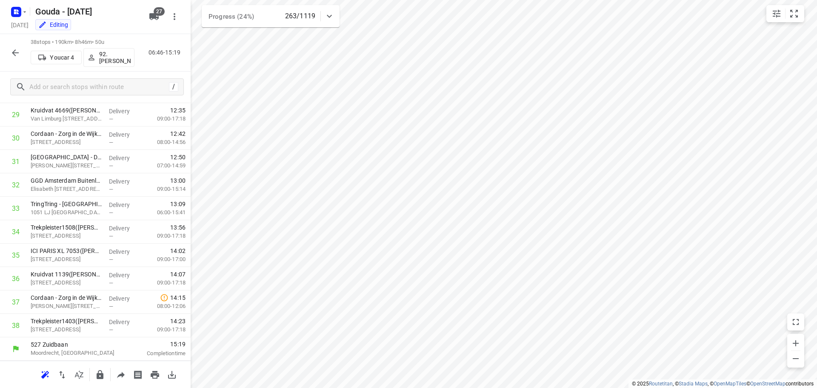
click at [10, 51] on icon "button" at bounding box center [15, 53] width 10 height 10
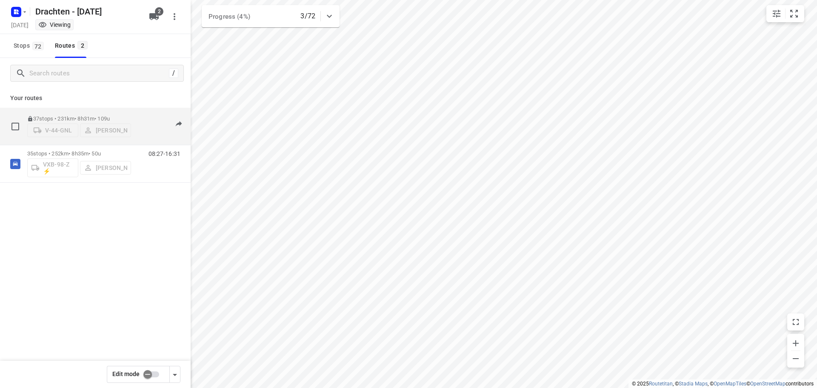
click at [94, 111] on div "37 stops • 231km • 8h31m • 109u V-44-GNL Jurre Woudwijk" at bounding box center [79, 126] width 104 height 30
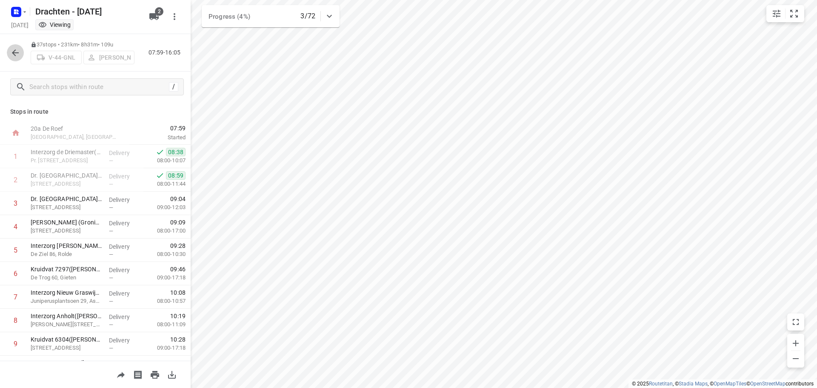
click at [15, 53] on icon "button" at bounding box center [15, 52] width 7 height 7
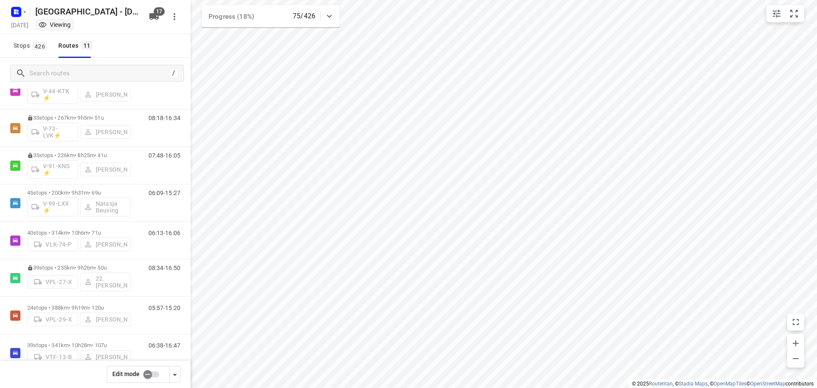
scroll to position [168, 0]
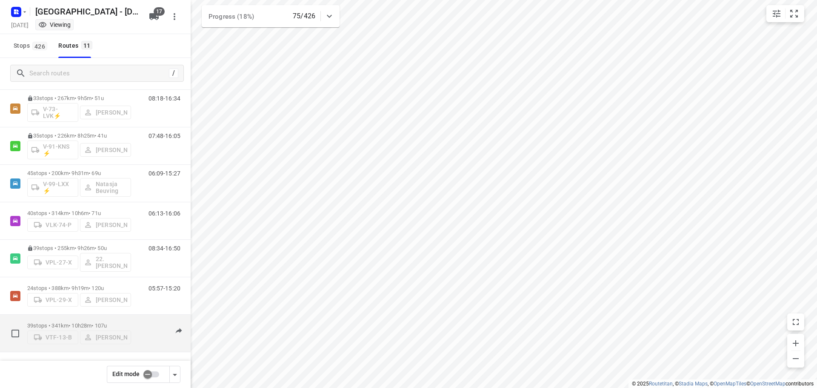
click at [74, 322] on p "39 stops • 341km • 10h28m • 107u" at bounding box center [79, 325] width 104 height 6
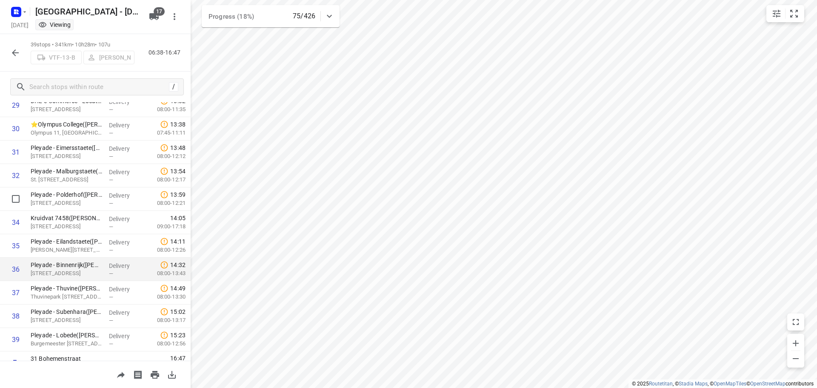
scroll to position [721, 0]
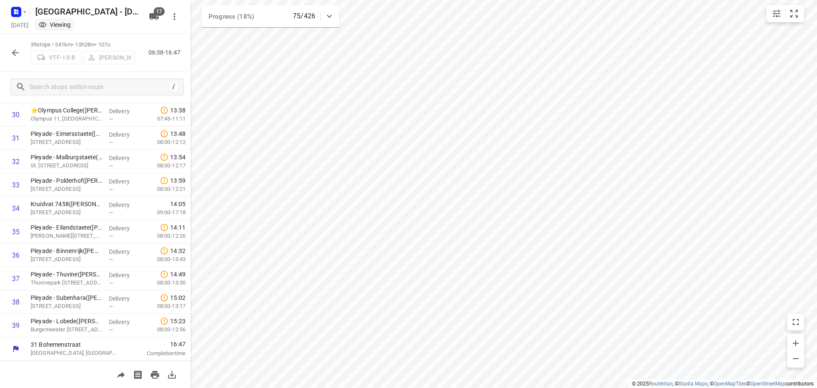
click at [14, 50] on icon "button" at bounding box center [15, 53] width 10 height 10
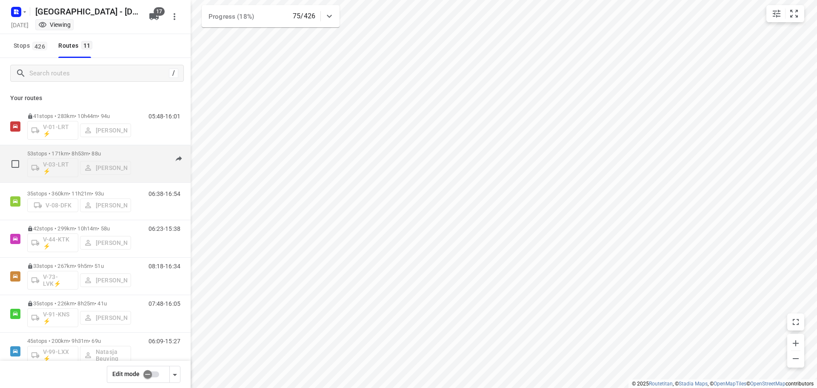
scroll to position [43, 0]
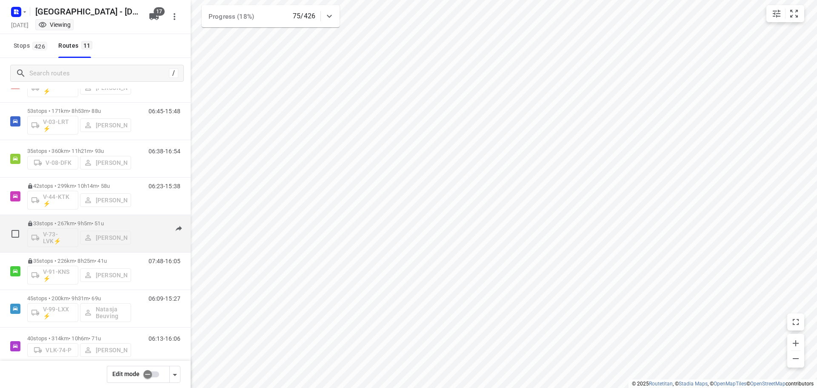
click at [94, 218] on div "33 stops • 267km • 9h5m • 51u V-73-LVK⚡ [PERSON_NAME]" at bounding box center [79, 233] width 104 height 35
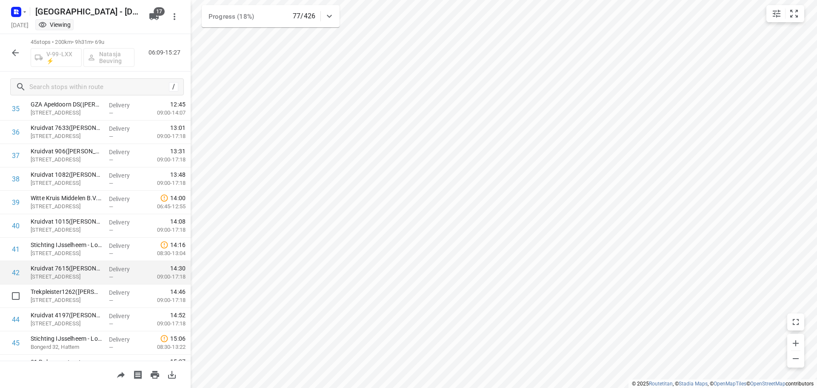
scroll to position [861, 0]
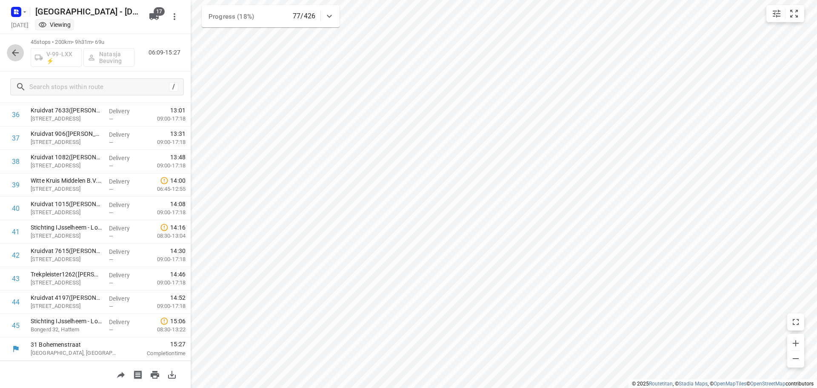
click at [13, 54] on icon "button" at bounding box center [15, 53] width 10 height 10
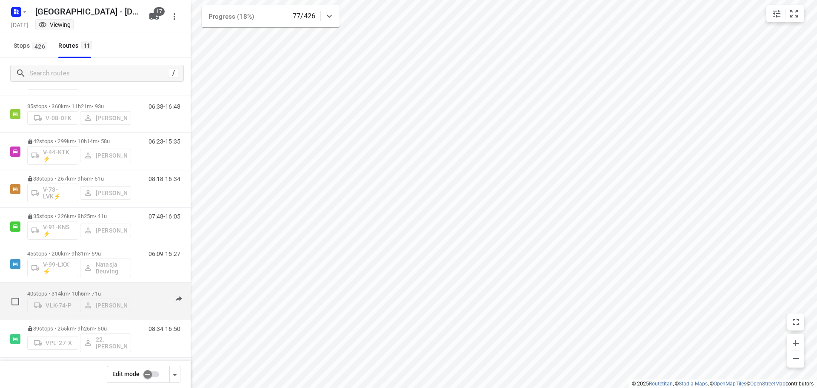
scroll to position [168, 0]
